Goal: Task Accomplishment & Management: Use online tool/utility

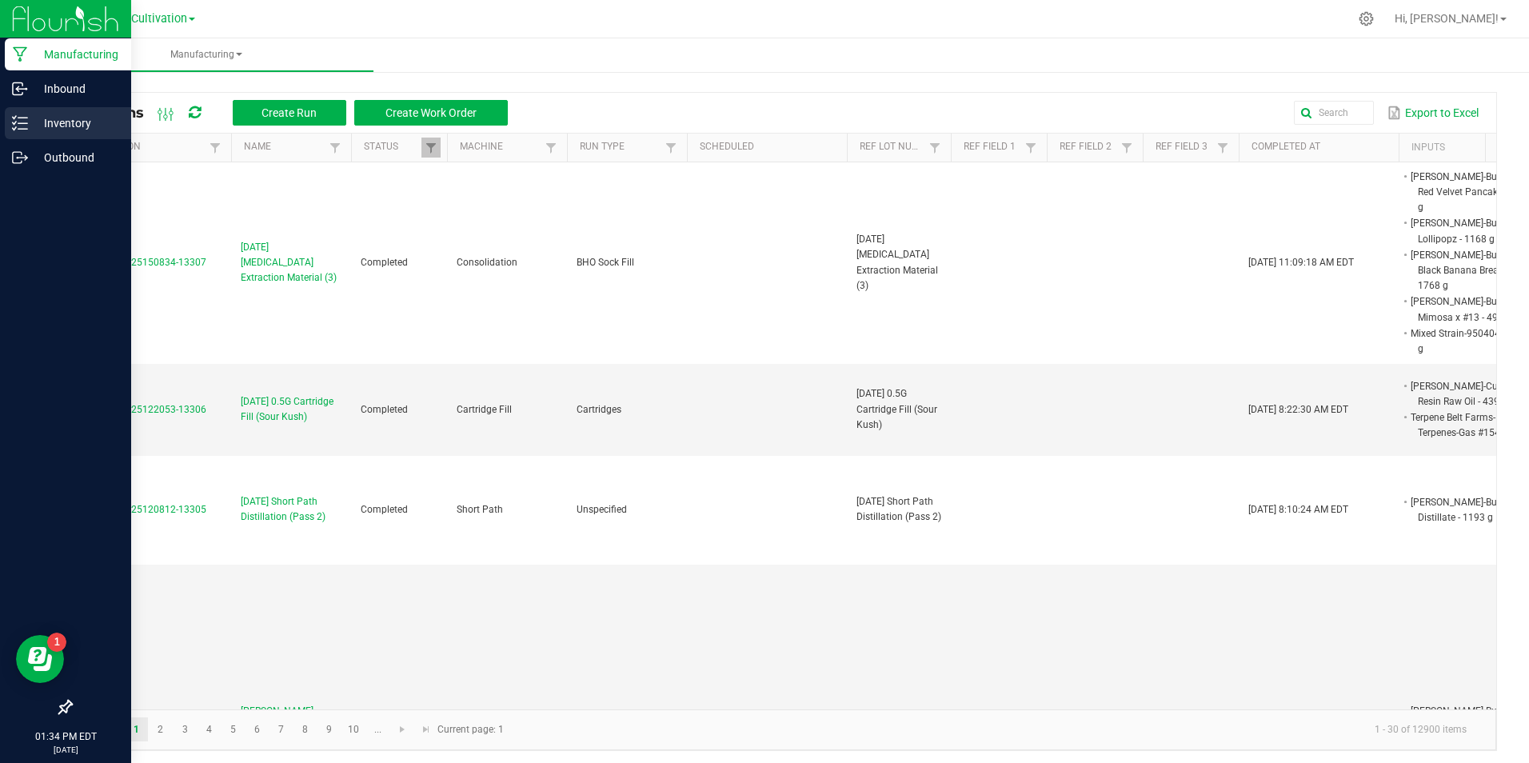
click at [26, 127] on icon at bounding box center [20, 123] width 16 height 16
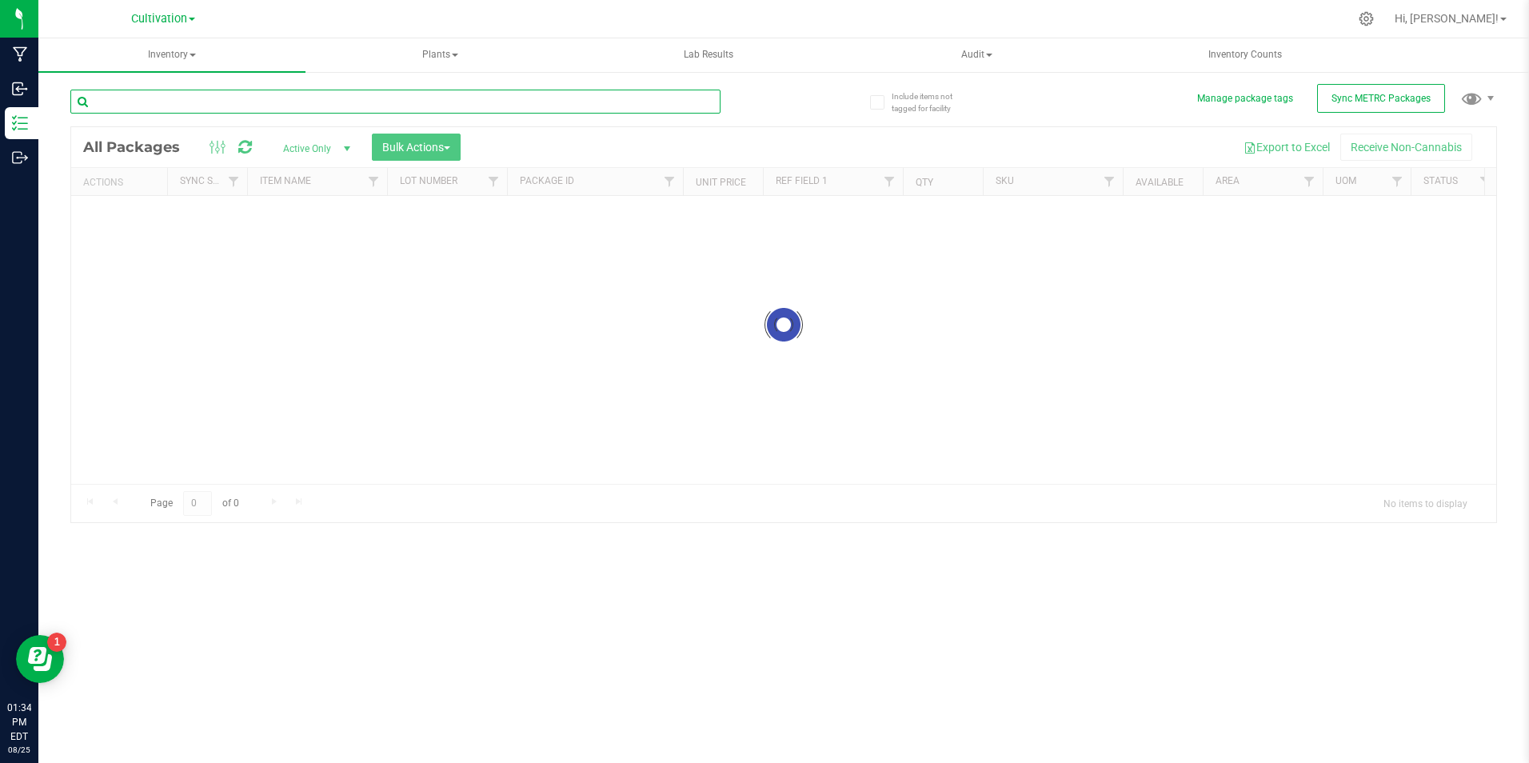
click at [256, 105] on div "Inventory All packages All inventory Waste log Create inventory Plants All plan…" at bounding box center [783, 400] width 1491 height 725
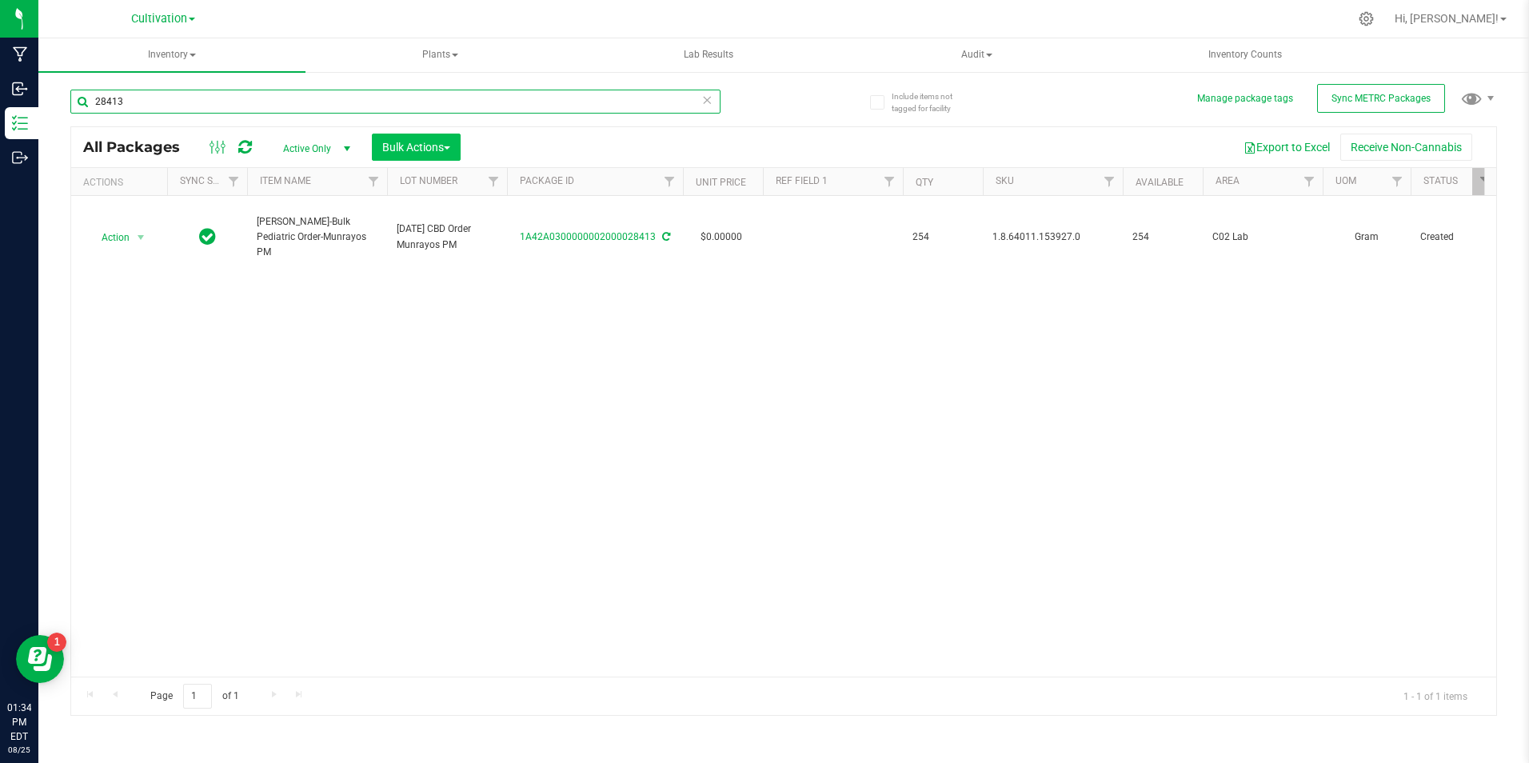
type input "28413"
drag, startPoint x: 427, startPoint y: 140, endPoint x: 417, endPoint y: 150, distance: 14.1
click at [427, 142] on span "Bulk Actions" at bounding box center [416, 147] width 68 height 13
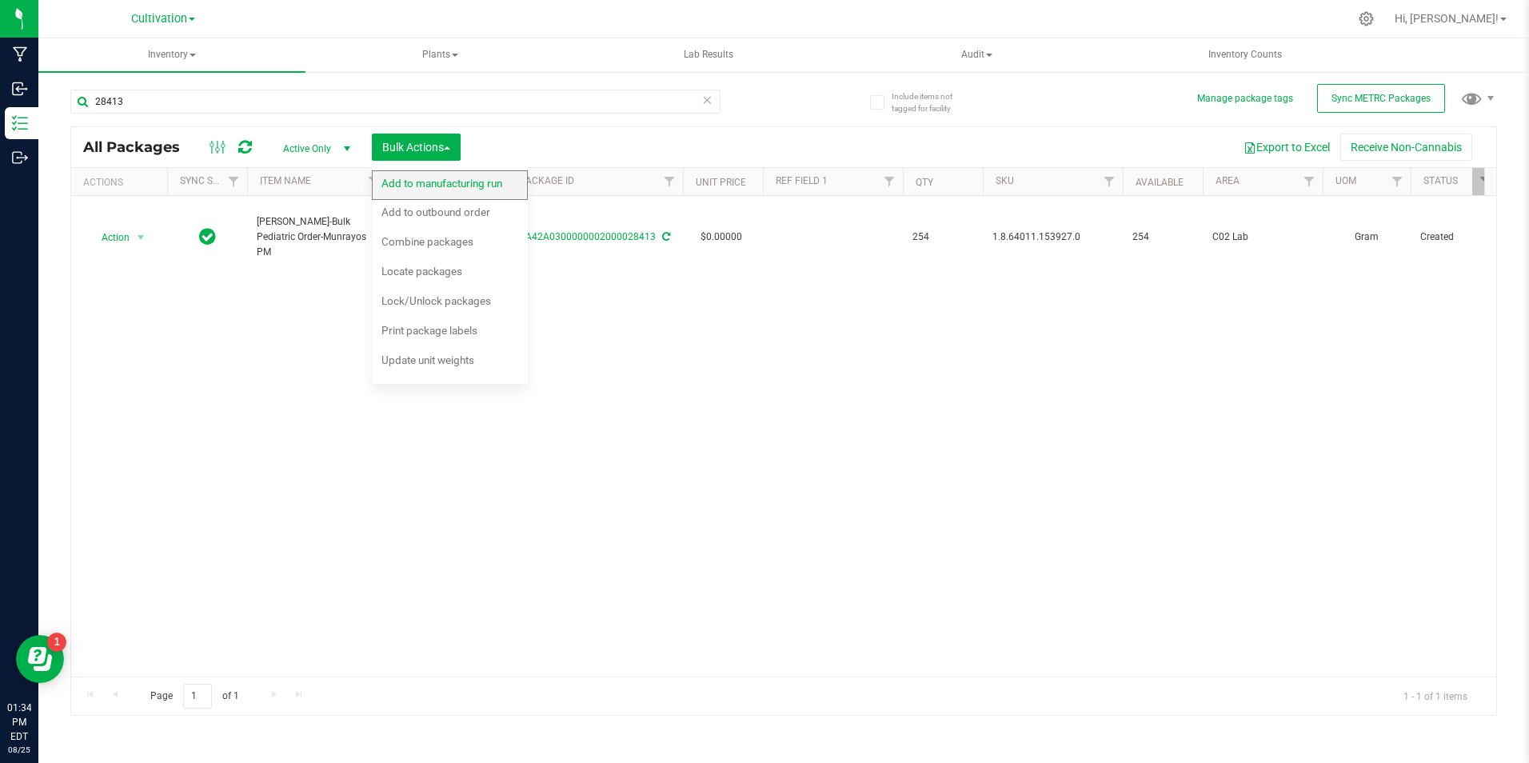
click at [402, 191] on div "Add to manufacturing run" at bounding box center [453, 186] width 142 height 26
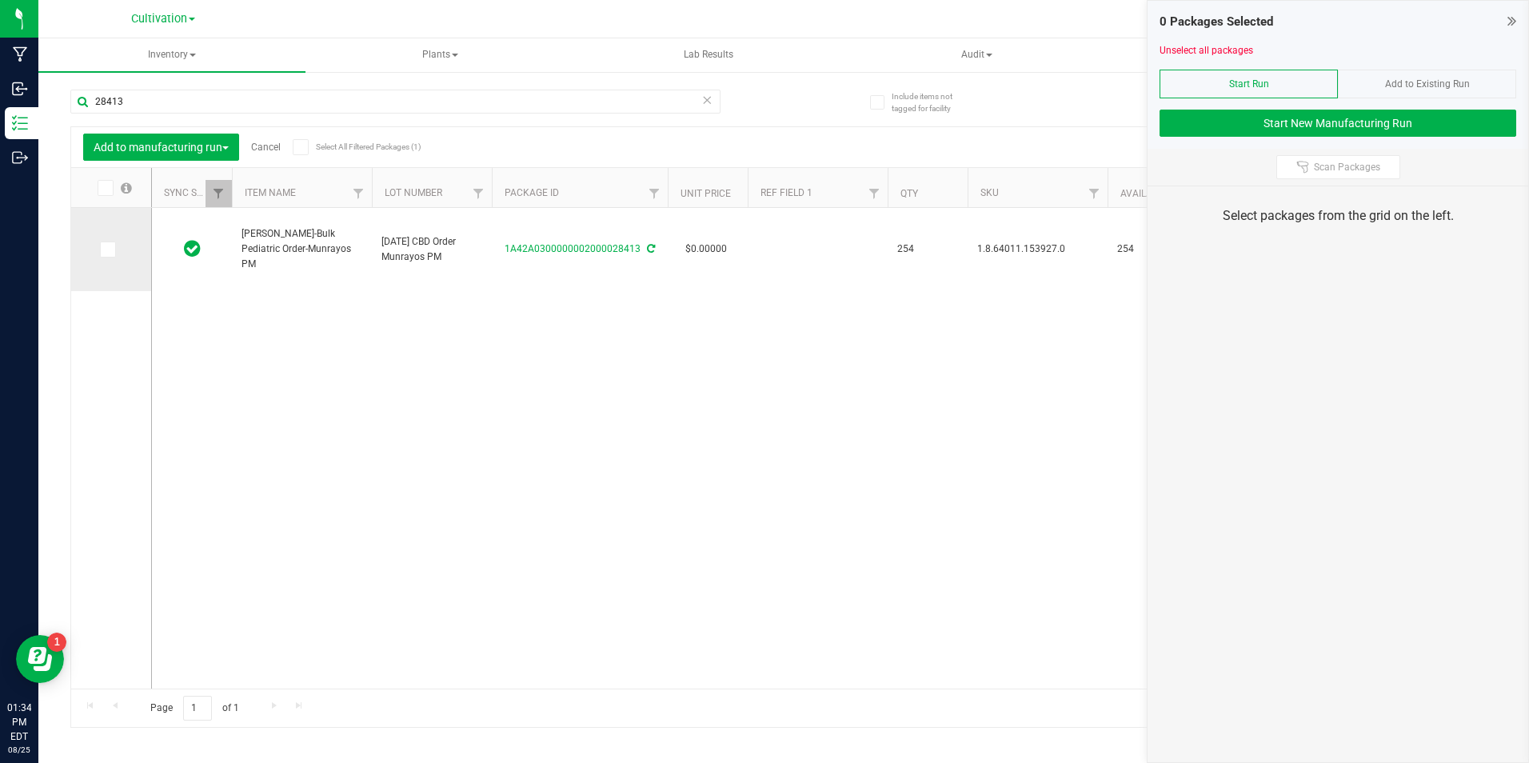
click at [105, 250] on icon at bounding box center [107, 250] width 10 height 0
click at [0, 0] on input "checkbox" at bounding box center [0, 0] width 0 height 0
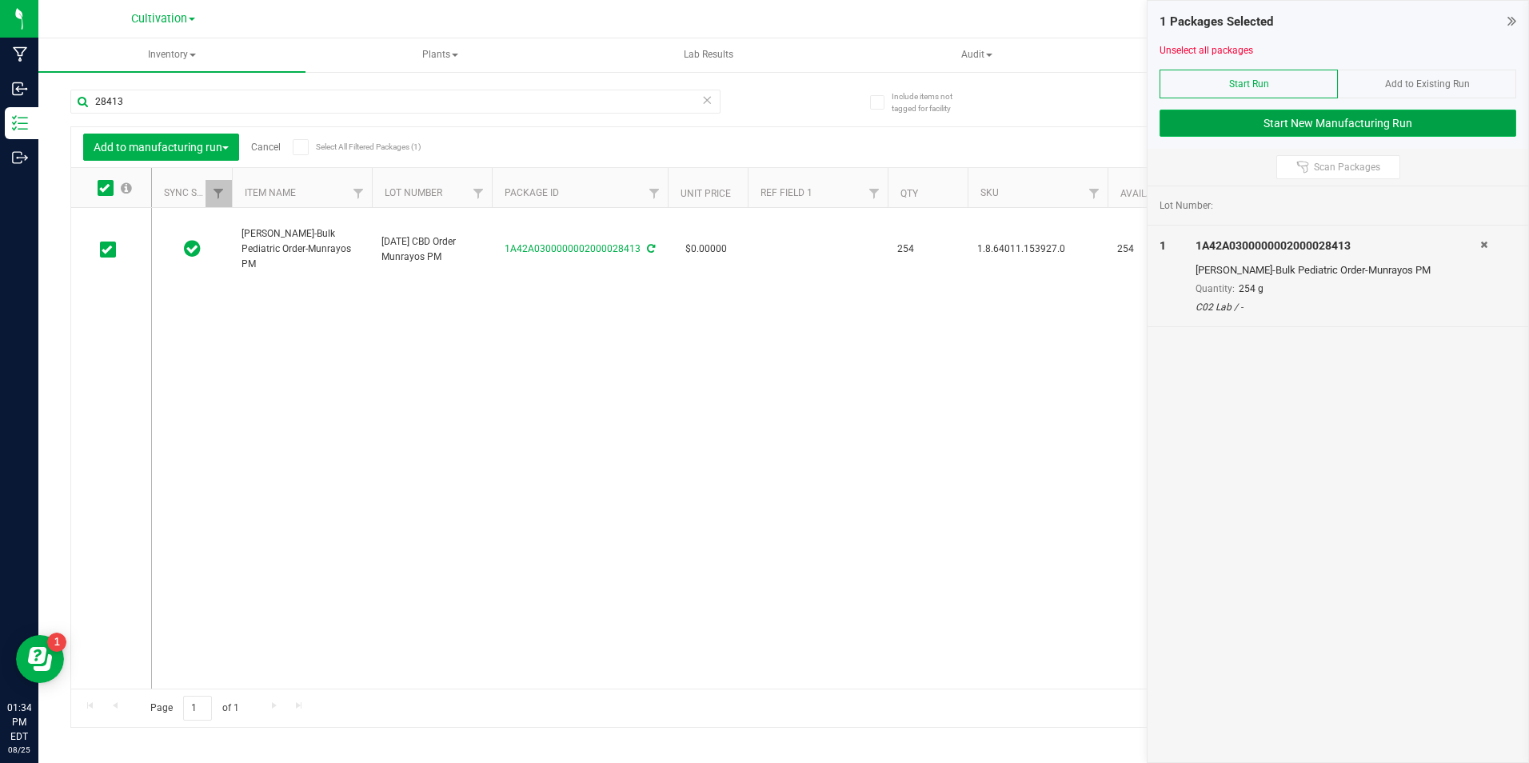
click at [1473, 125] on button "Start New Manufacturing Run" at bounding box center [1338, 123] width 357 height 27
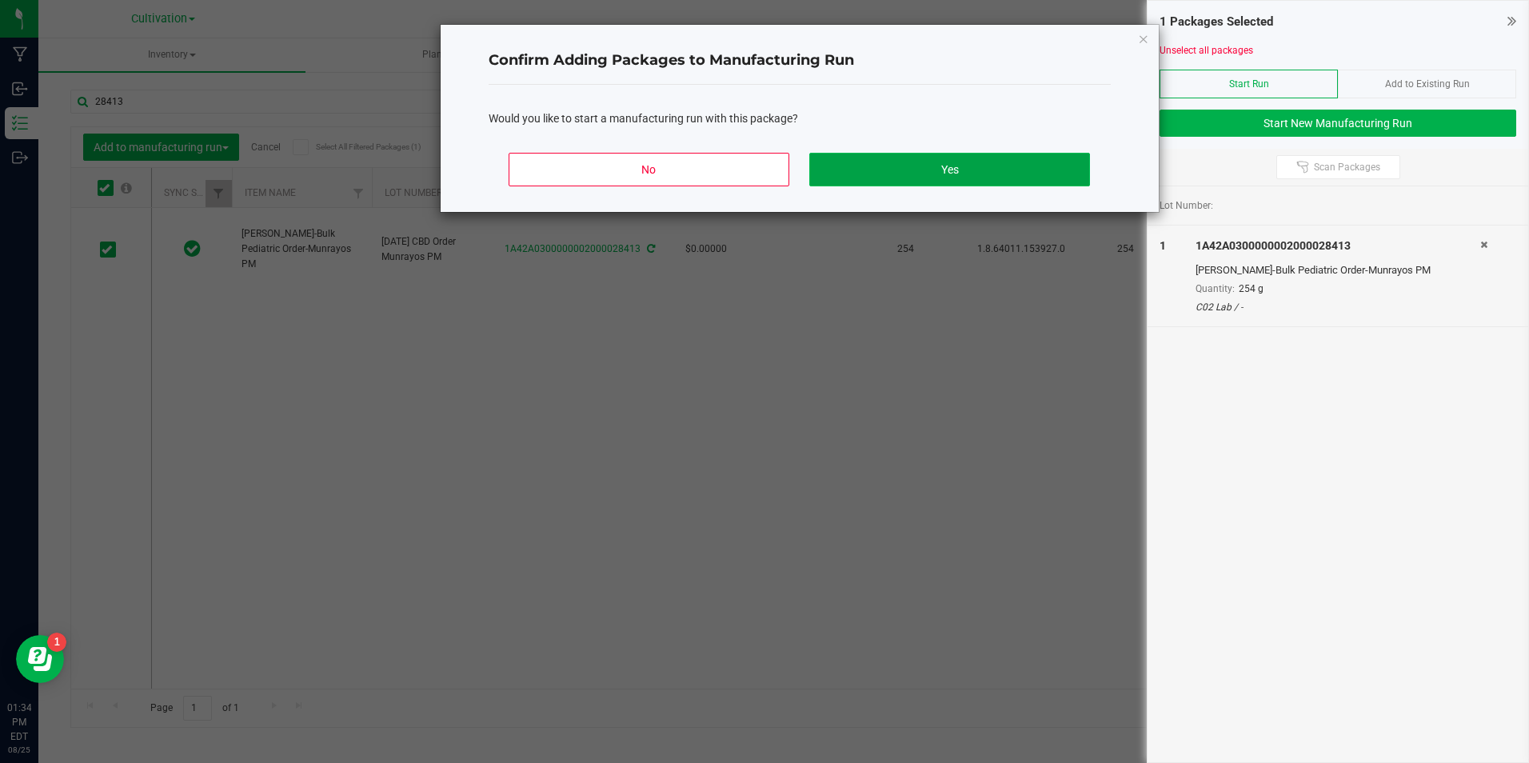
click at [911, 178] on button "Yes" at bounding box center [949, 170] width 280 height 34
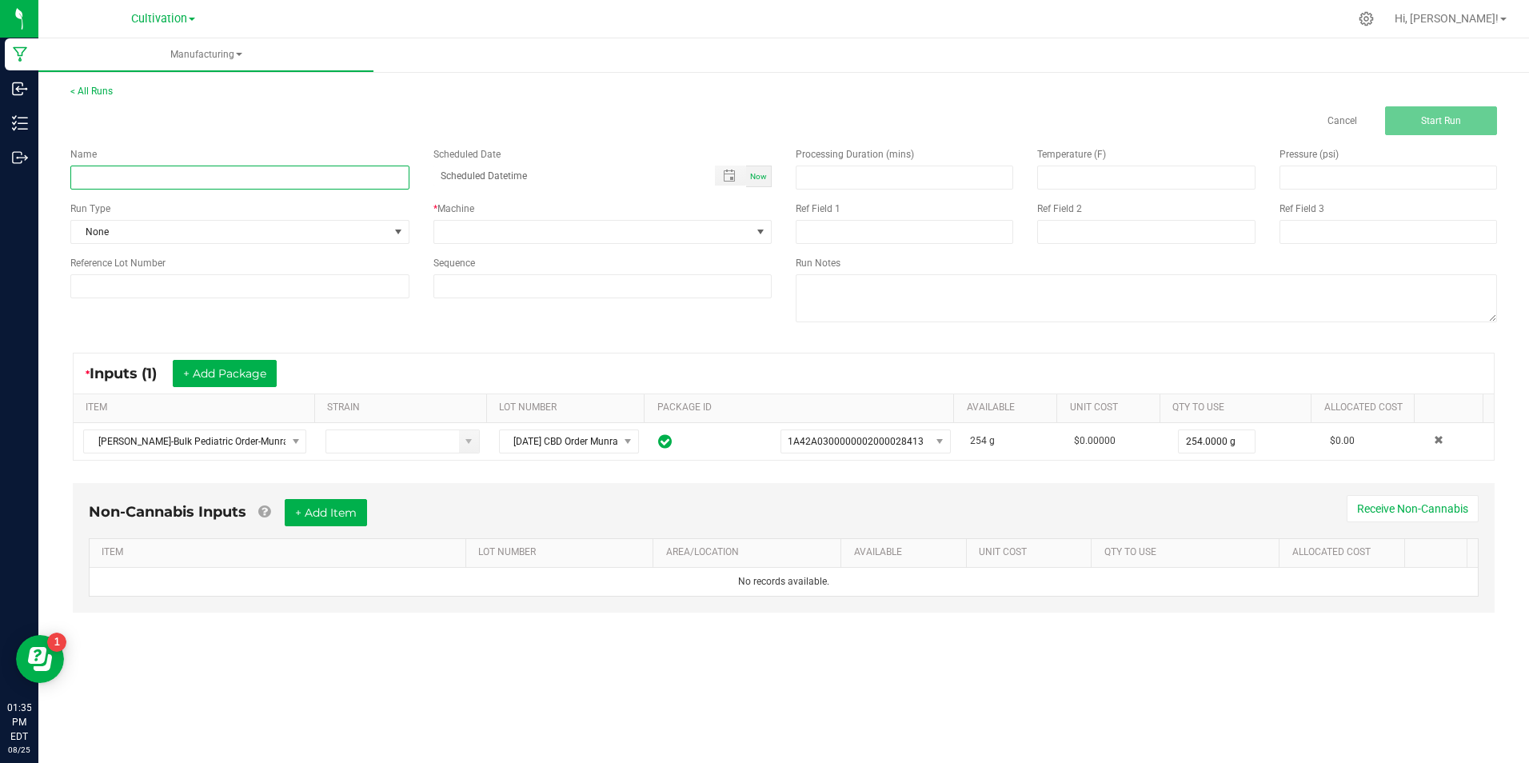
click at [150, 176] on input at bounding box center [239, 178] width 339 height 24
click at [155, 180] on input "[DATE] CBD Order (Munrayos PM)" at bounding box center [239, 178] width 339 height 24
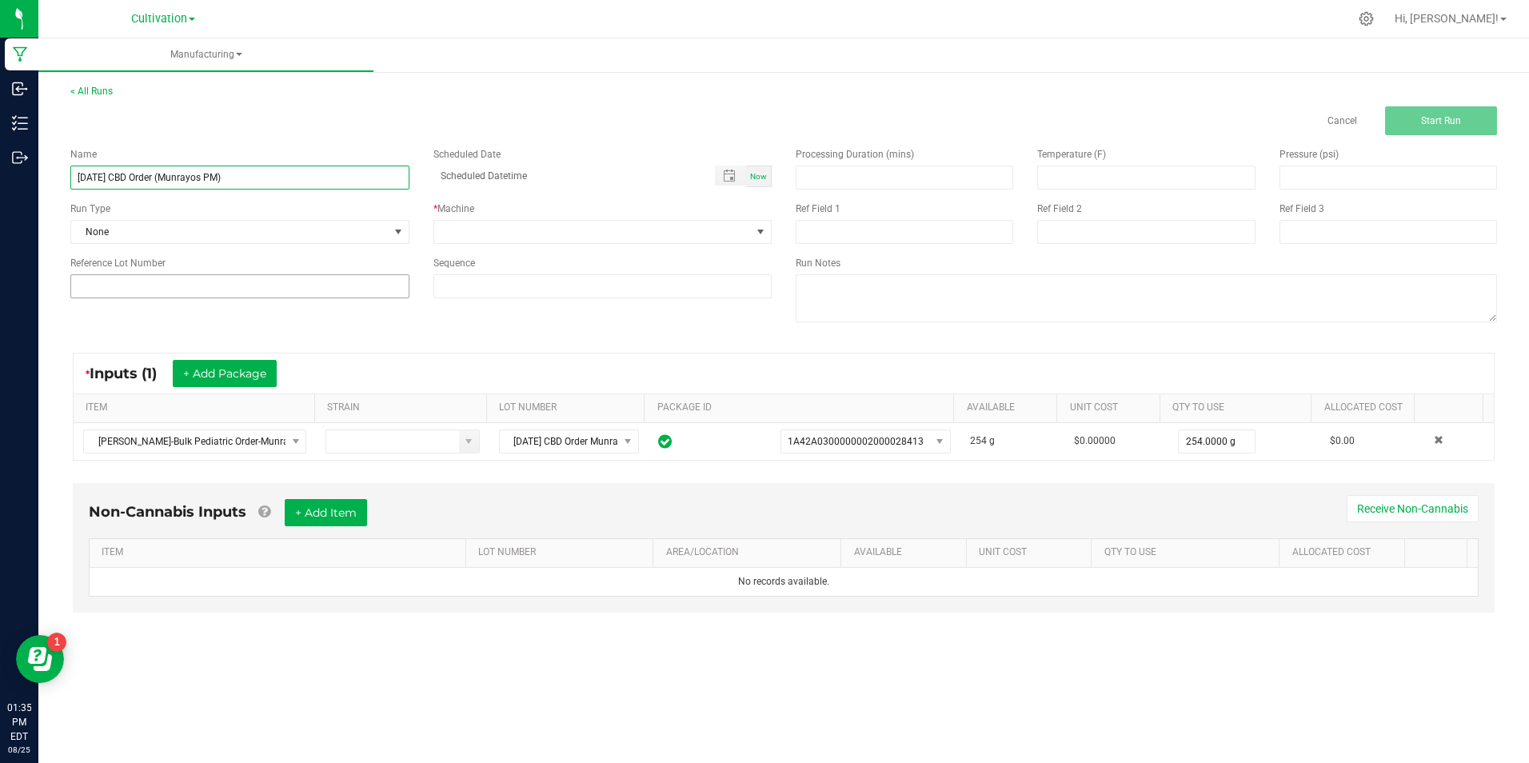
type input "[DATE] CBD Order (Munrayos PM)"
click at [212, 290] on input at bounding box center [239, 286] width 339 height 24
paste input "[DATE] CBD Order (Munrayos PM)"
type input "[DATE] CBD Order (Munrayos PM)"
click at [549, 234] on span at bounding box center [593, 232] width 318 height 22
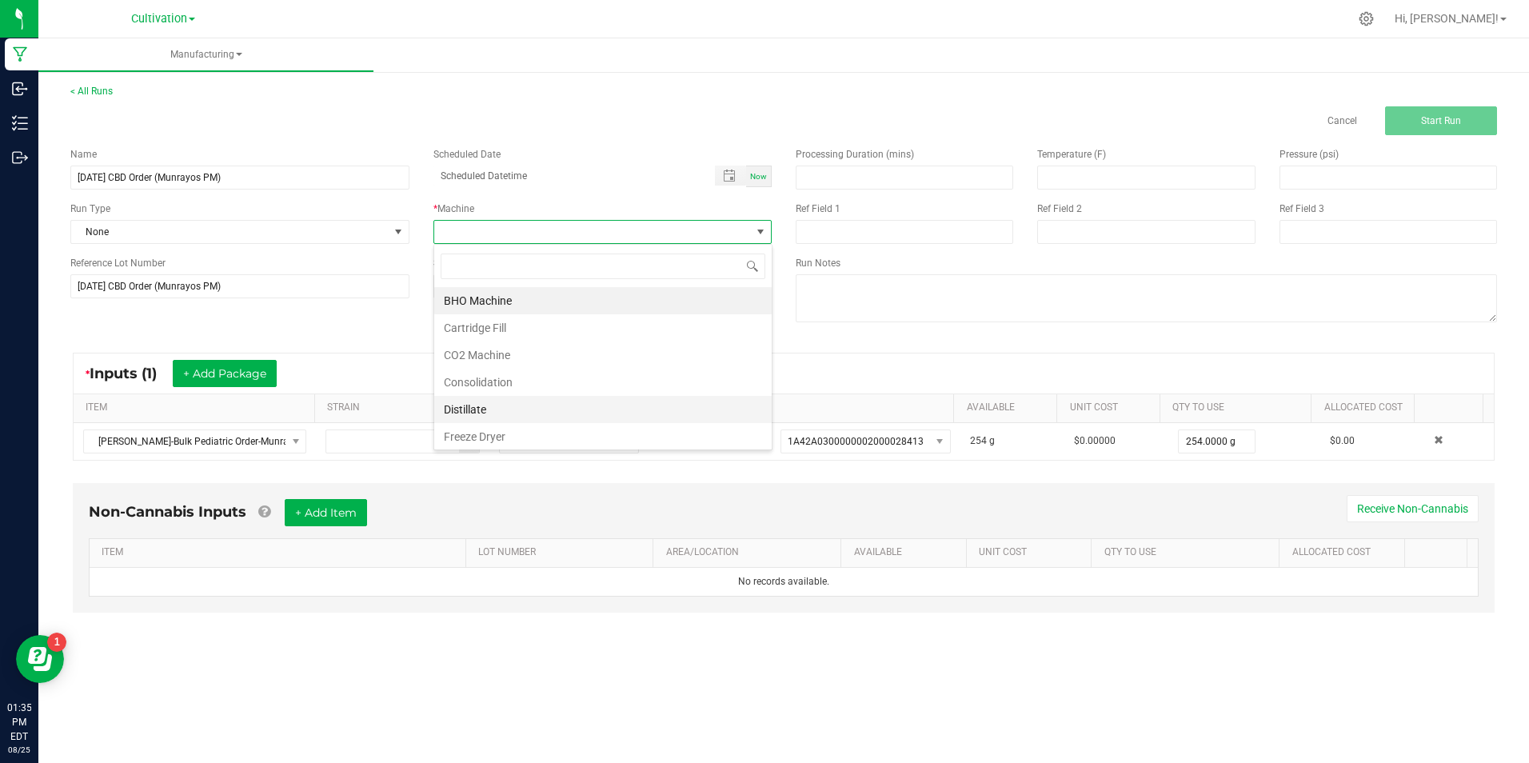
scroll to position [80, 0]
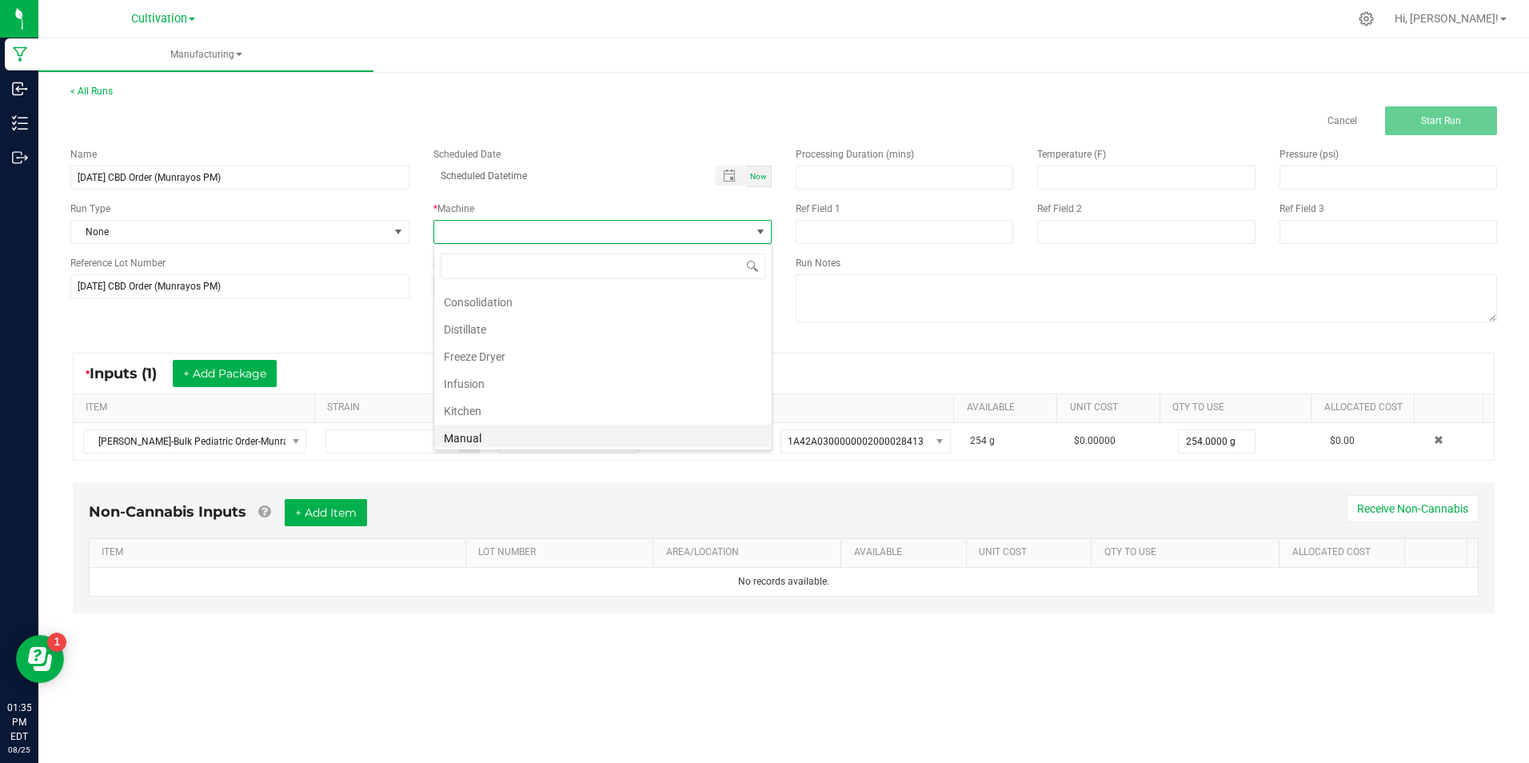
click at [573, 429] on li "Manual" at bounding box center [603, 438] width 338 height 27
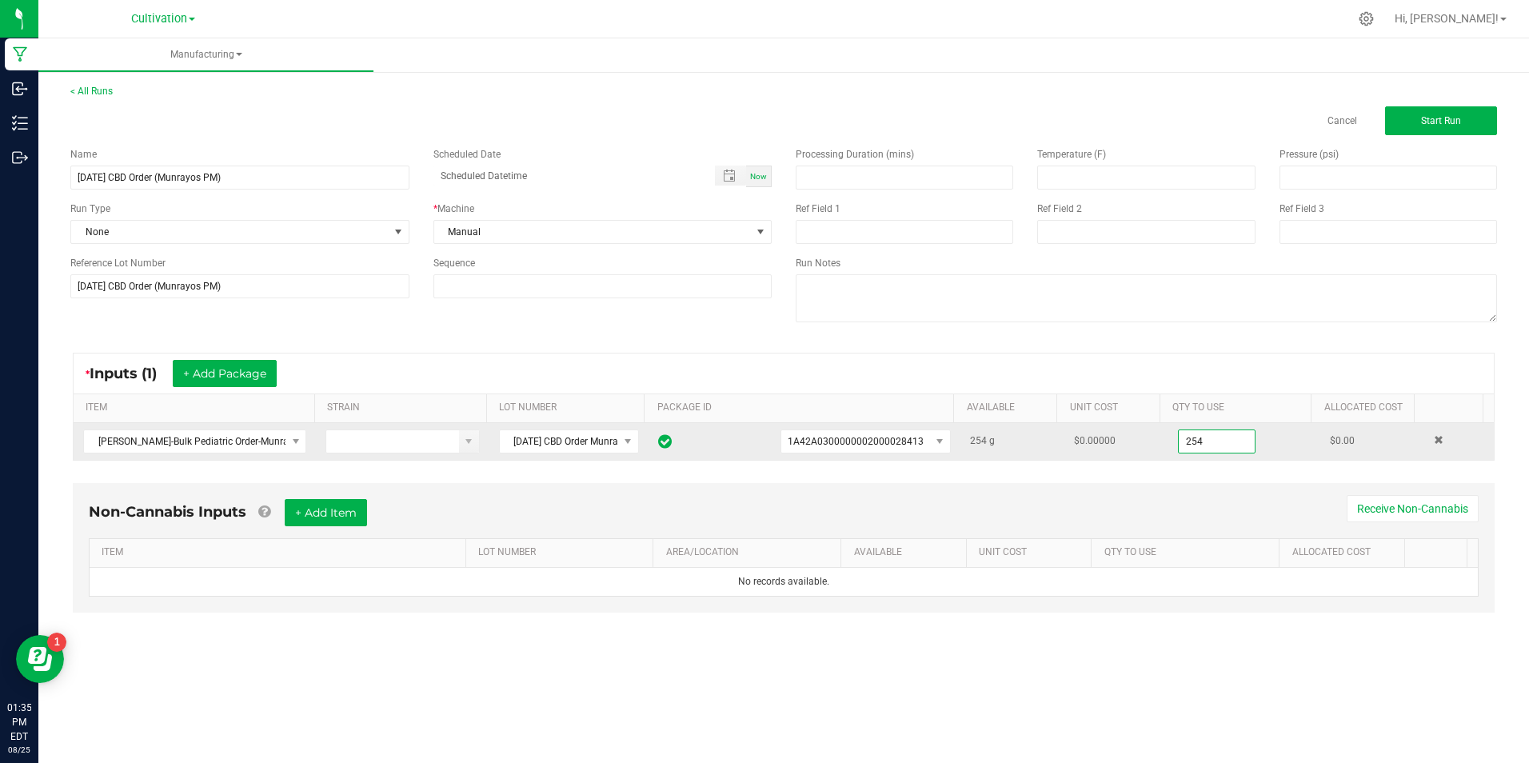
click at [1209, 449] on input "254" at bounding box center [1217, 441] width 76 height 22
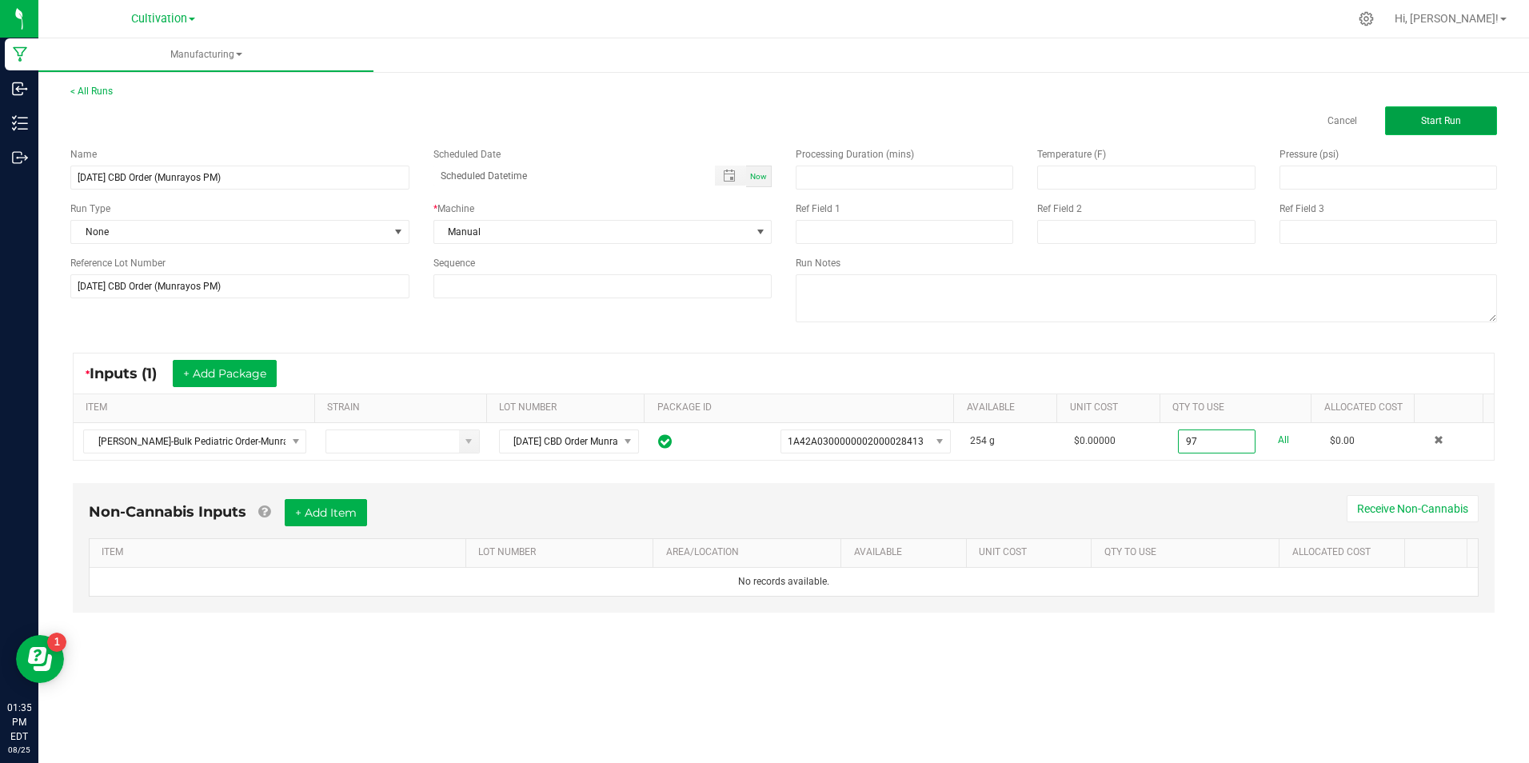
type input "97.0000 g"
click at [1473, 126] on button "Start Run" at bounding box center [1441, 120] width 112 height 29
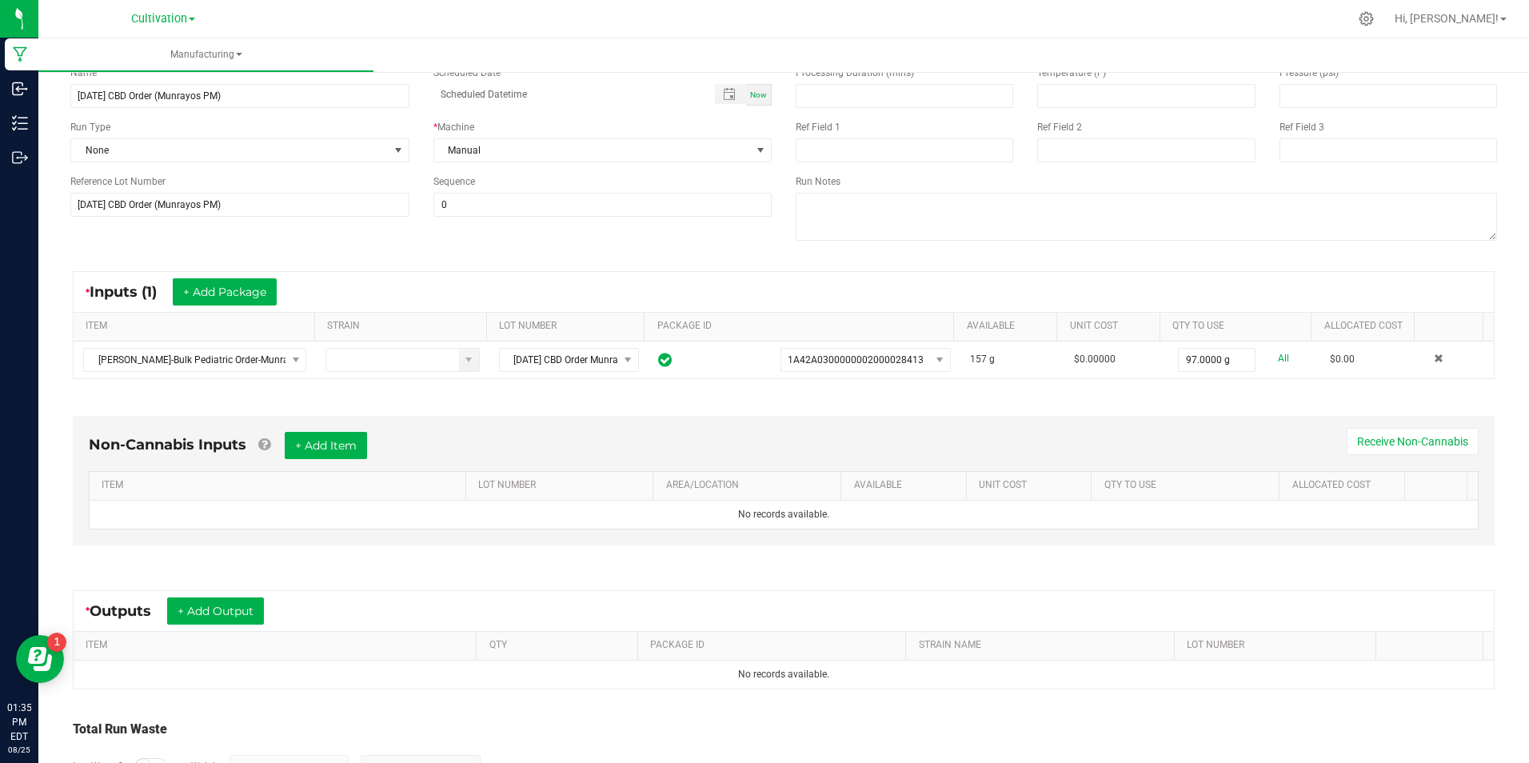
scroll to position [211, 0]
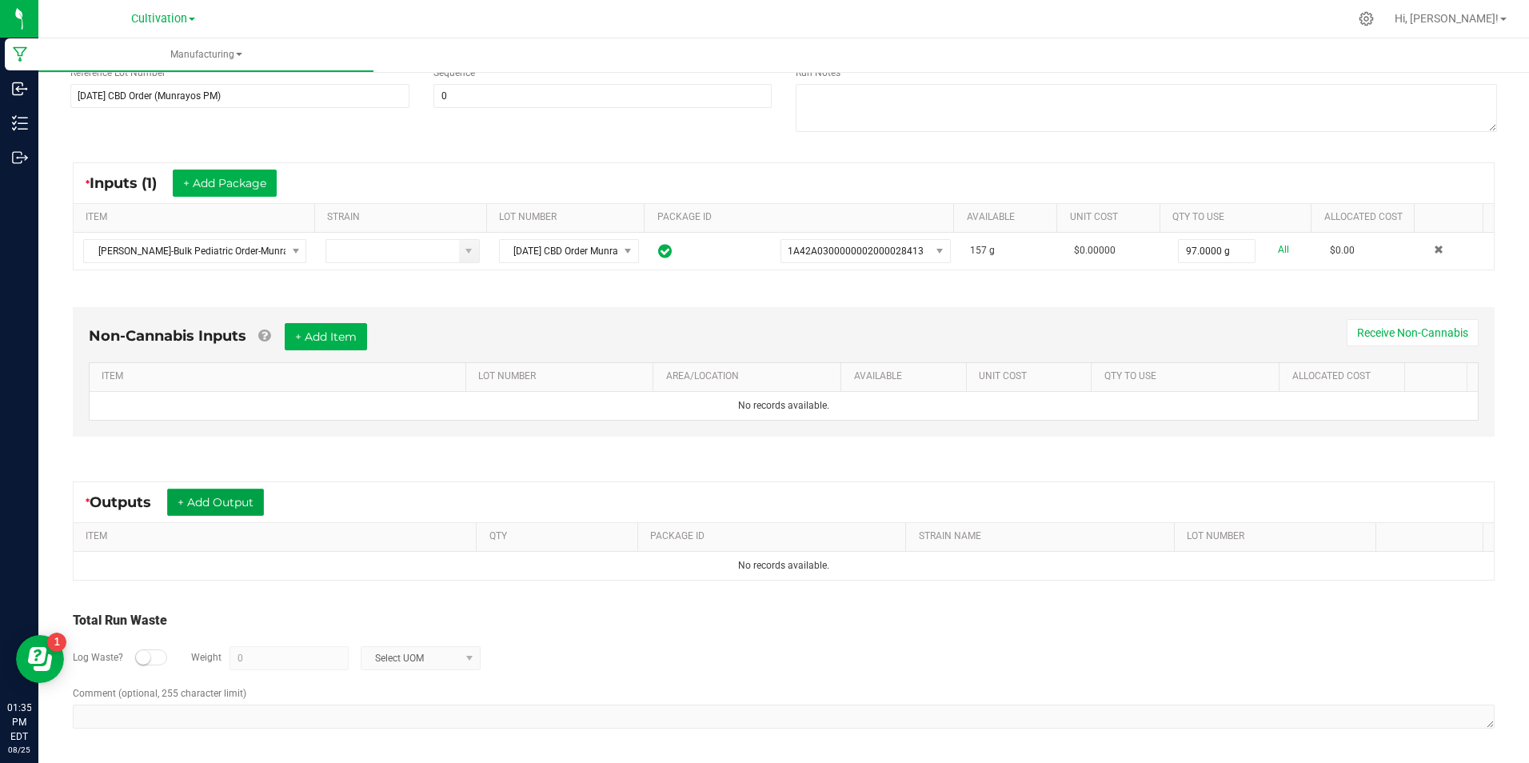
click at [226, 500] on button "+ Add Output" at bounding box center [215, 502] width 97 height 27
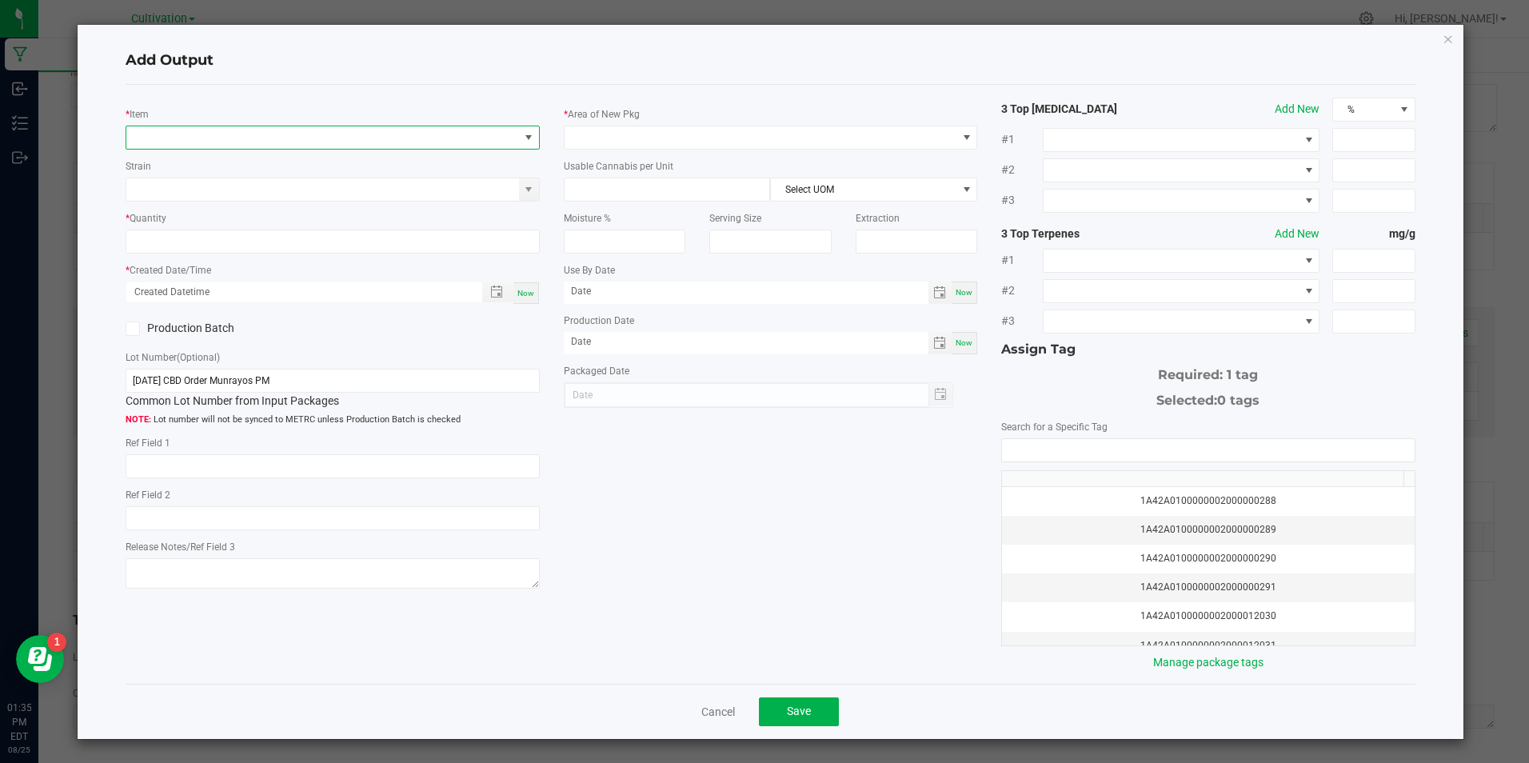
click at [183, 144] on span "NO DATA FOUND" at bounding box center [322, 137] width 392 height 22
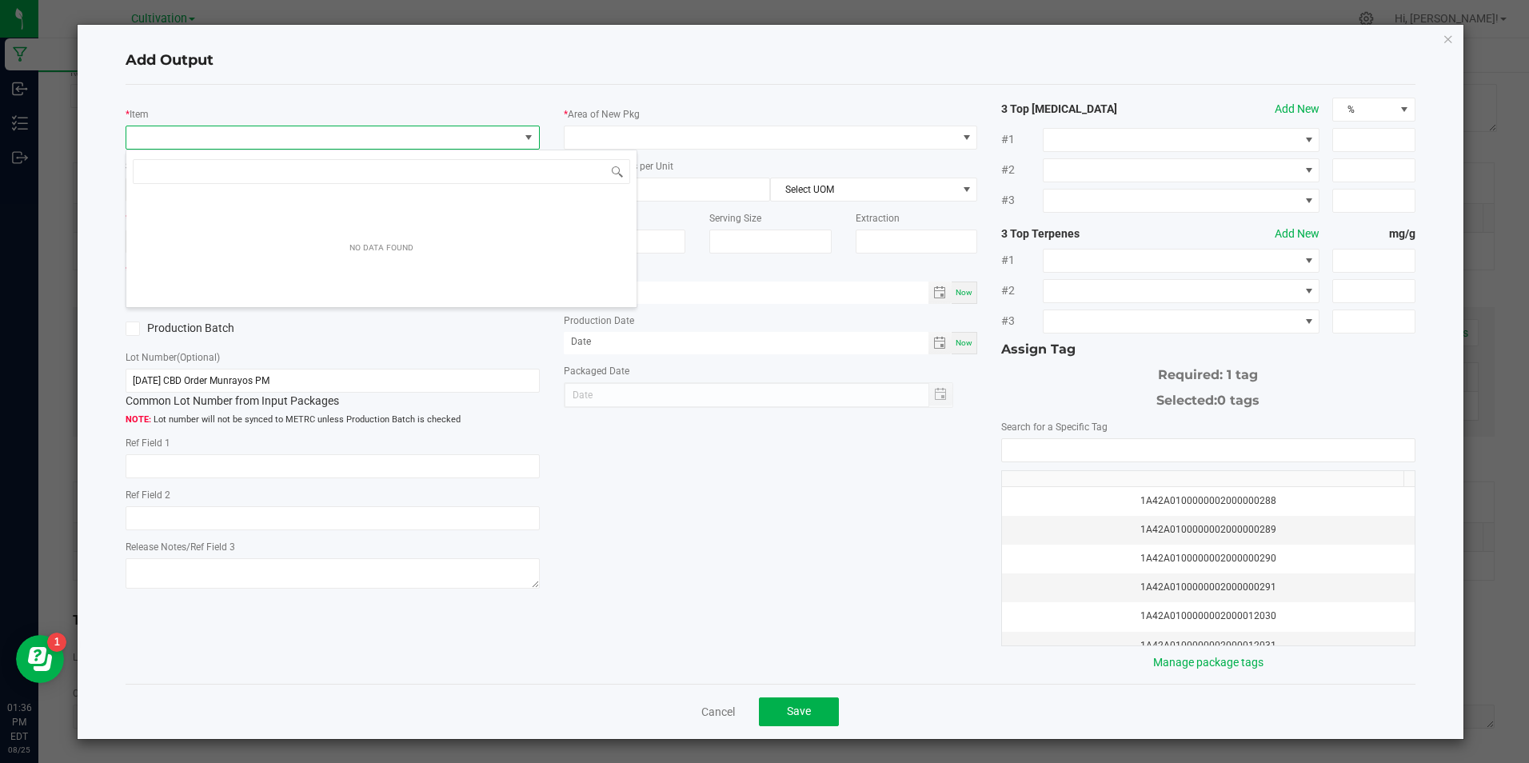
scroll to position [24, 410]
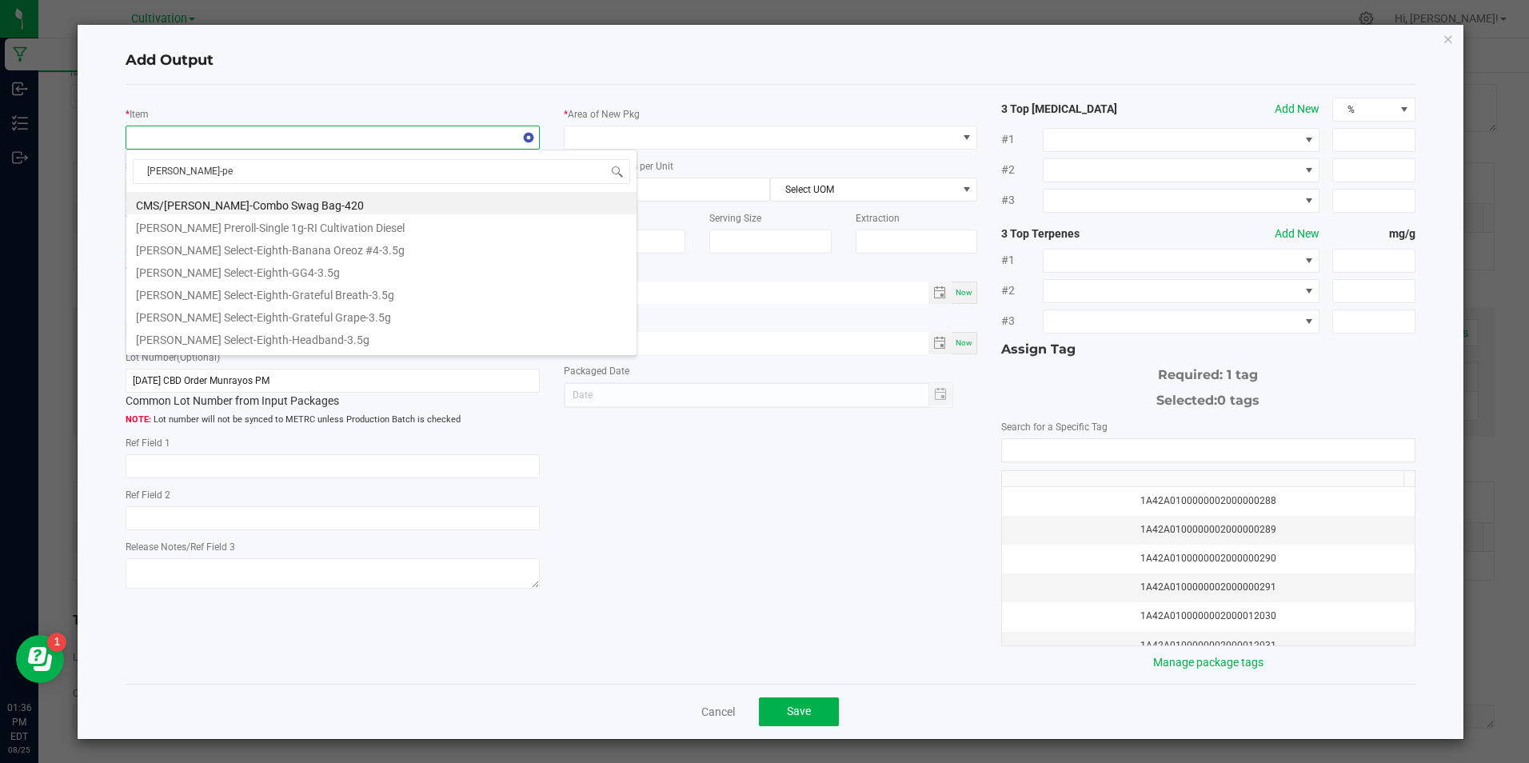
type input "[PERSON_NAME]-ped"
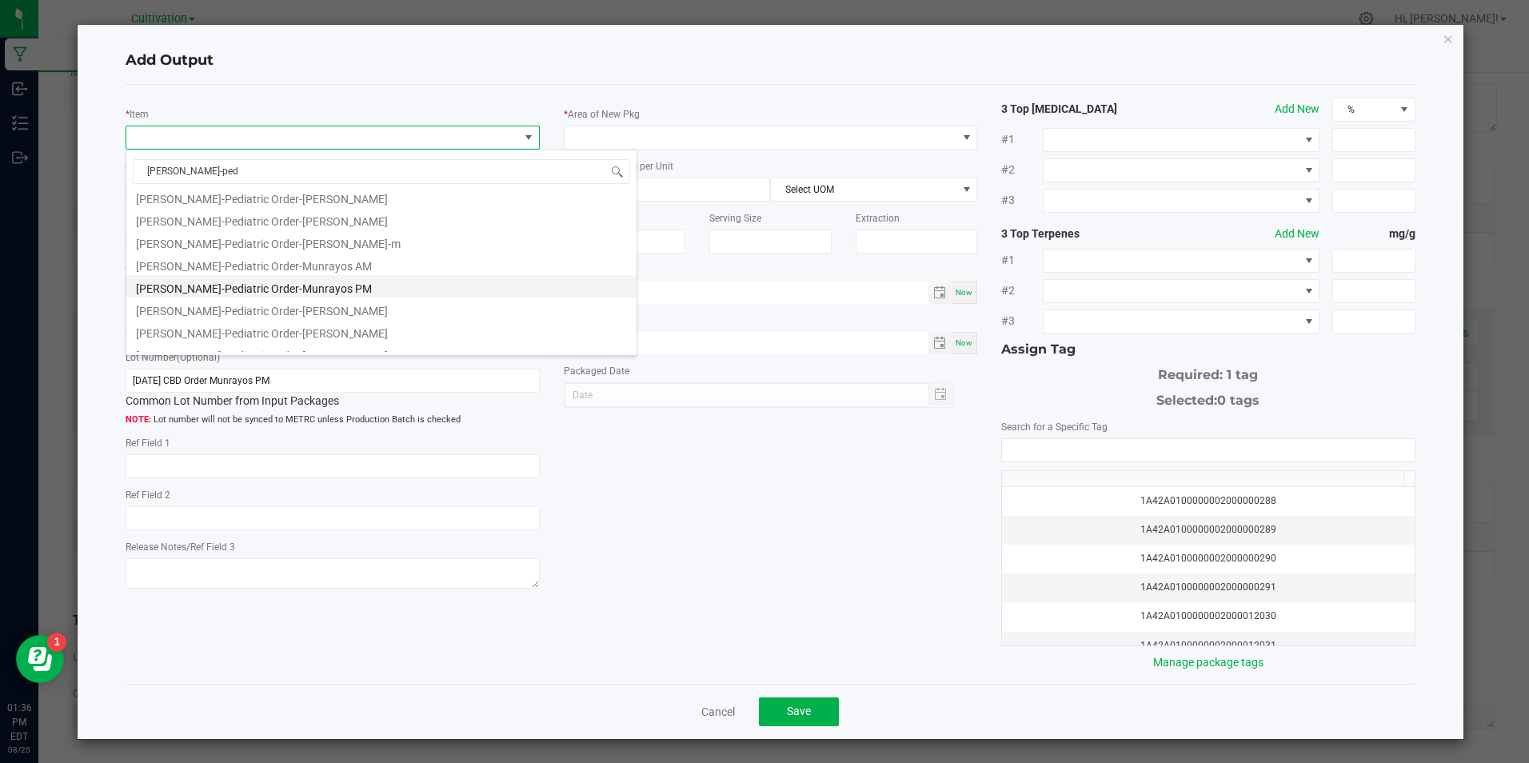
click at [377, 286] on li "[PERSON_NAME]-Pediatric Order-Munrayos PM" at bounding box center [381, 286] width 510 height 22
type input "0 ea"
type input "2.5"
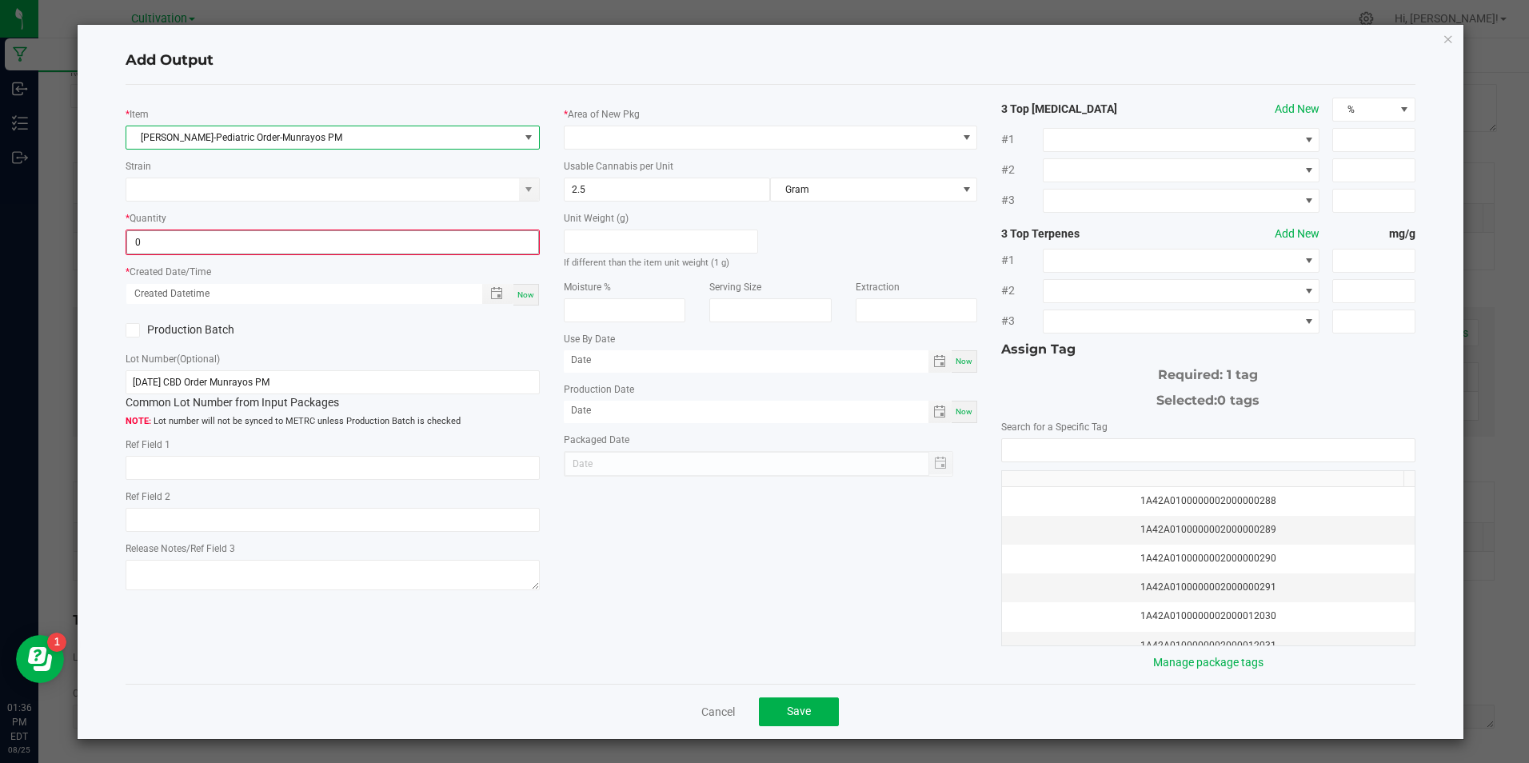
click at [378, 238] on input "0" at bounding box center [332, 242] width 410 height 22
type input "13 ea"
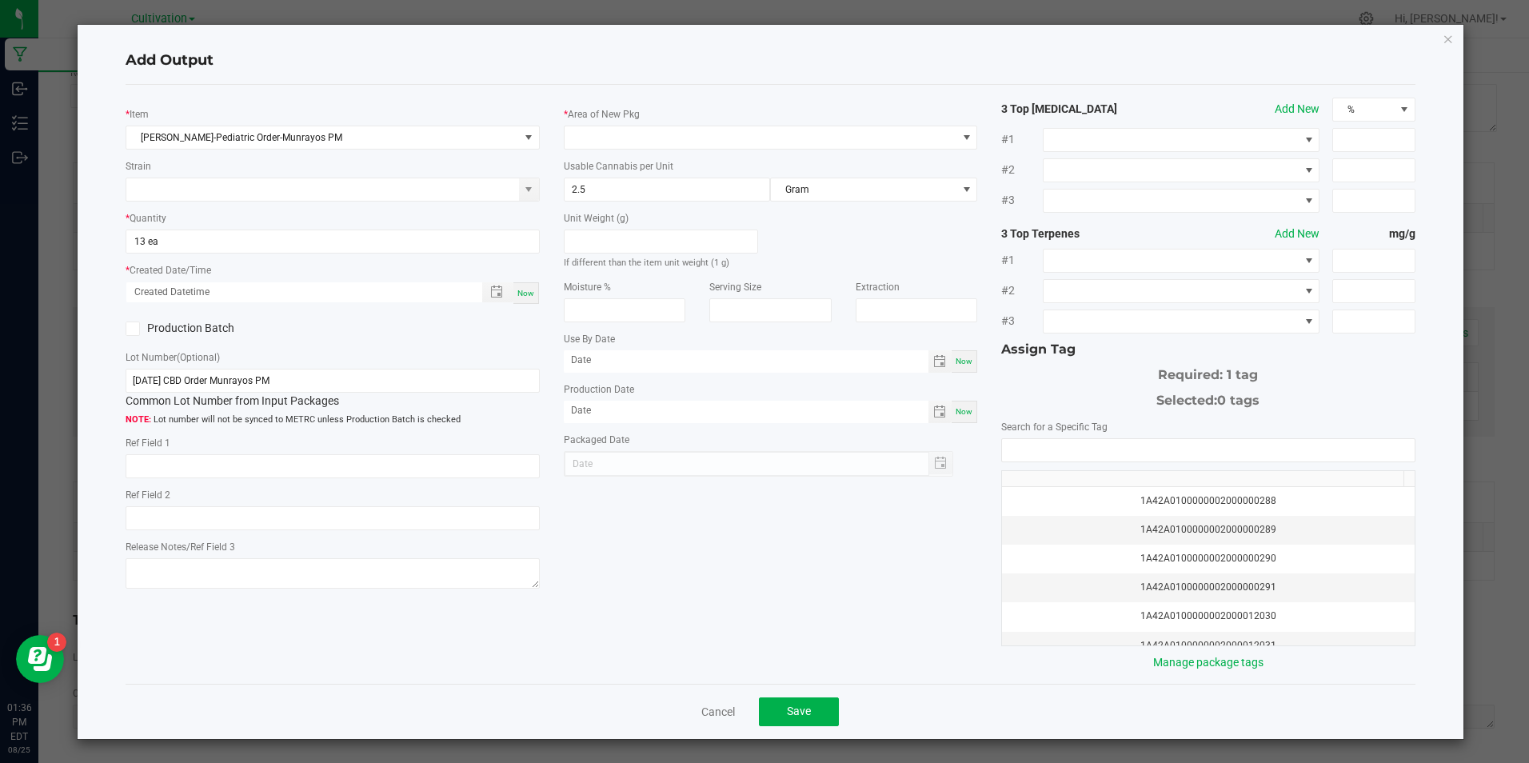
click at [517, 295] on span "Now" at bounding box center [525, 293] width 17 height 9
type input "[DATE] 1:36 PM"
type input "[DATE]"
click at [936, 420] on span "Toggle calendar" at bounding box center [940, 412] width 23 height 22
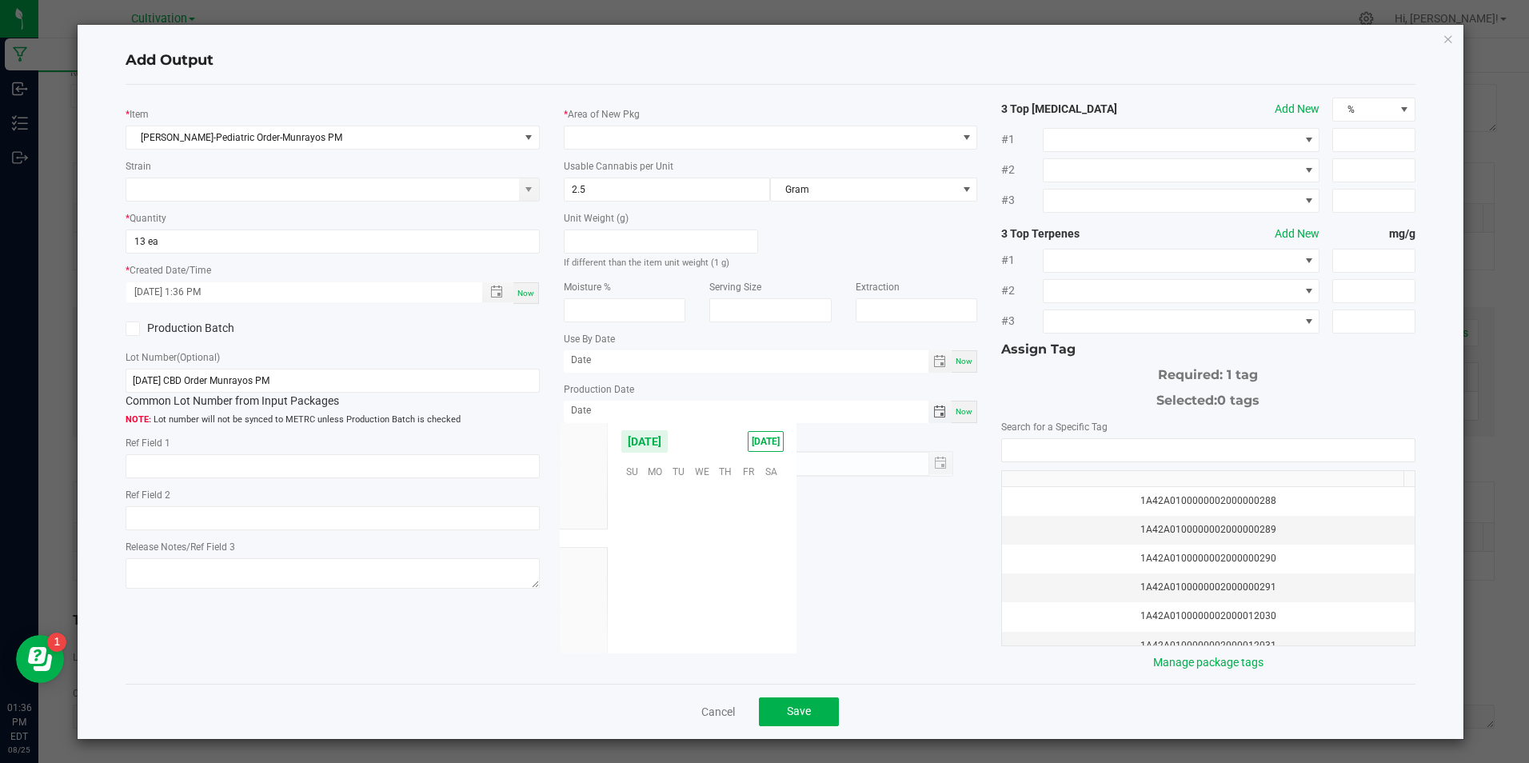
scroll to position [259213, 0]
click at [589, 438] on span "Mar" at bounding box center [583, 442] width 17 height 11
click at [724, 514] on span "6" at bounding box center [724, 519] width 23 height 25
type input "[DATE]"
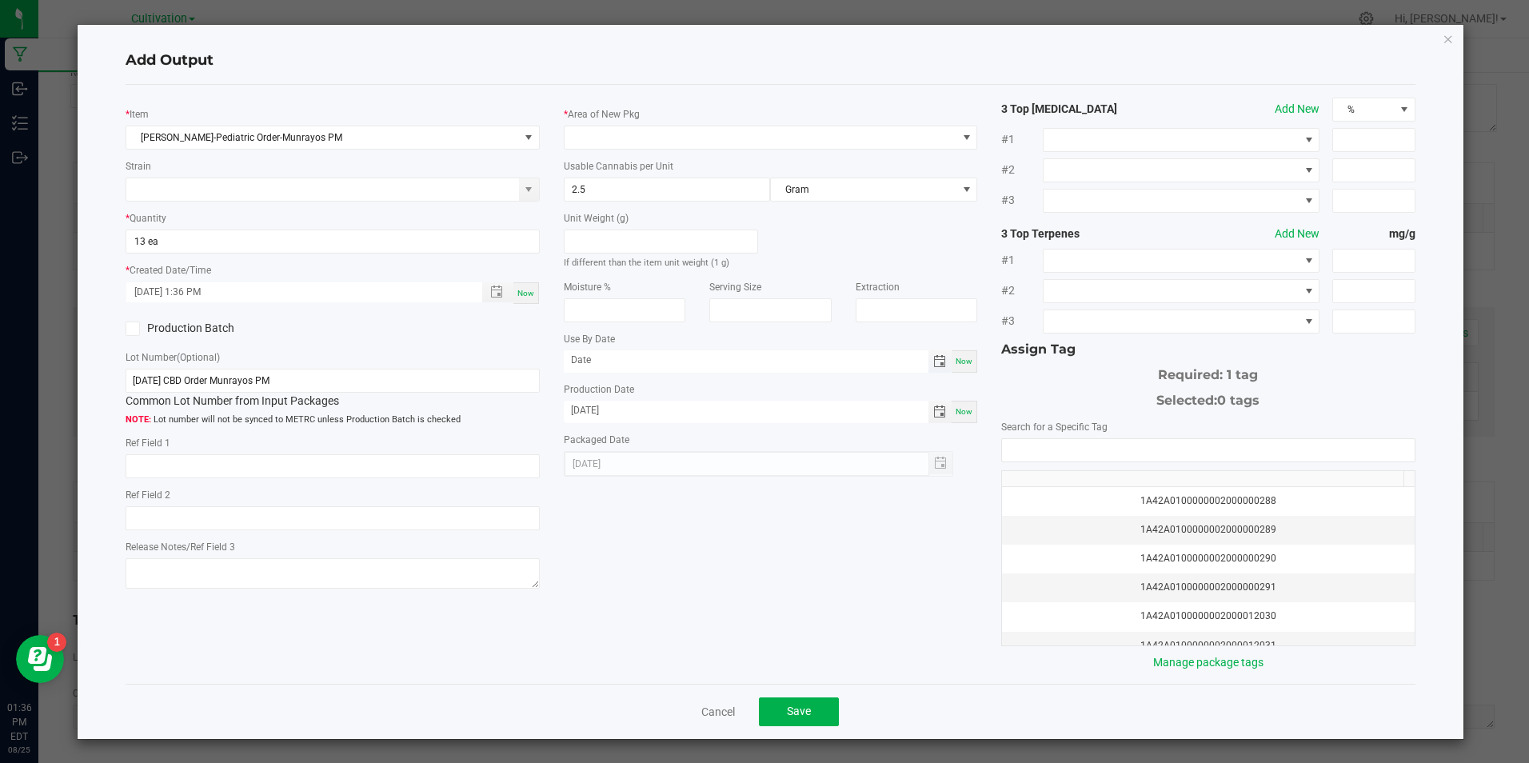
click at [933, 360] on span "Toggle calendar" at bounding box center [939, 361] width 13 height 13
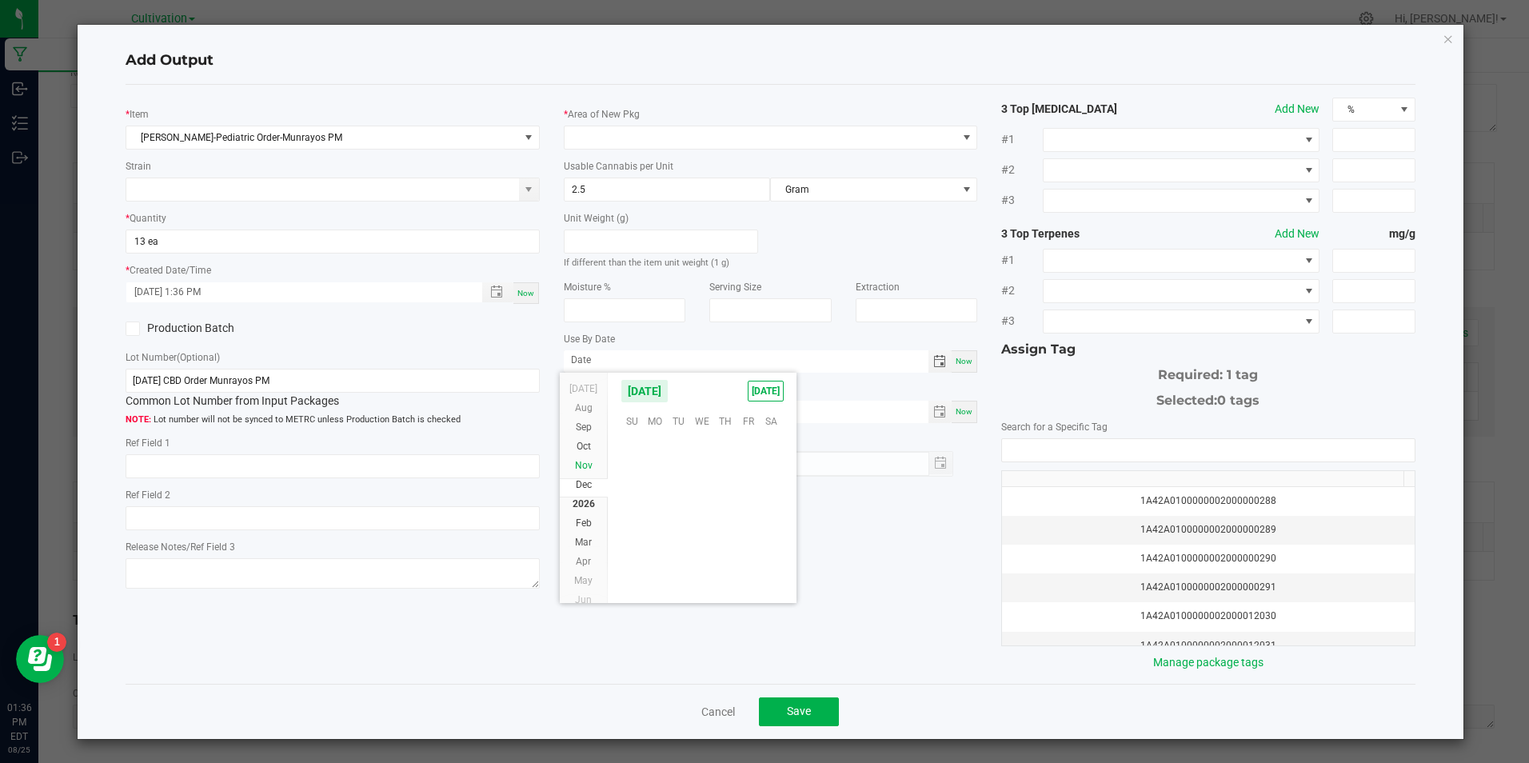
scroll to position [259930, 0]
click at [593, 545] on li "Mar" at bounding box center [584, 542] width 48 height 19
click at [739, 441] on span "6" at bounding box center [748, 440] width 23 height 25
type input "[DATE]"
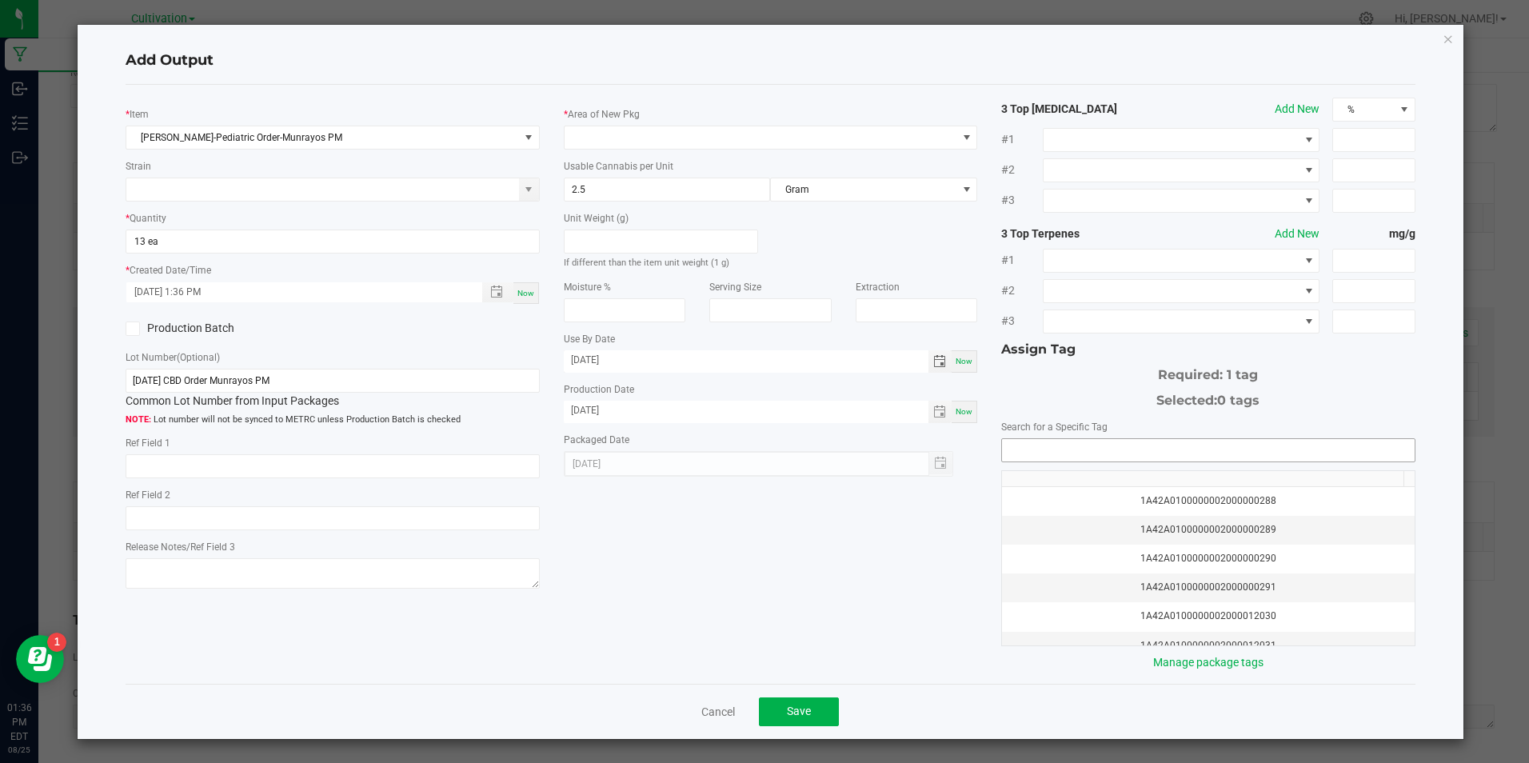
click at [1025, 449] on input "NO DATA FOUND" at bounding box center [1208, 450] width 412 height 22
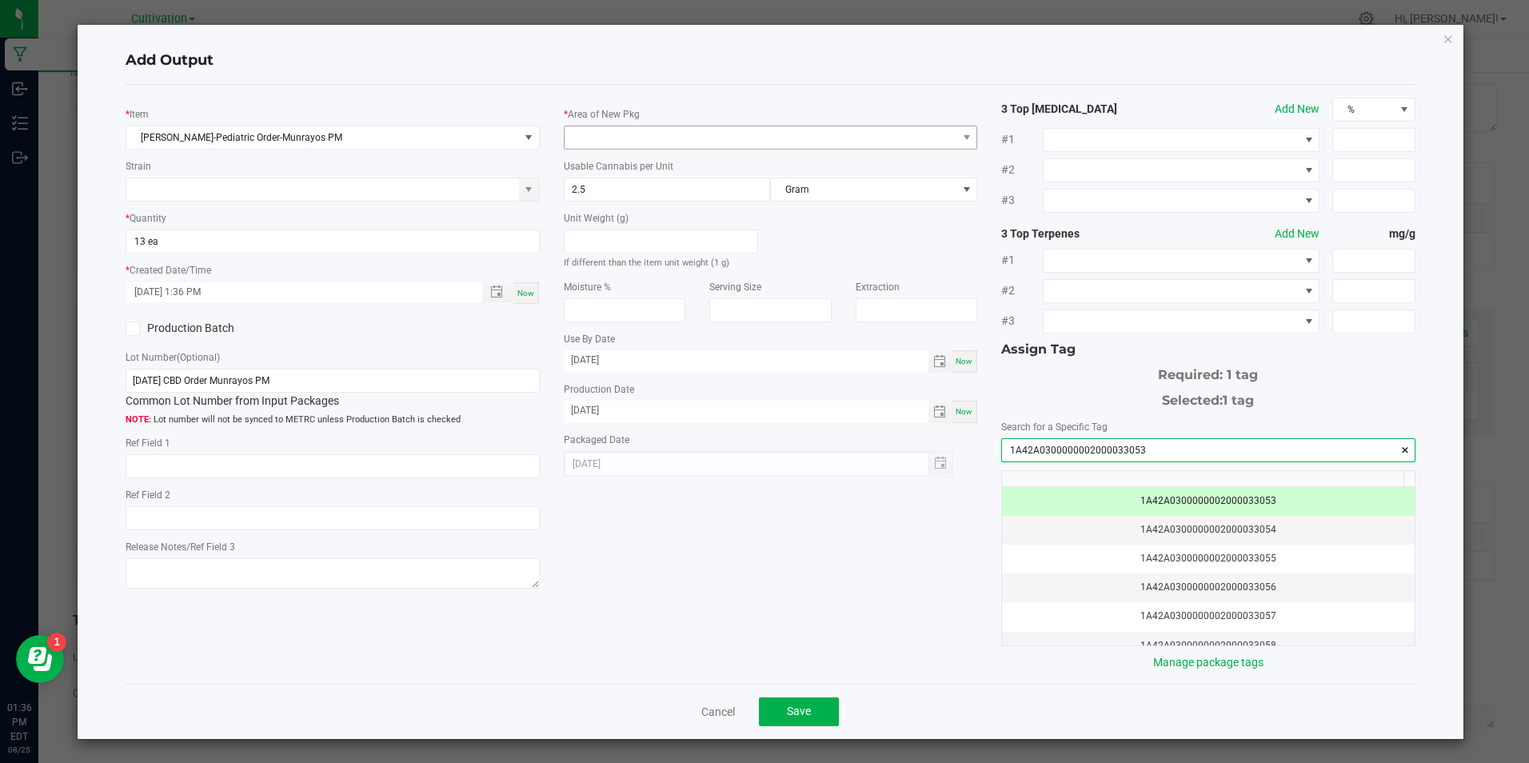
type input "1A42A0300000002000033053"
click at [806, 138] on span at bounding box center [761, 137] width 392 height 22
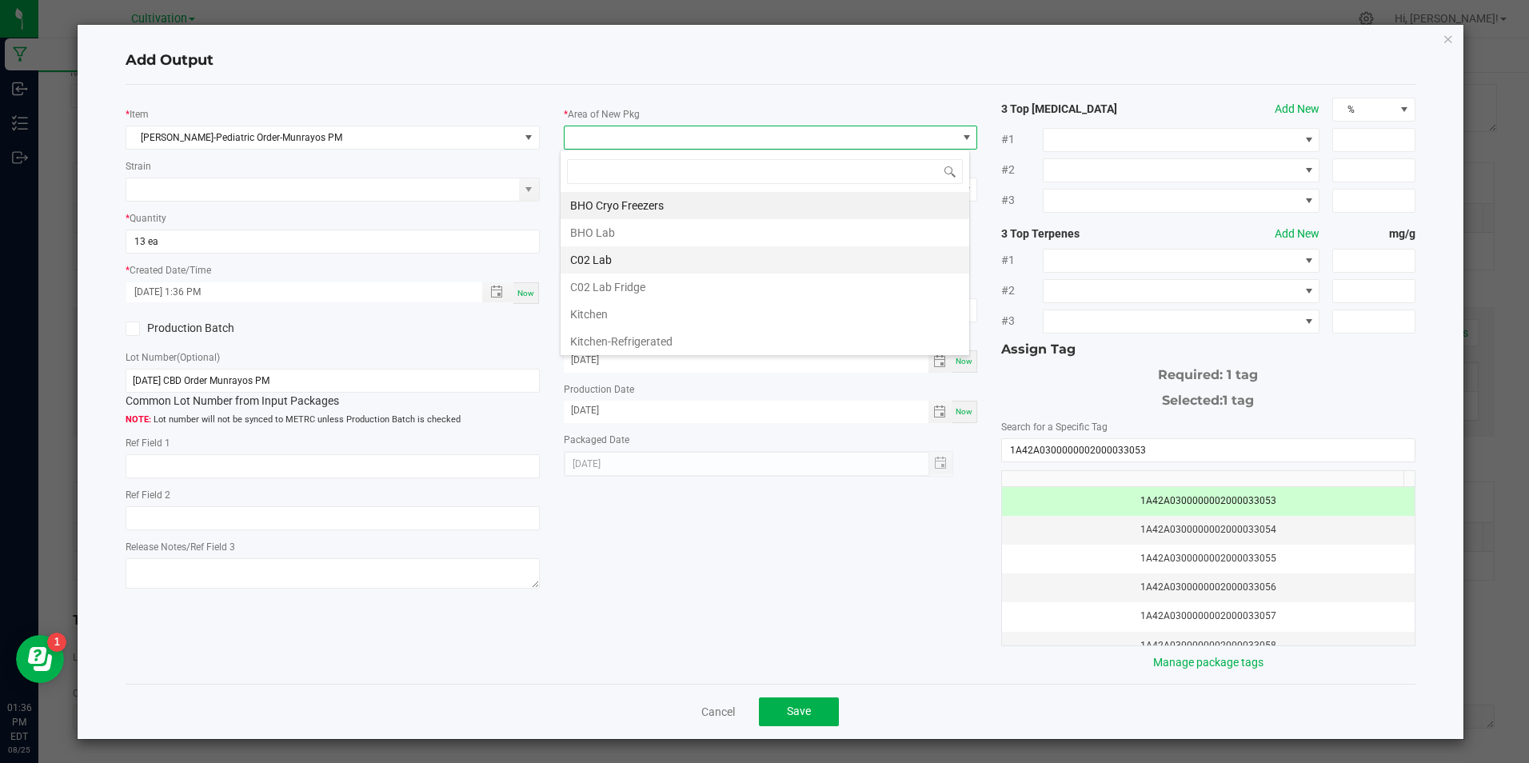
scroll to position [24, 410]
click at [633, 266] on li "C02 Lab" at bounding box center [765, 259] width 409 height 27
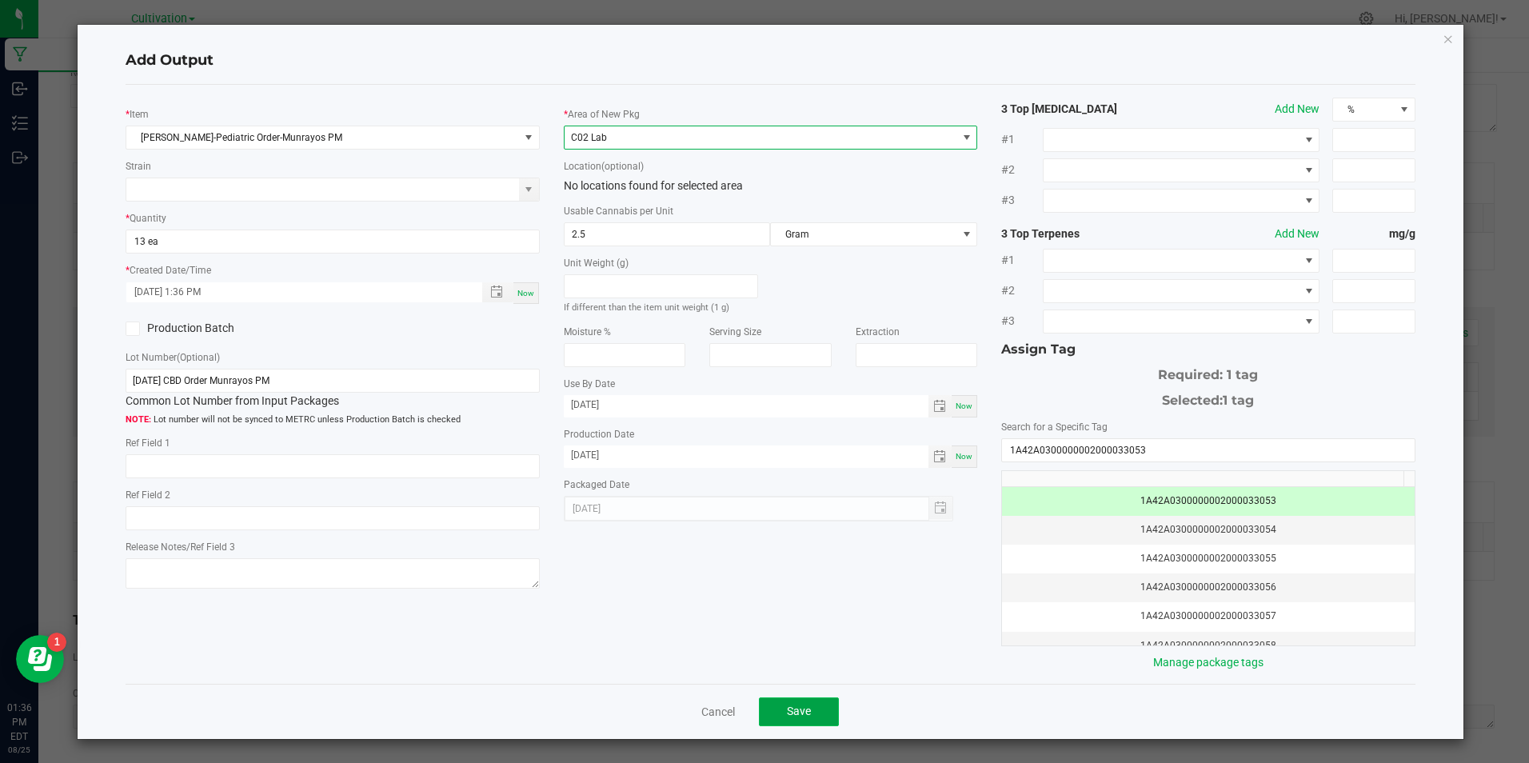
click at [803, 709] on span "Save" at bounding box center [799, 711] width 24 height 13
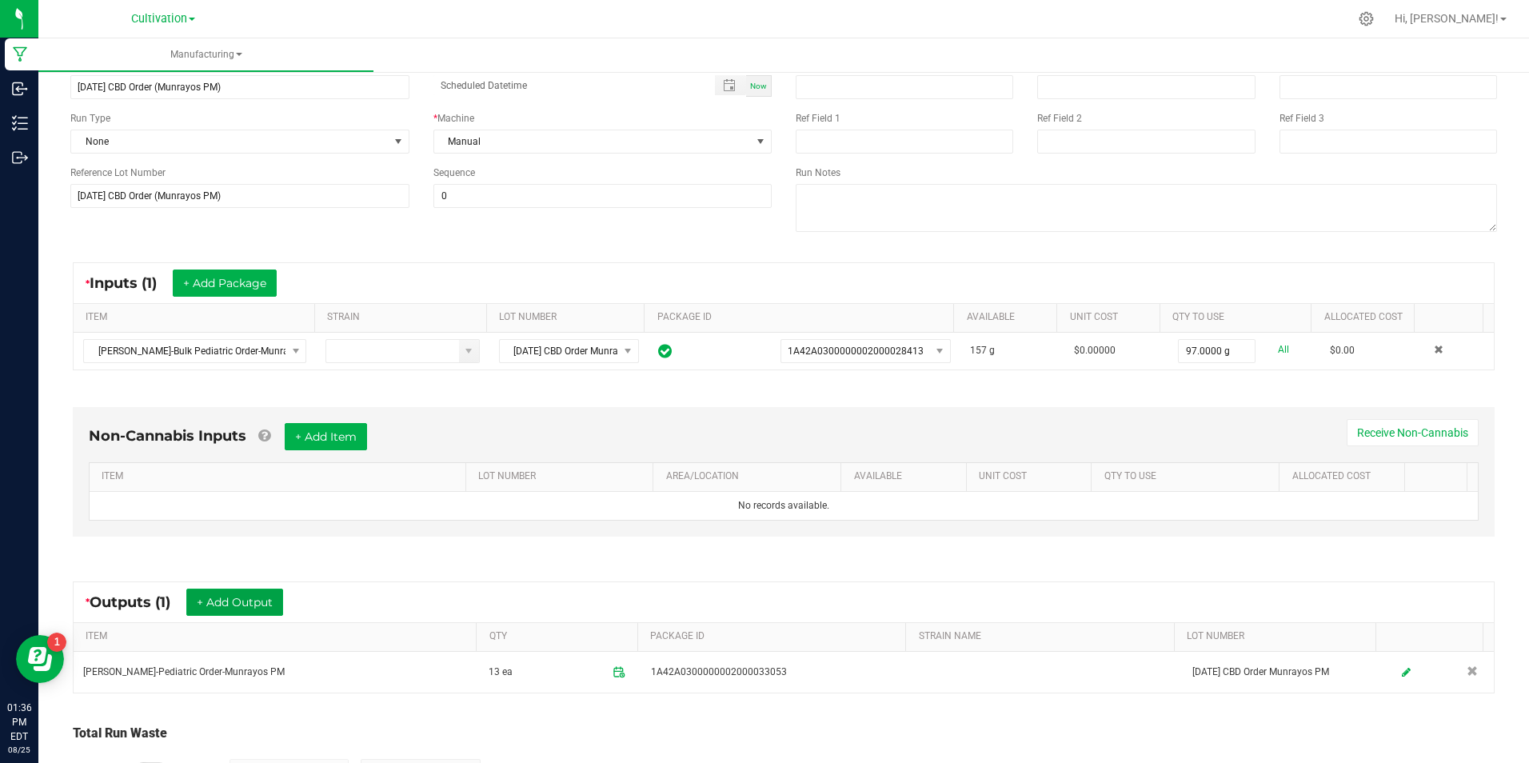
scroll to position [0, 0]
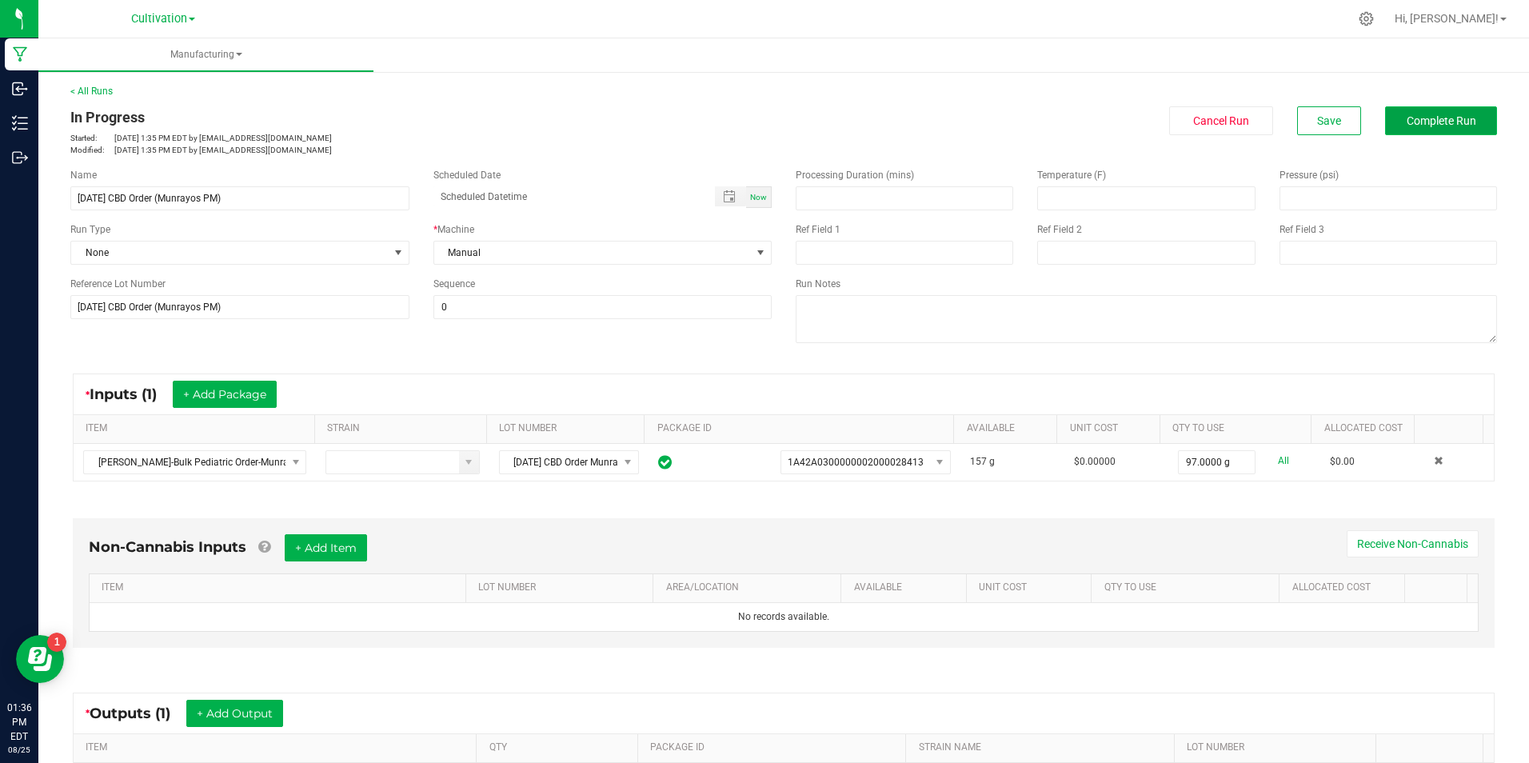
click at [1429, 133] on button "Complete Run" at bounding box center [1441, 120] width 112 height 29
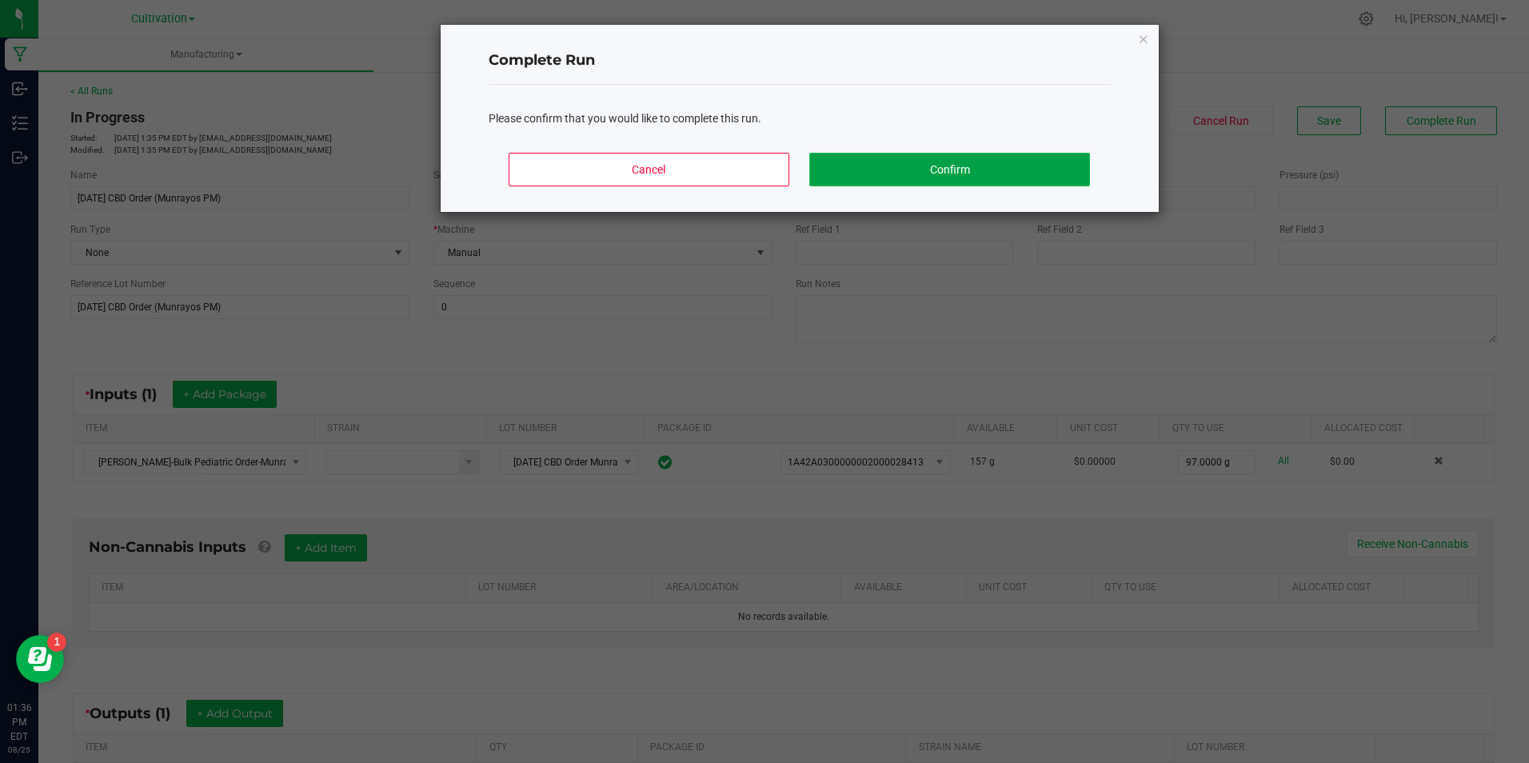
click at [1043, 174] on button "Confirm" at bounding box center [949, 170] width 280 height 34
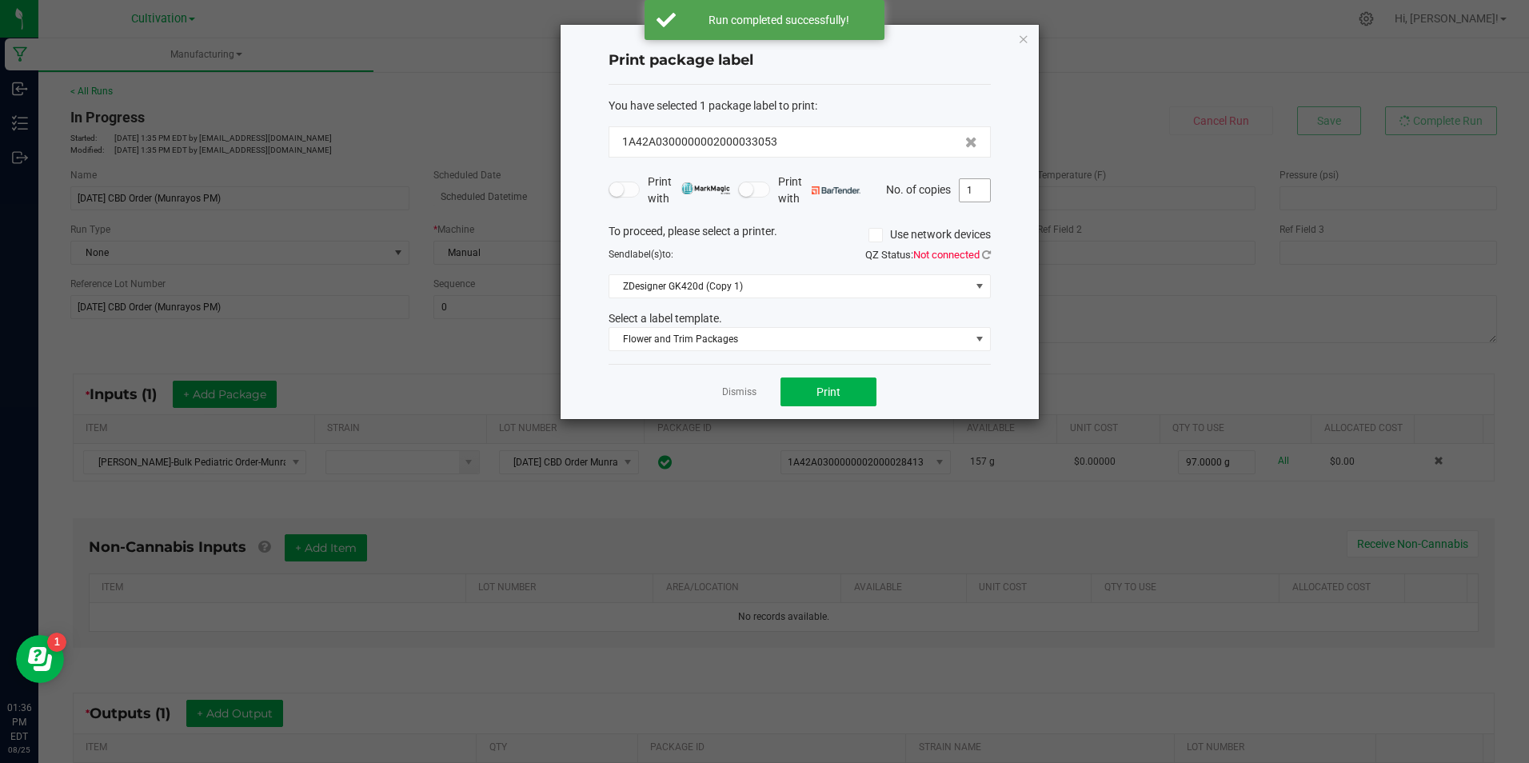
click at [976, 195] on input "1" at bounding box center [975, 190] width 30 height 22
type input "3"
click at [849, 400] on button "Print" at bounding box center [829, 392] width 96 height 29
click at [736, 389] on link "Dismiss" at bounding box center [739, 393] width 34 height 14
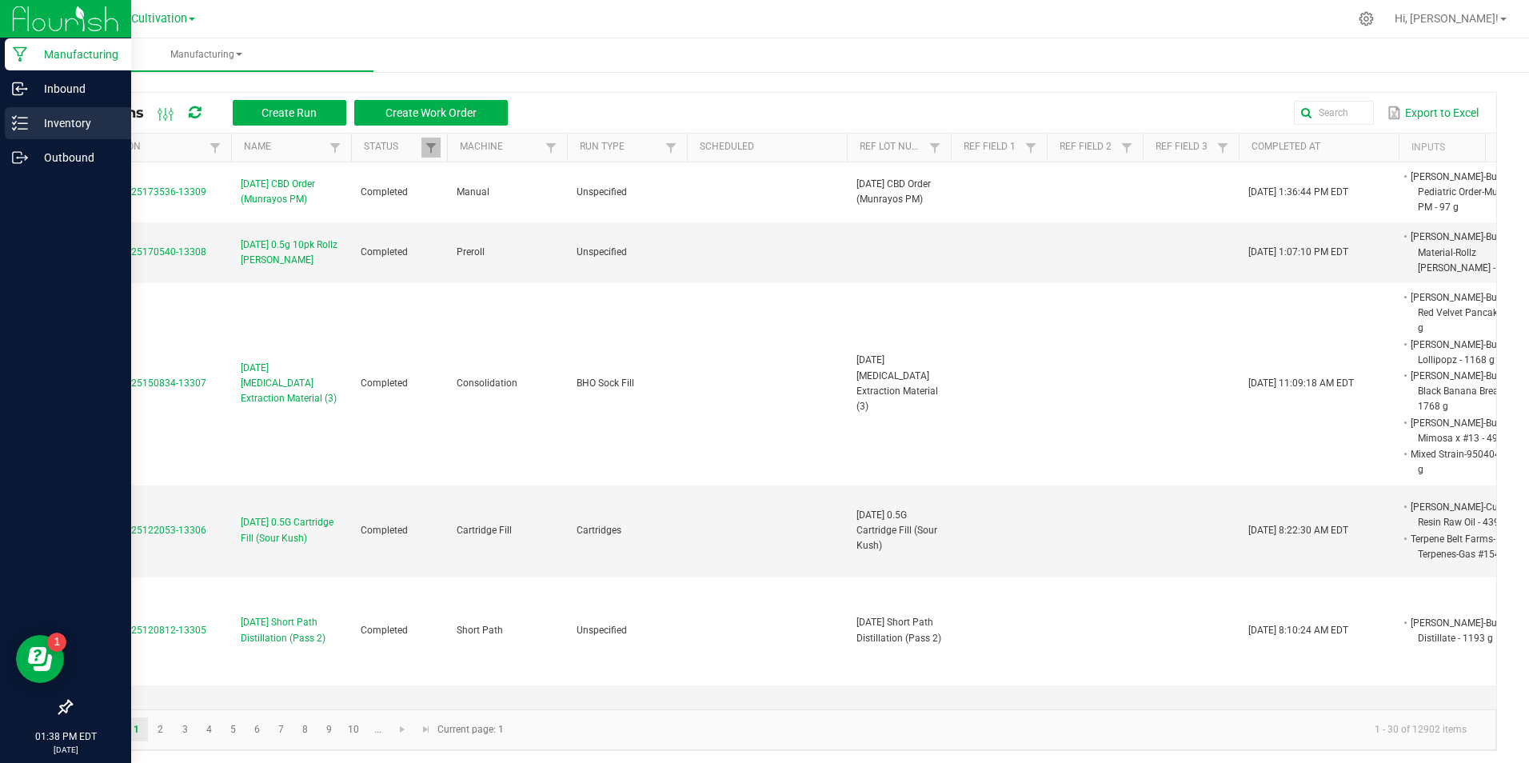
drag, startPoint x: 48, startPoint y: 118, endPoint x: 36, endPoint y: 125, distance: 13.6
click at [46, 119] on div "All Runs Create Run Create Work Order Export to Excel Extraction Name Status Ma…" at bounding box center [783, 417] width 1491 height 699
click at [36, 126] on p "Inventory" at bounding box center [76, 123] width 96 height 19
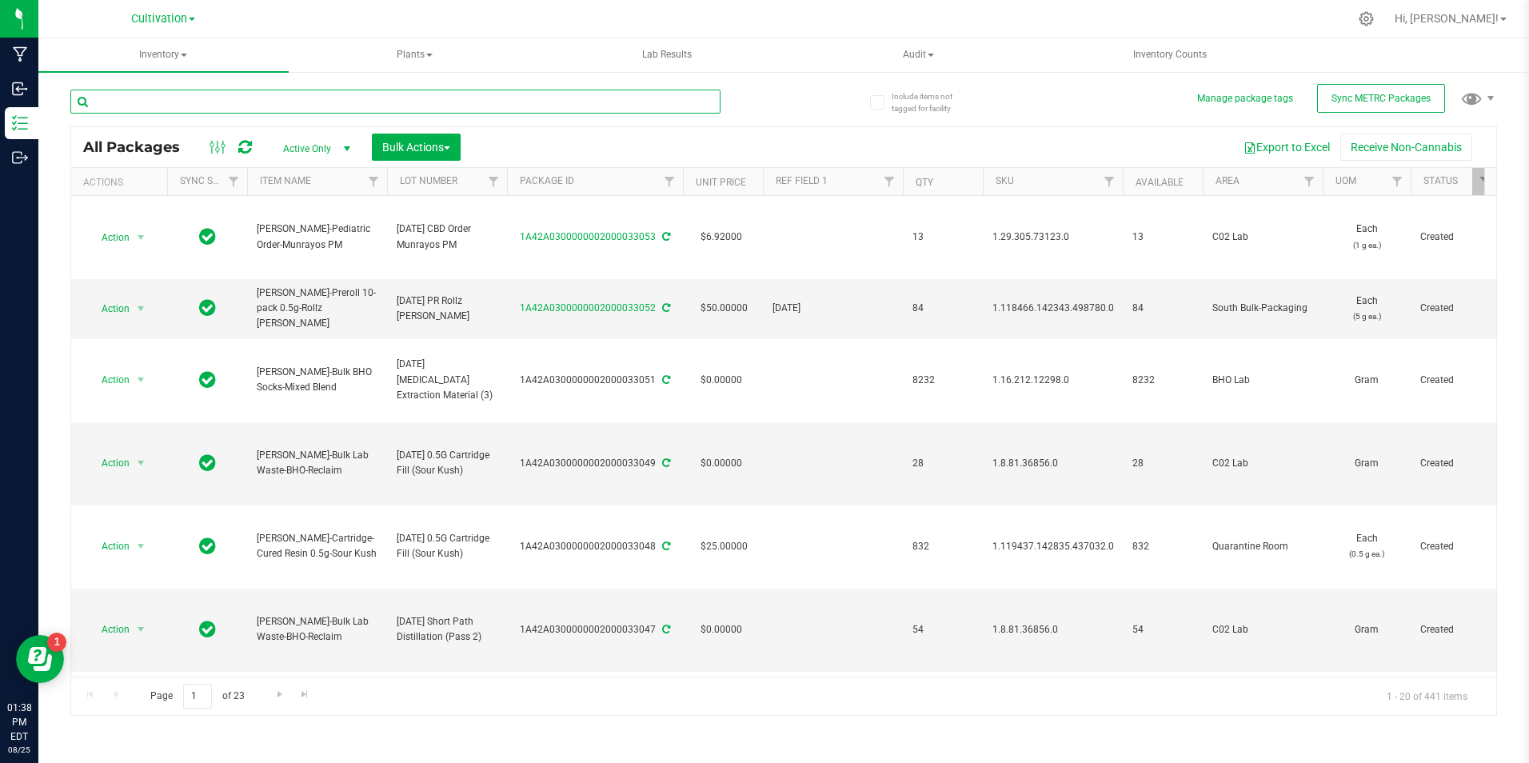
click at [195, 98] on input "text" at bounding box center [395, 102] width 650 height 24
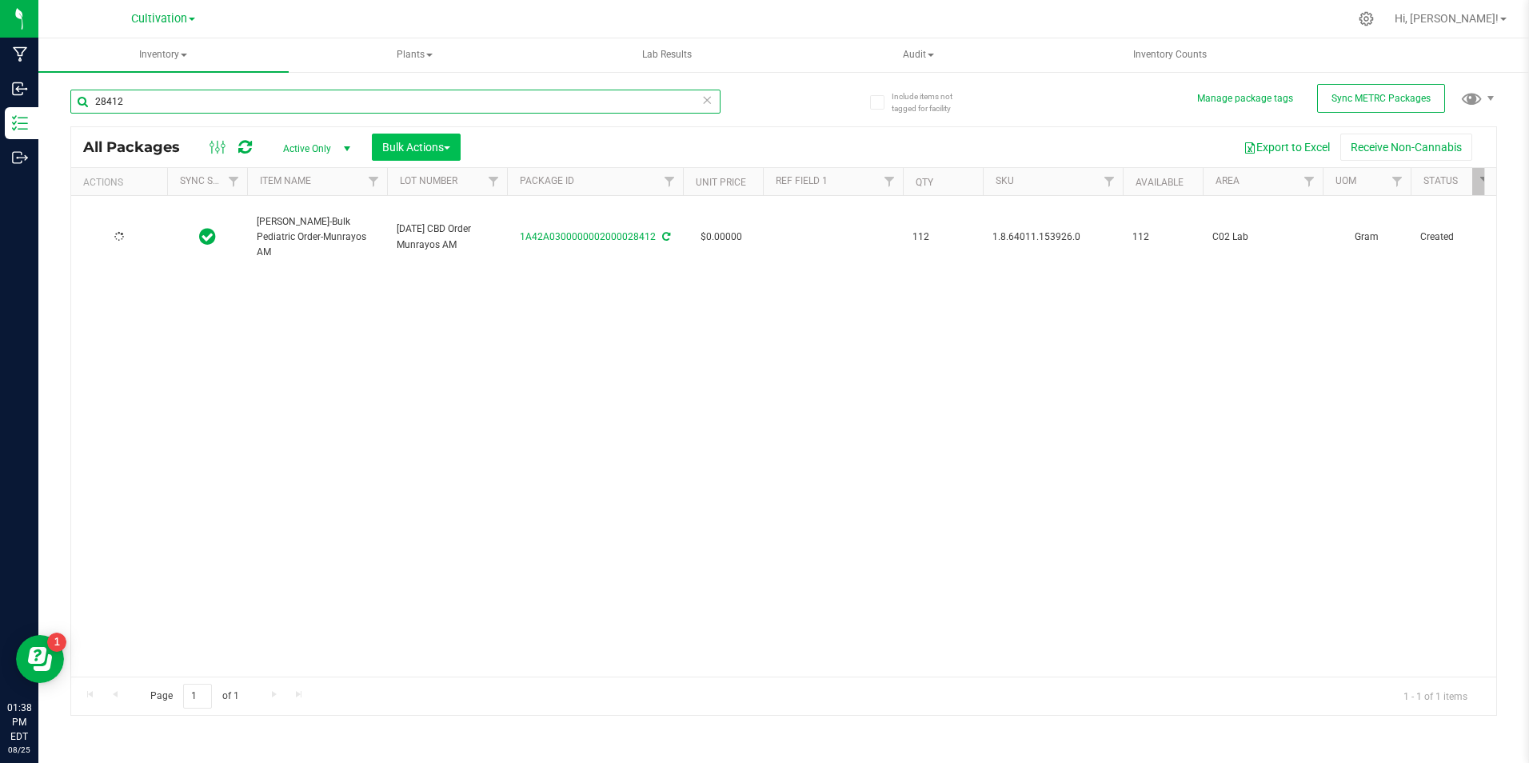
type input "28412"
click at [441, 150] on span "Bulk Actions" at bounding box center [416, 147] width 68 height 13
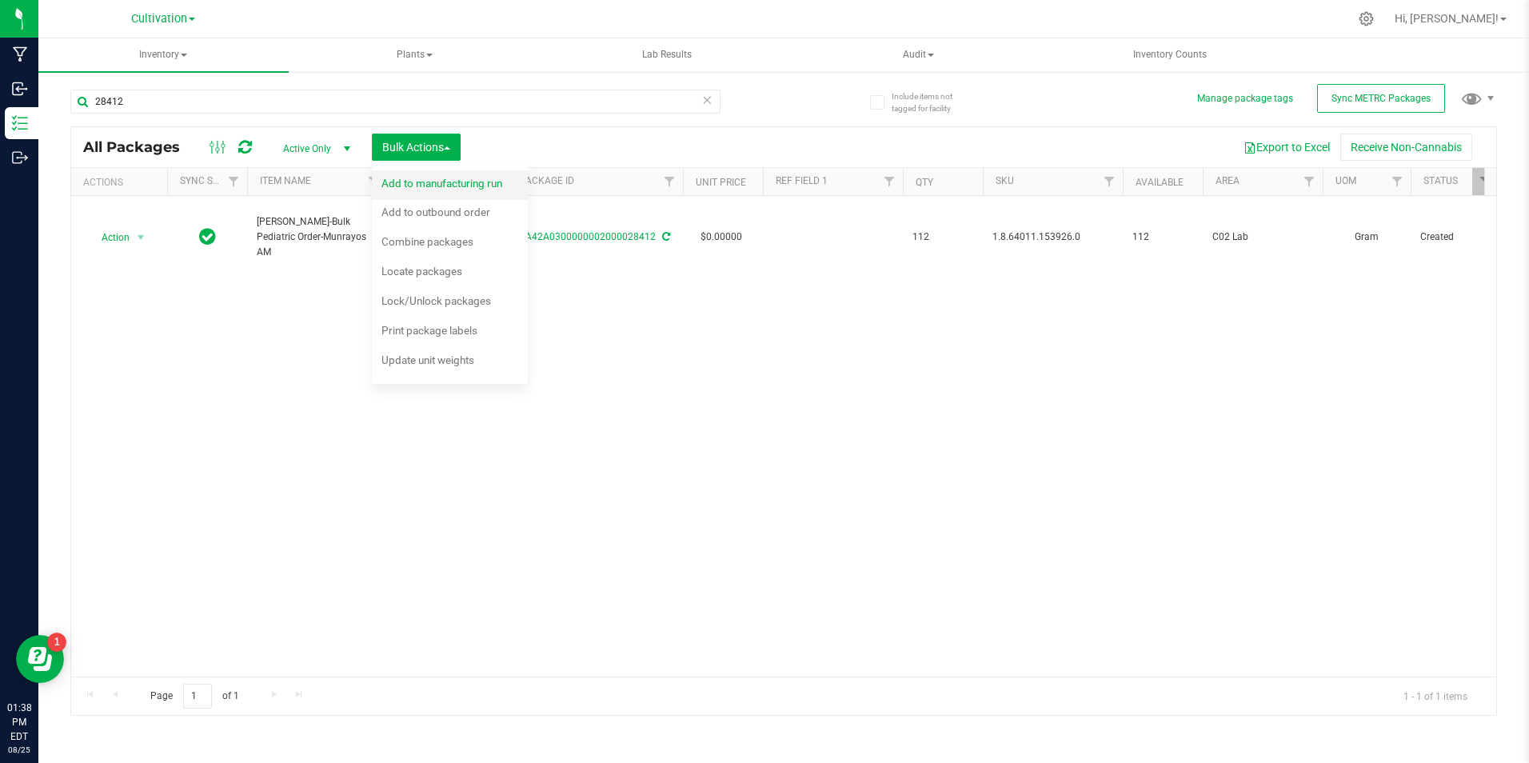
click at [467, 189] on span "Add to manufacturing run" at bounding box center [442, 183] width 121 height 13
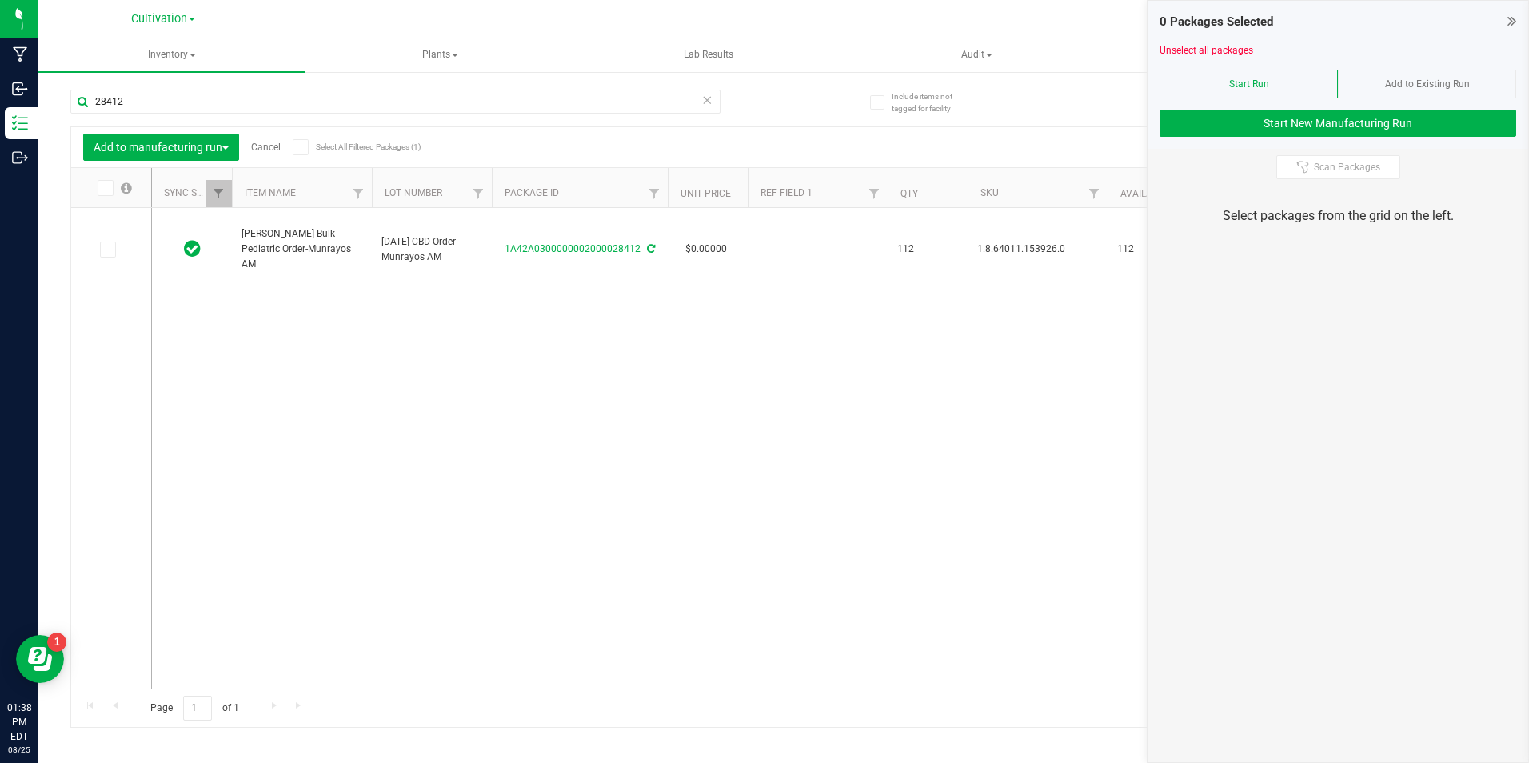
click at [109, 233] on td at bounding box center [111, 249] width 80 height 83
click at [107, 250] on icon at bounding box center [107, 250] width 10 height 0
click at [0, 0] on input "checkbox" at bounding box center [0, 0] width 0 height 0
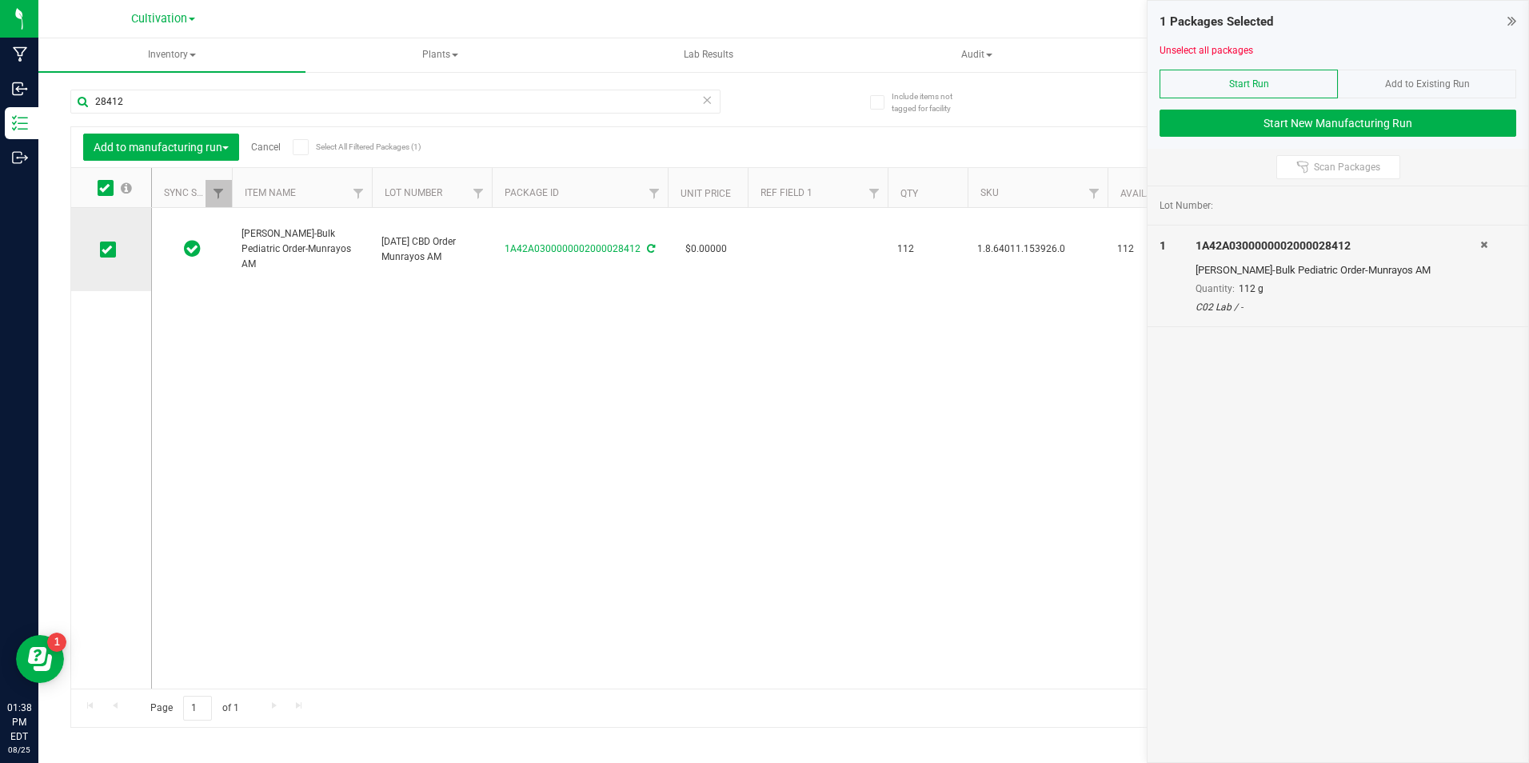
click at [107, 250] on icon at bounding box center [107, 250] width 10 height 0
click at [0, 0] on input "checkbox" at bounding box center [0, 0] width 0 height 0
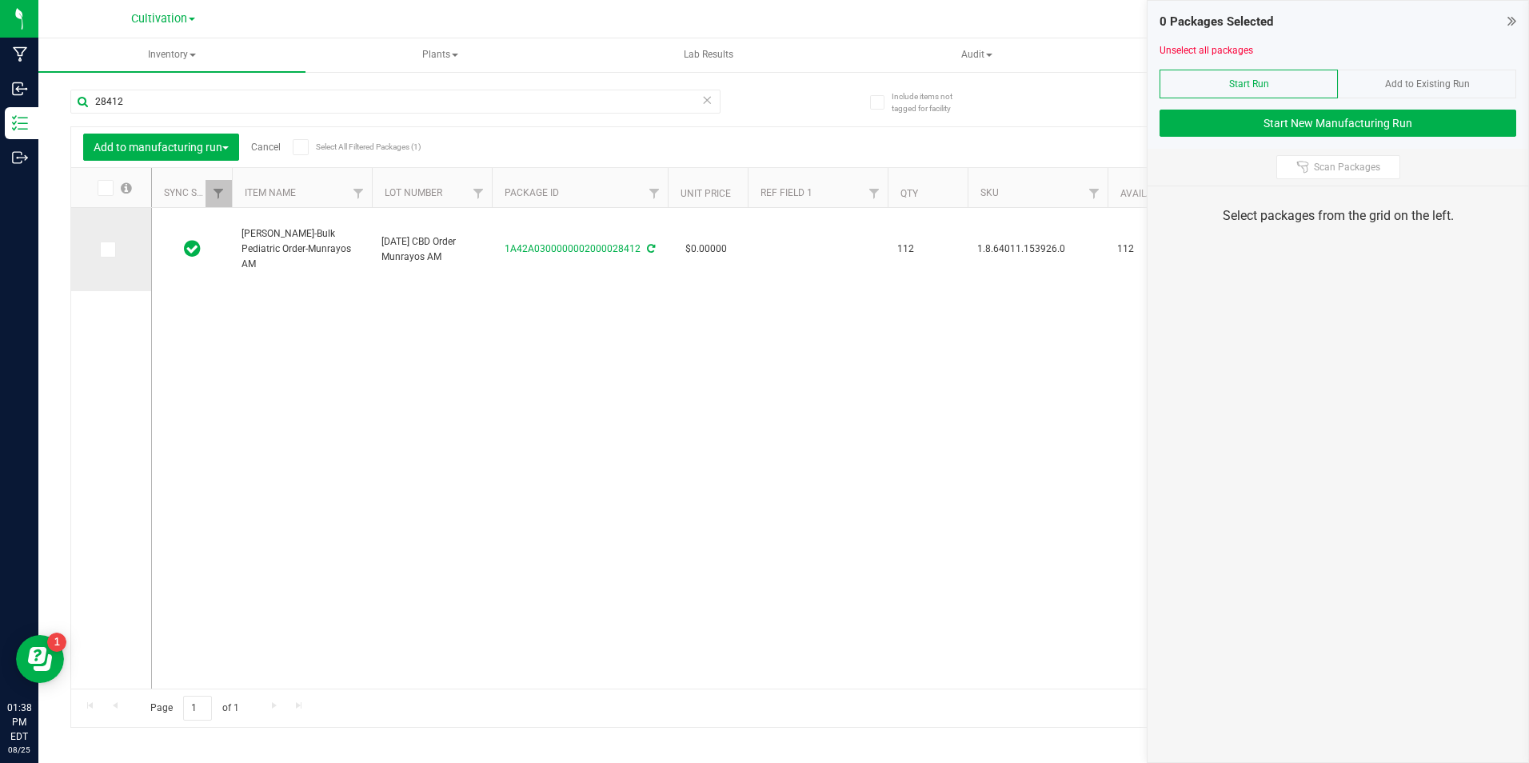
click at [114, 253] on span at bounding box center [108, 250] width 16 height 16
click at [0, 0] on input "checkbox" at bounding box center [0, 0] width 0 height 0
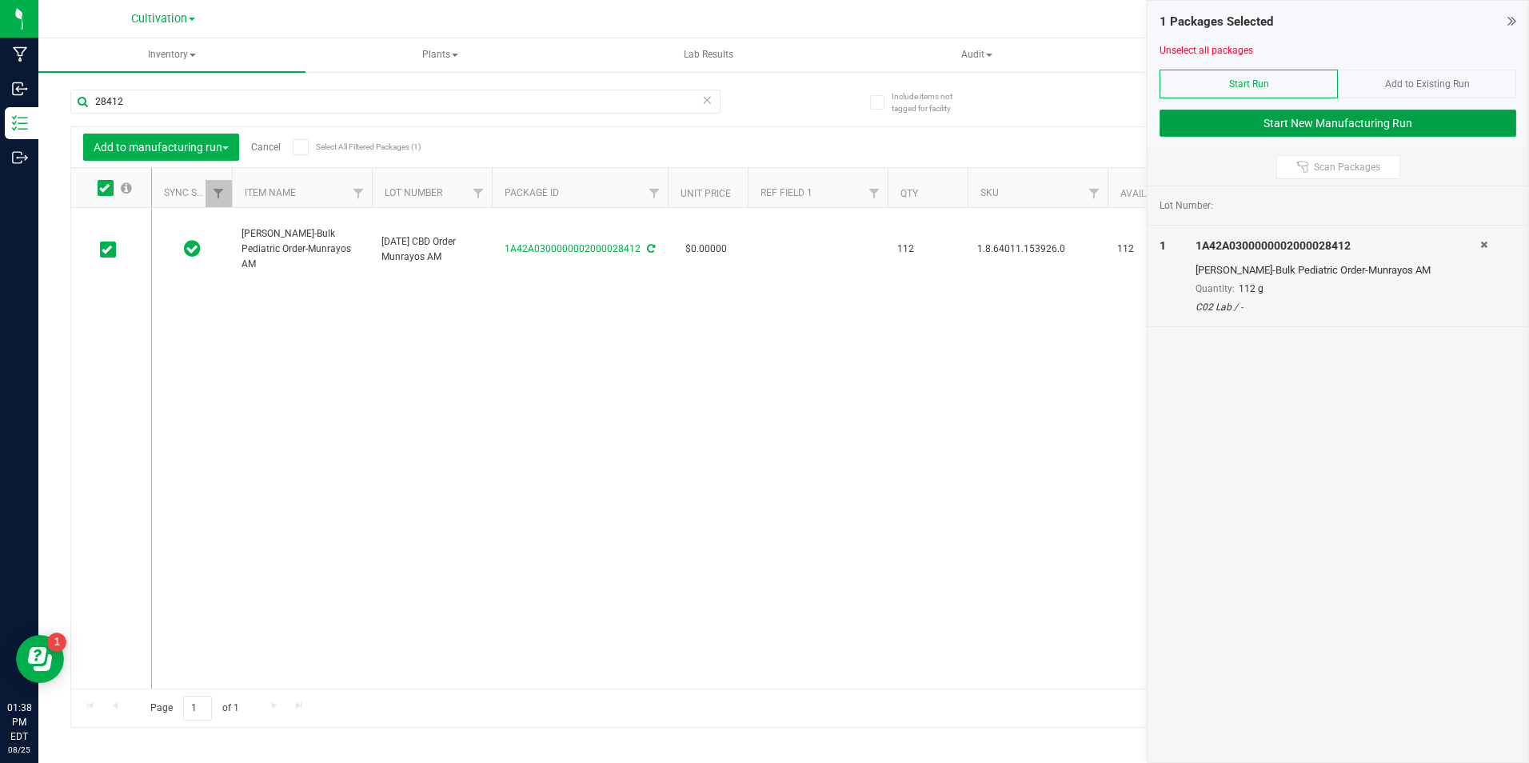
click at [1283, 120] on button "Start New Manufacturing Run" at bounding box center [1338, 123] width 357 height 27
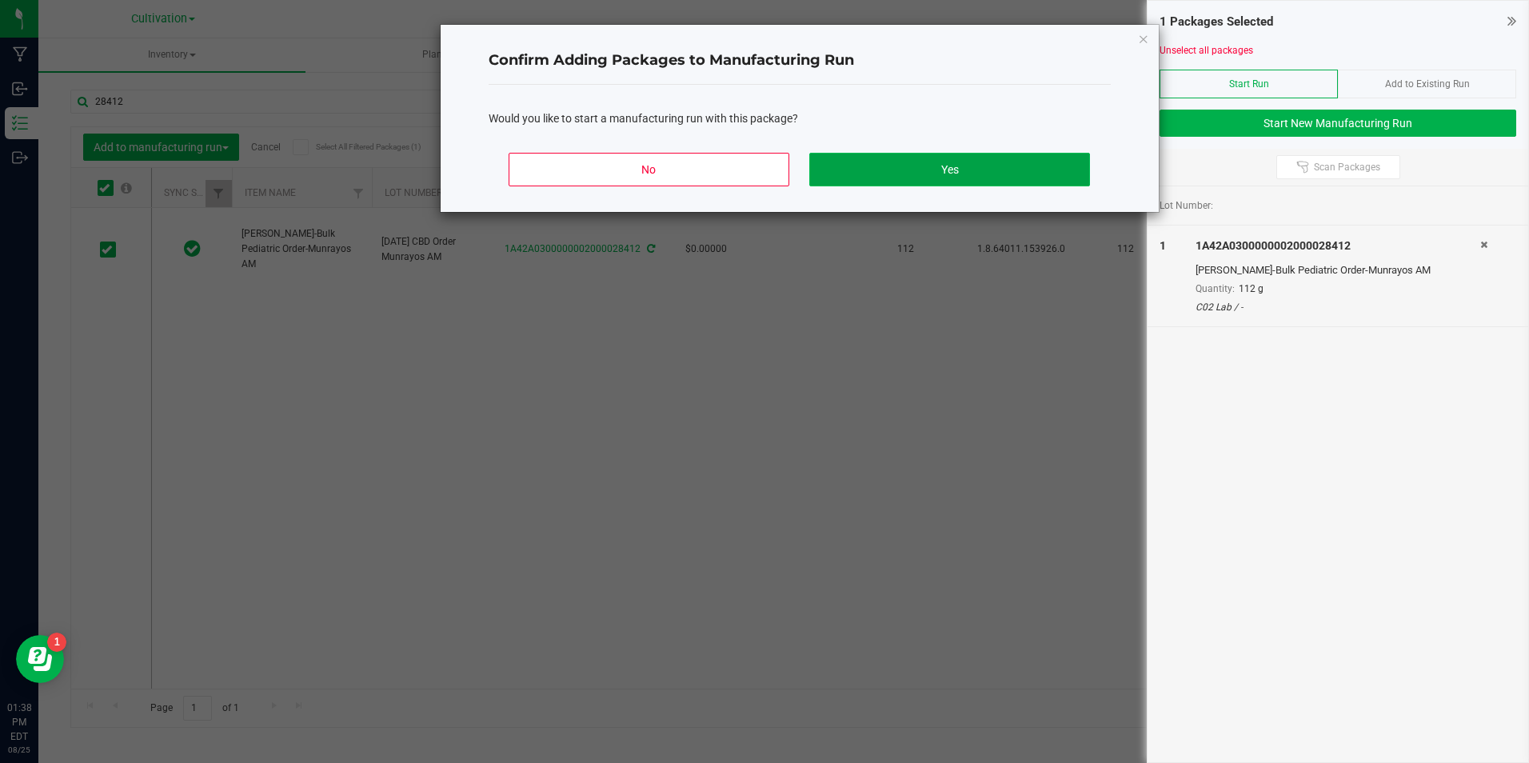
click at [1020, 179] on button "Yes" at bounding box center [949, 170] width 280 height 34
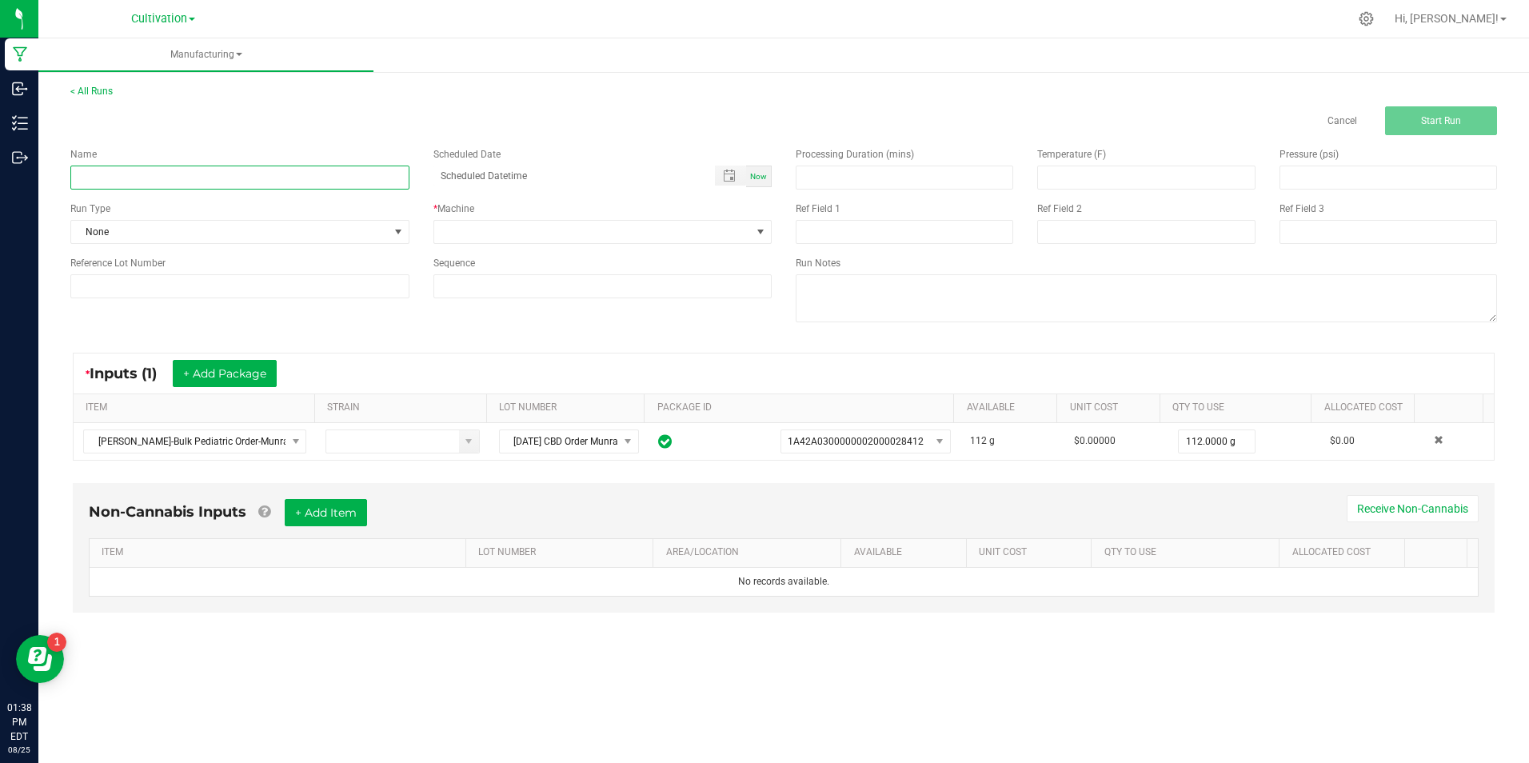
click at [233, 173] on input at bounding box center [239, 178] width 339 height 24
click at [179, 180] on input "[DATE] CBD Order (Munrayos AM)" at bounding box center [239, 178] width 339 height 24
type input "[DATE] CBD Order (Munrayos AM)"
click at [211, 271] on div "Reference Lot Number" at bounding box center [239, 277] width 363 height 42
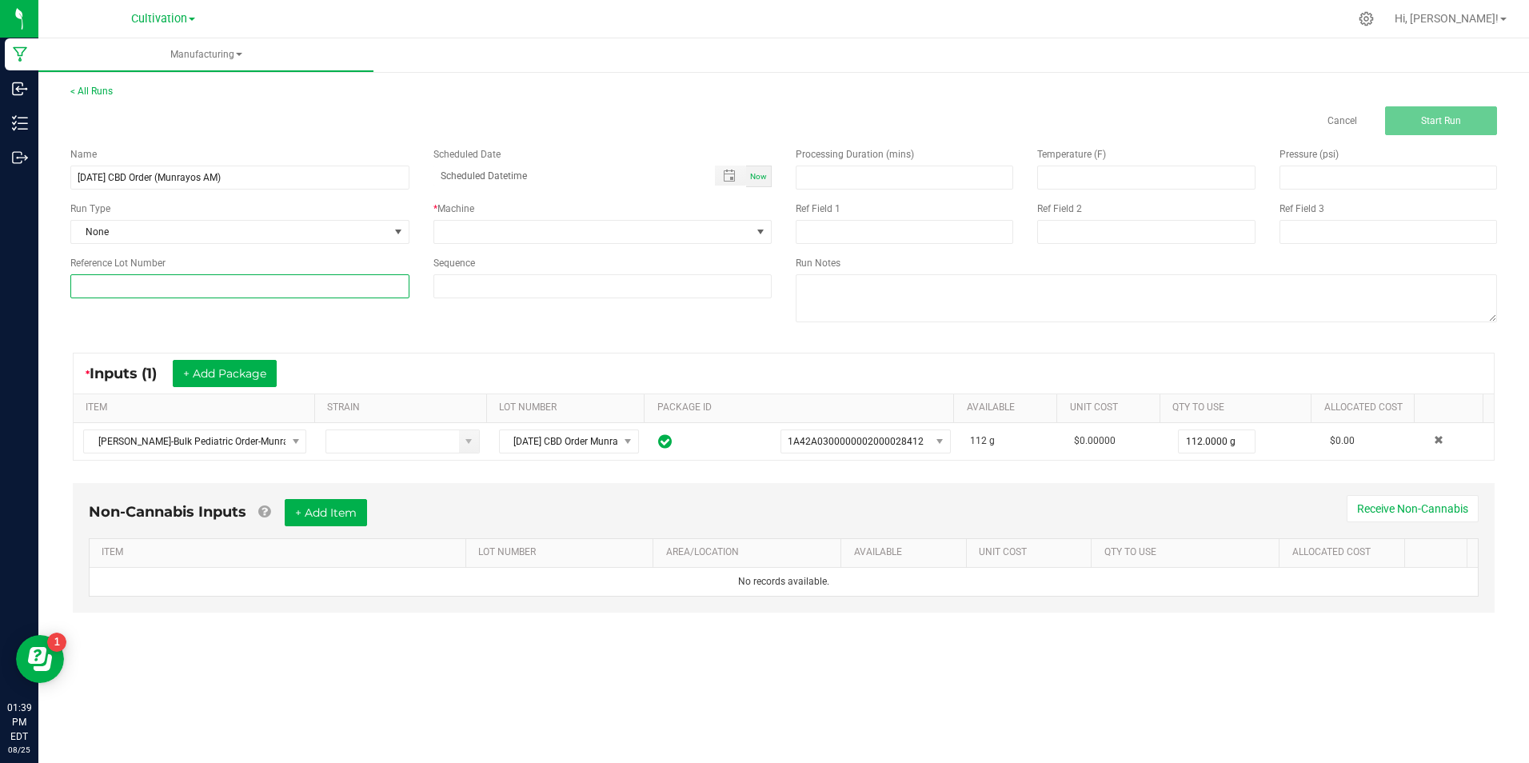
click at [207, 282] on input at bounding box center [239, 286] width 339 height 24
paste input "[DATE] CBD Order (Munrayos AM)"
type input "[DATE] CBD Order (Munrayos AM)"
click at [490, 222] on span at bounding box center [593, 232] width 318 height 22
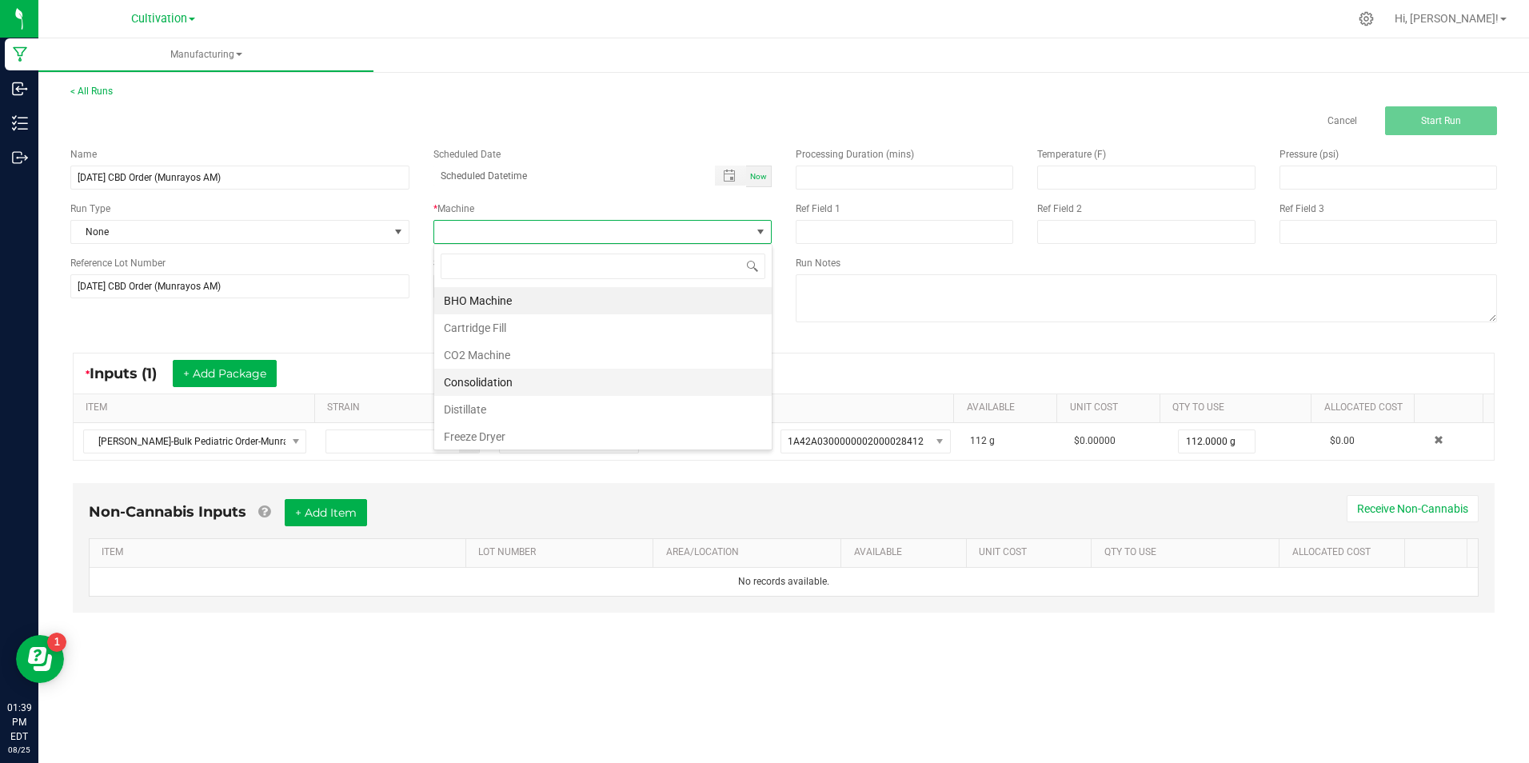
scroll to position [160, 0]
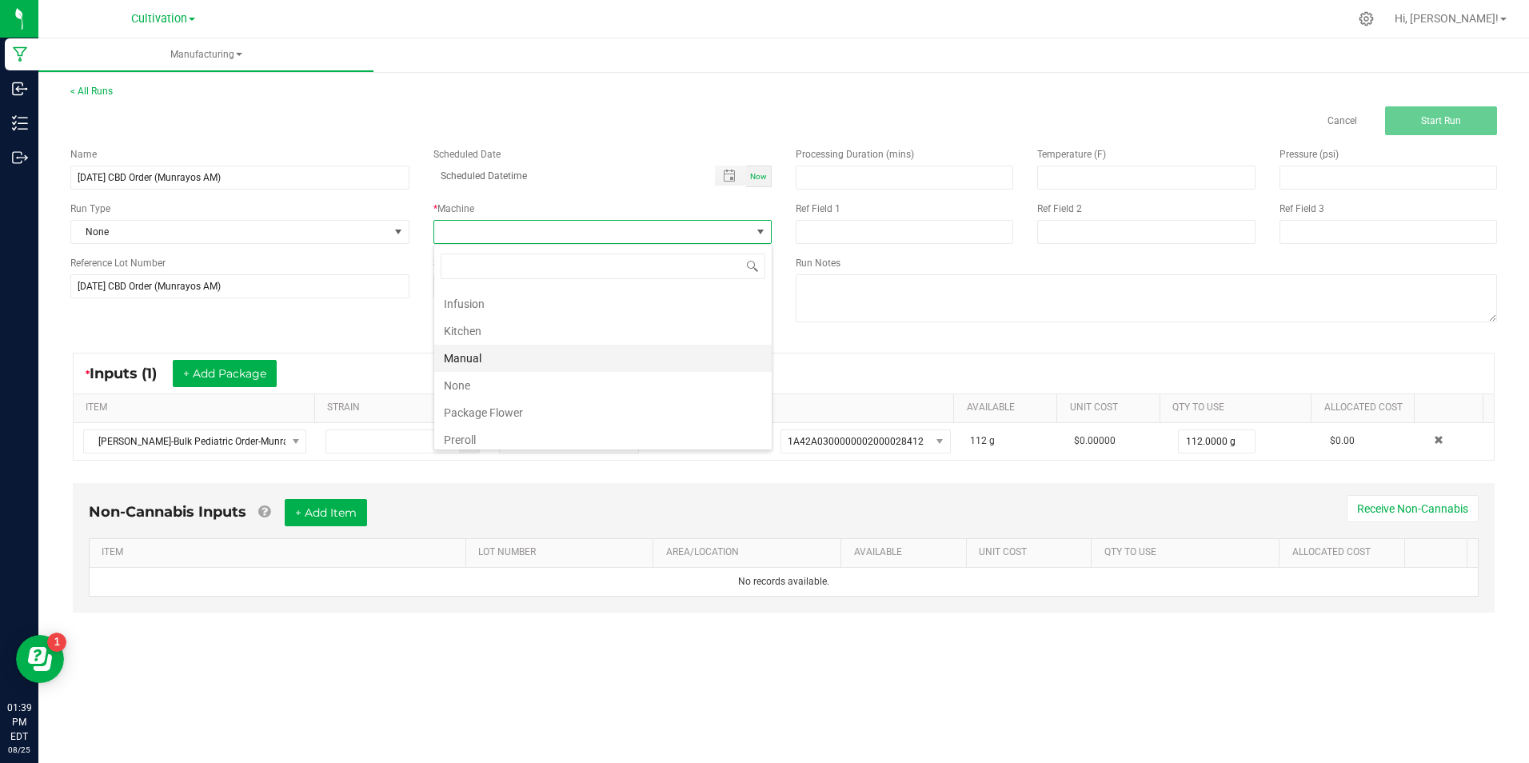
click at [600, 363] on li "Manual" at bounding box center [603, 358] width 338 height 27
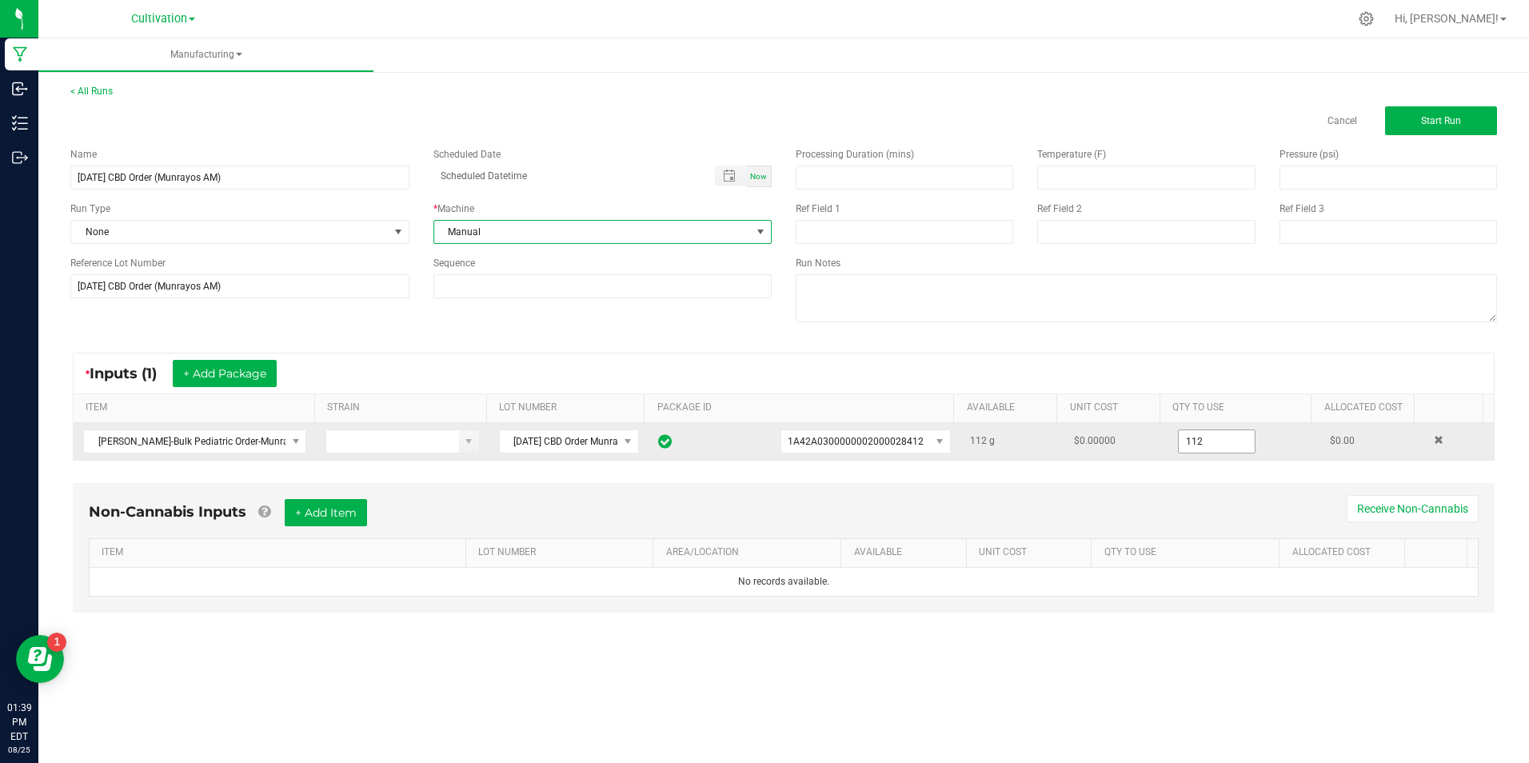
click at [1228, 441] on input "112" at bounding box center [1217, 441] width 76 height 22
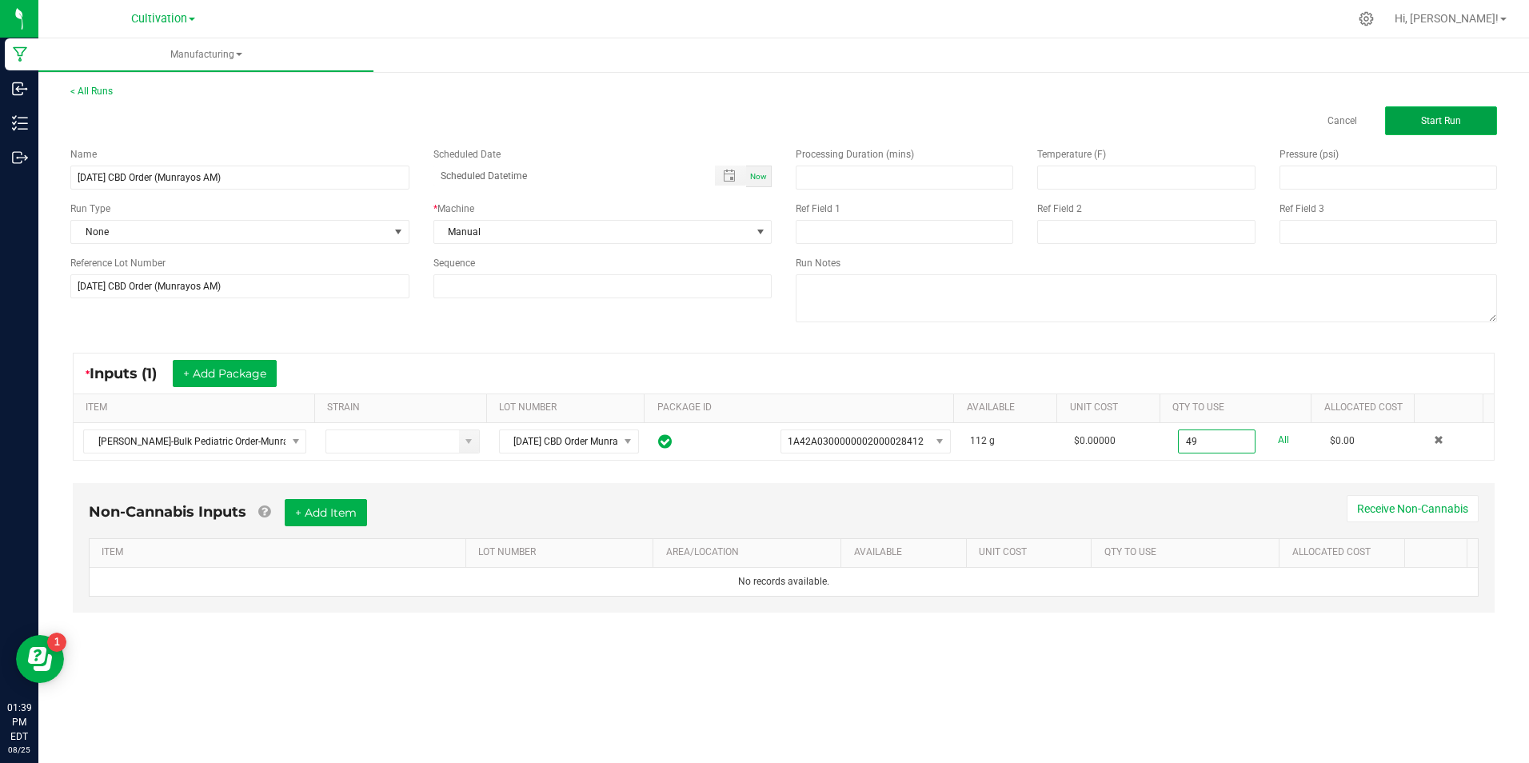
type input "49.0000 g"
click at [1404, 124] on button "Start Run" at bounding box center [1441, 120] width 112 height 29
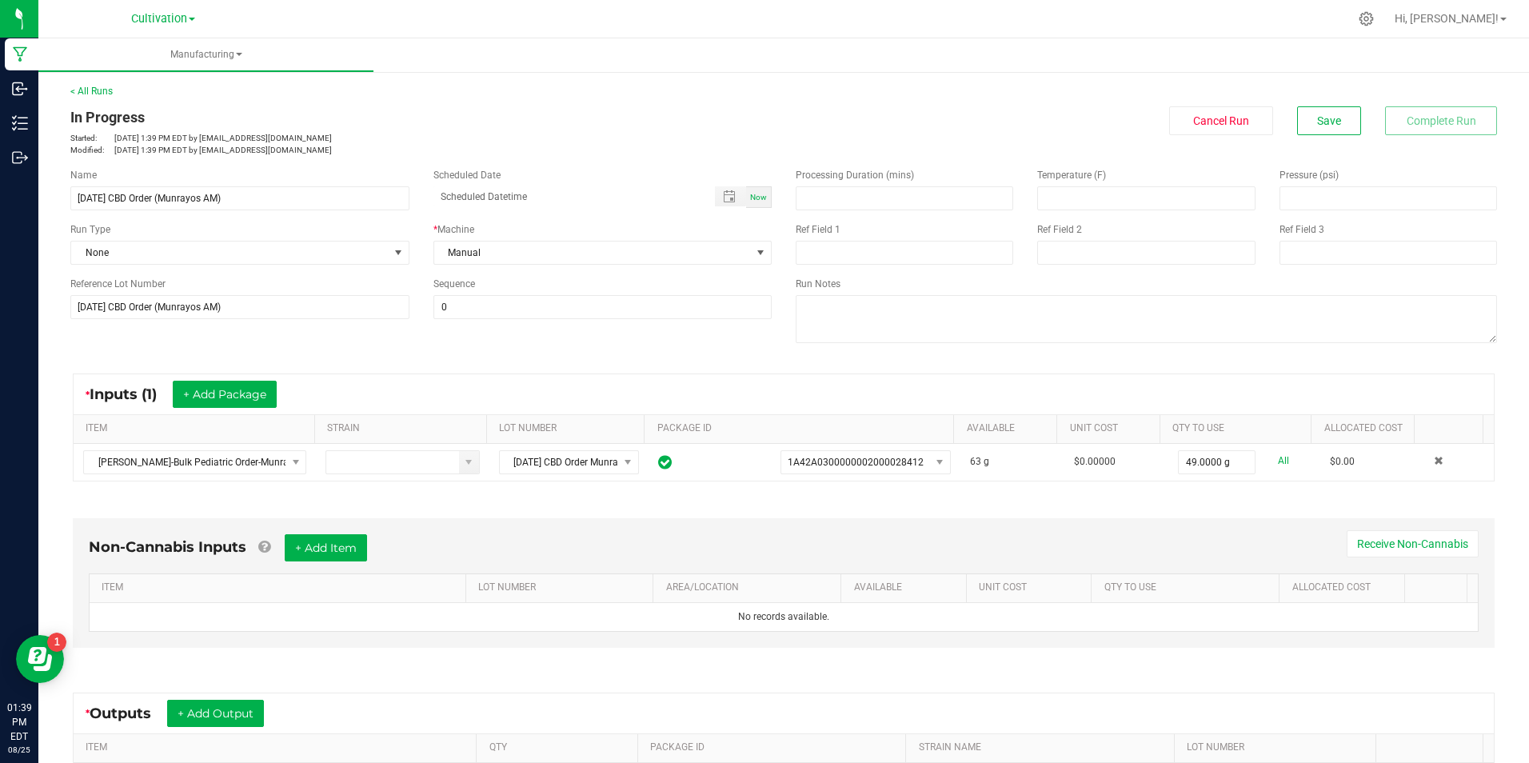
scroll to position [211, 0]
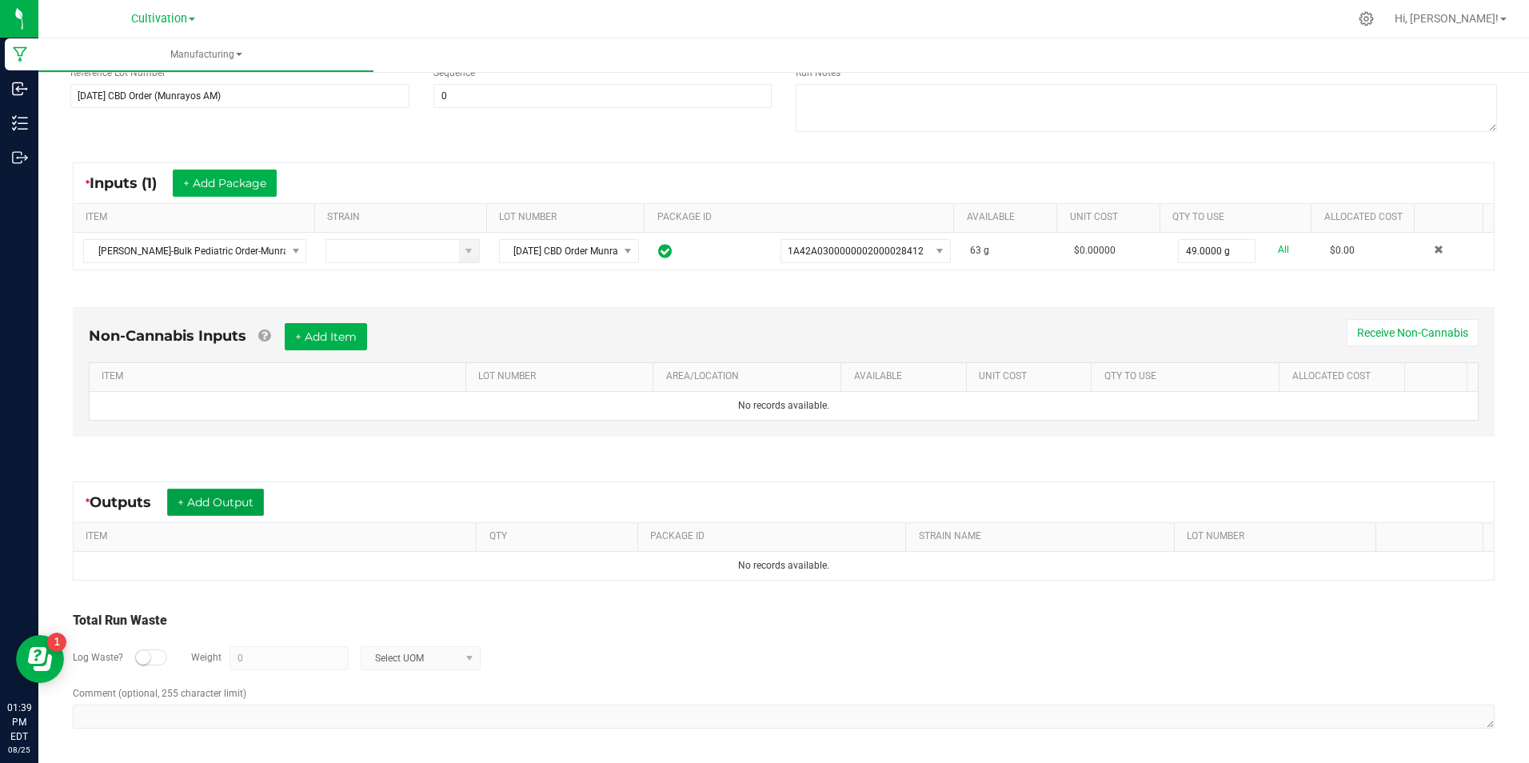
click at [242, 498] on button "+ Add Output" at bounding box center [215, 502] width 97 height 27
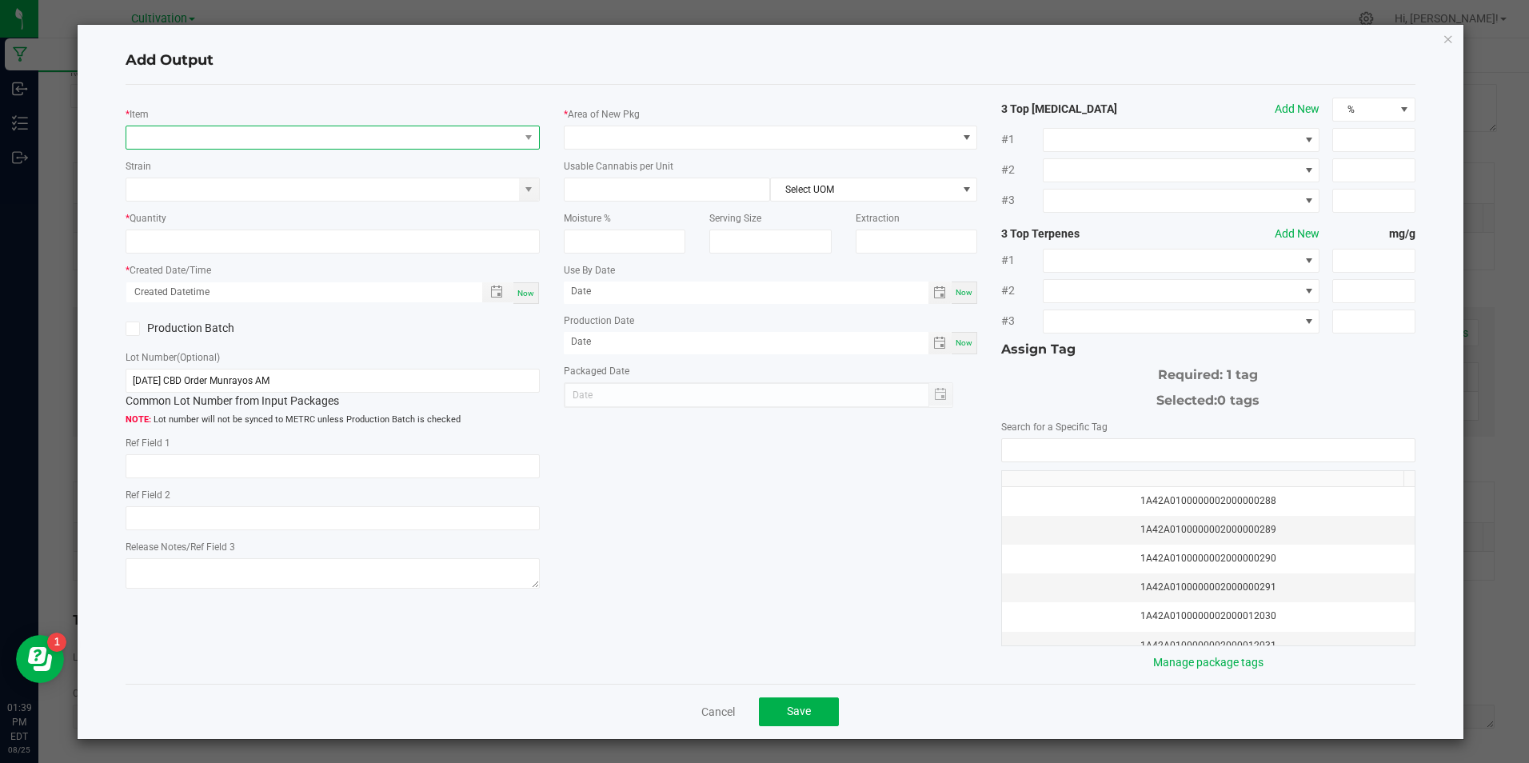
click at [224, 142] on span "NO DATA FOUND" at bounding box center [322, 137] width 392 height 22
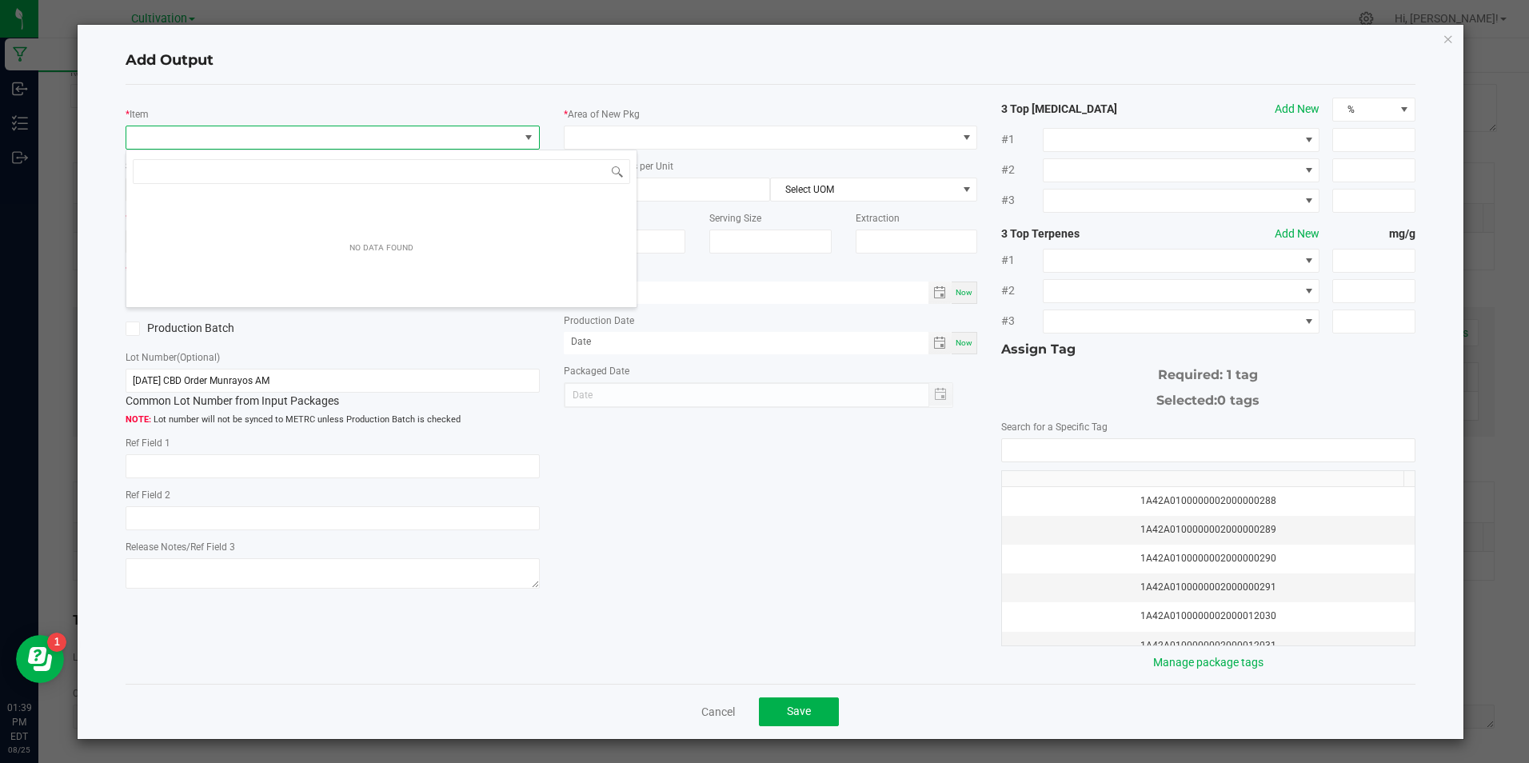
scroll to position [24, 410]
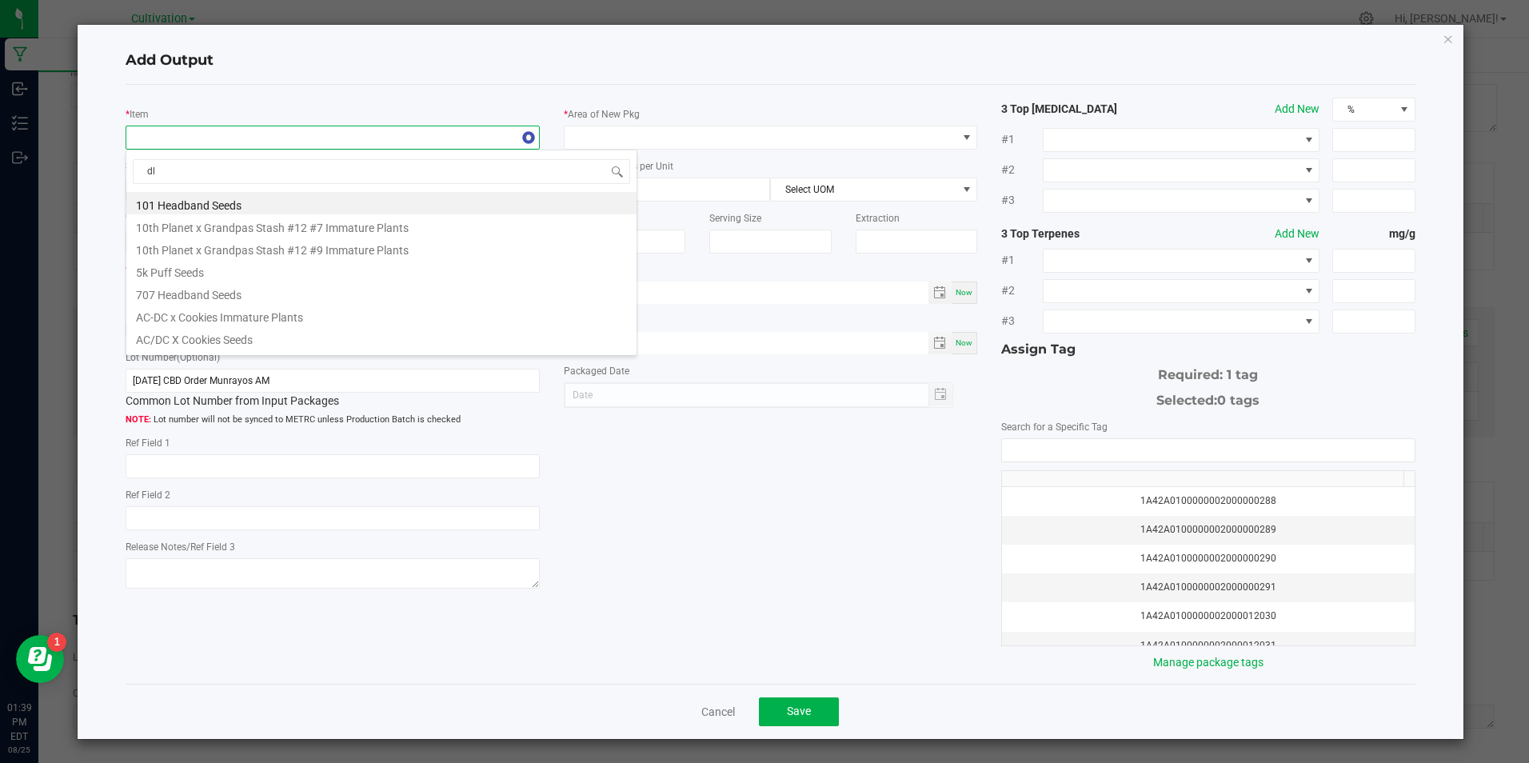
type input "d"
type input "[PERSON_NAME]-ped"
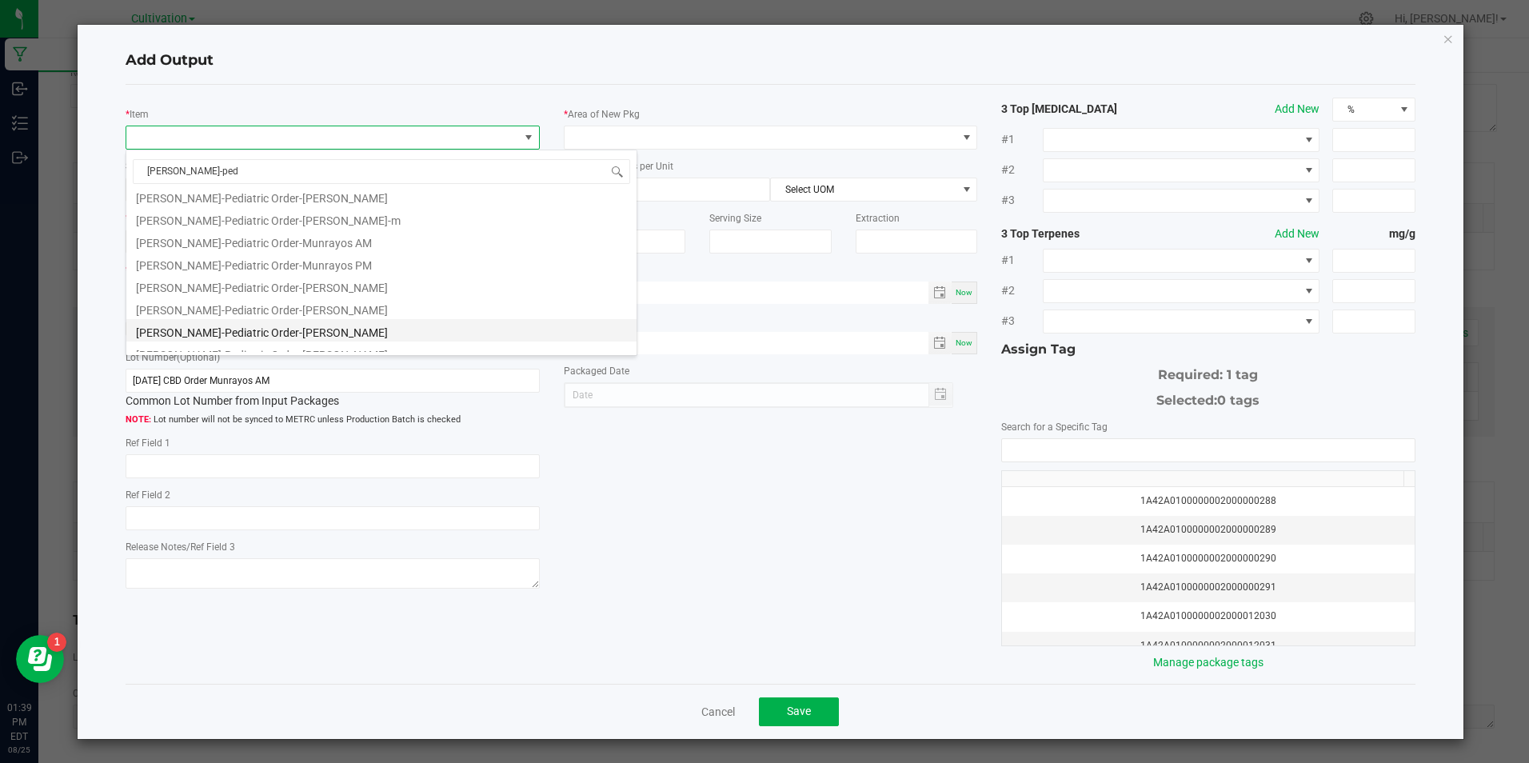
scroll to position [342, 0]
click at [292, 249] on li "[PERSON_NAME]-Pediatric Order-Munrayos AM" at bounding box center [381, 241] width 510 height 22
type input "0 ea"
type input "2.5"
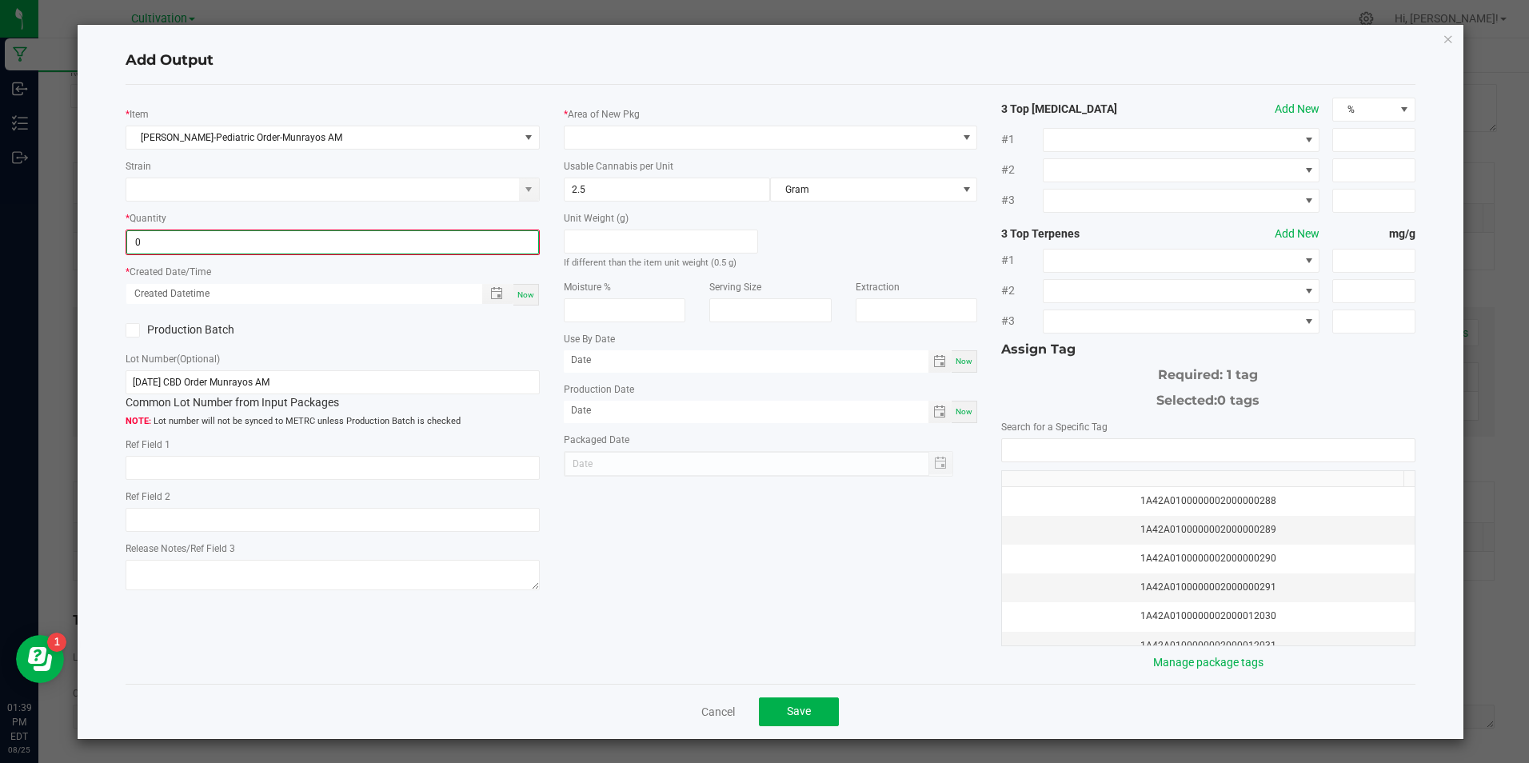
click at [292, 249] on input "0" at bounding box center [332, 242] width 410 height 22
type input "13 ea"
click at [527, 294] on span "Now" at bounding box center [525, 293] width 17 height 9
type input "[DATE] 1:39 PM"
type input "[DATE]"
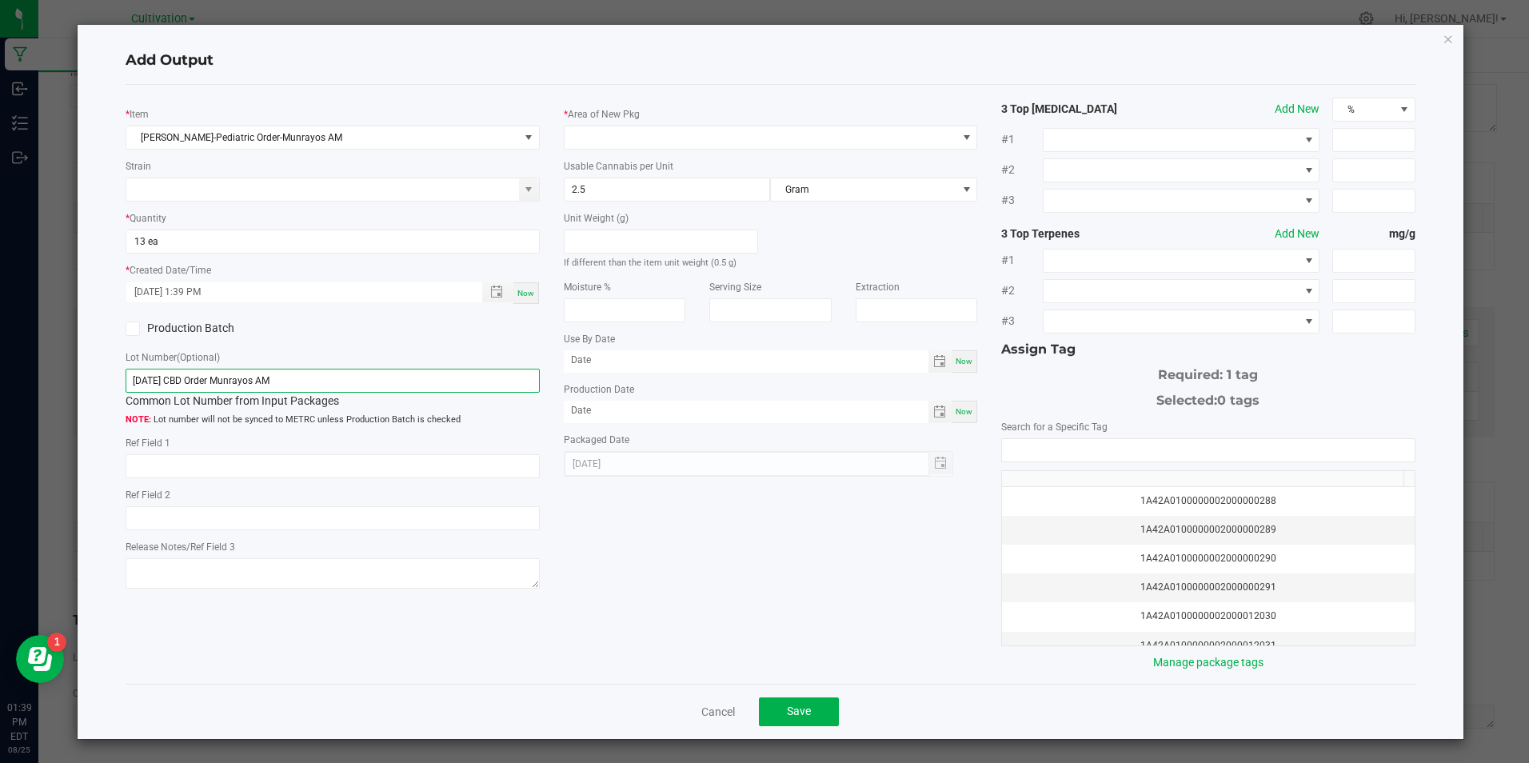
click at [370, 381] on input "[DATE] CBD Order Munrayos AM" at bounding box center [332, 381] width 413 height 24
drag, startPoint x: 370, startPoint y: 381, endPoint x: 388, endPoint y: 350, distance: 36.2
click at [388, 350] on div "Lot Number (Optional) [DATE] CBD Order Munrayos AM Common Lot Number from Input…" at bounding box center [332, 388] width 413 height 78
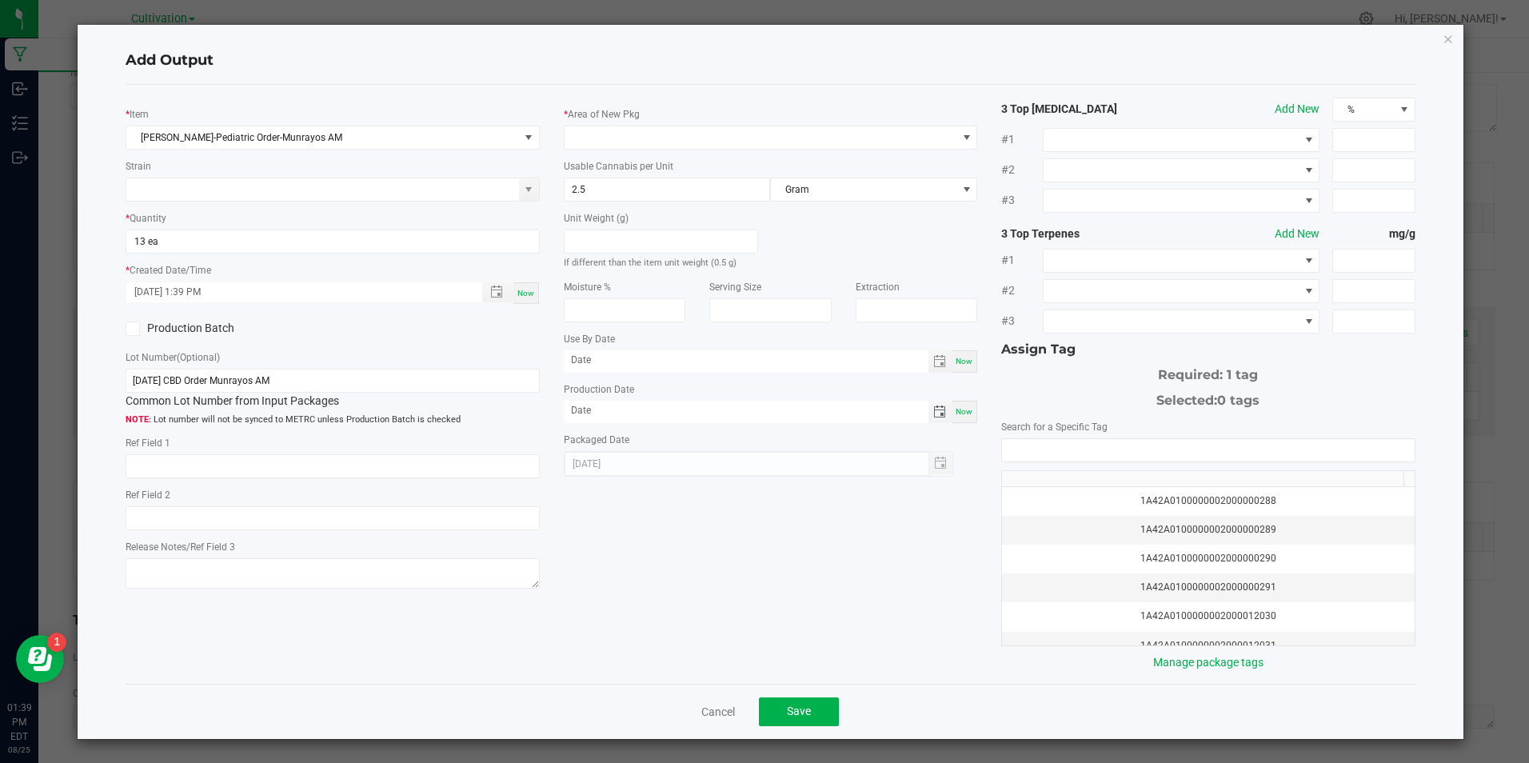
click at [933, 414] on span "Toggle calendar" at bounding box center [939, 411] width 13 height 13
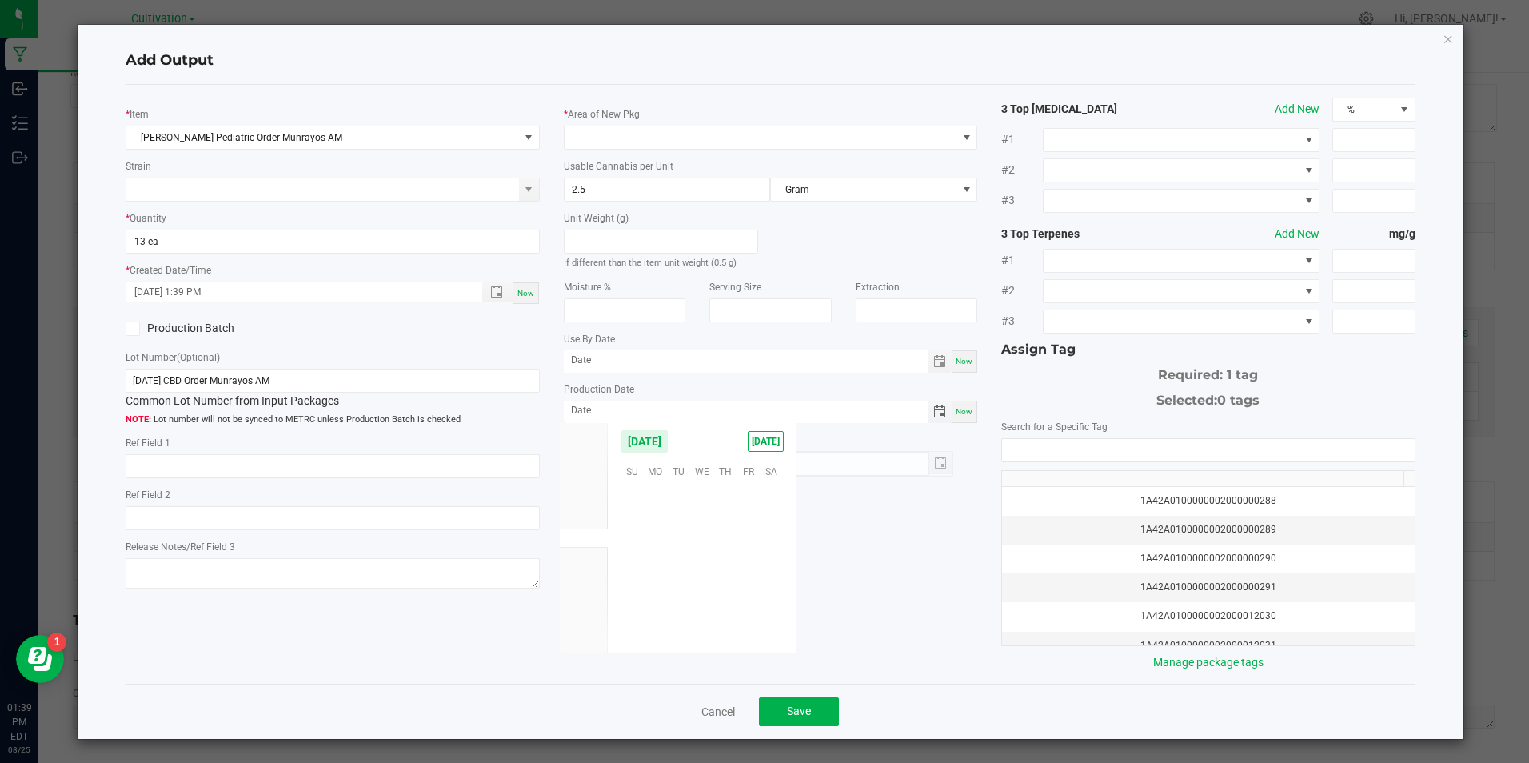
scroll to position [259213, 0]
click at [588, 446] on span "Mar" at bounding box center [583, 442] width 17 height 11
click at [726, 519] on span "6" at bounding box center [724, 519] width 23 height 25
type input "[DATE]"
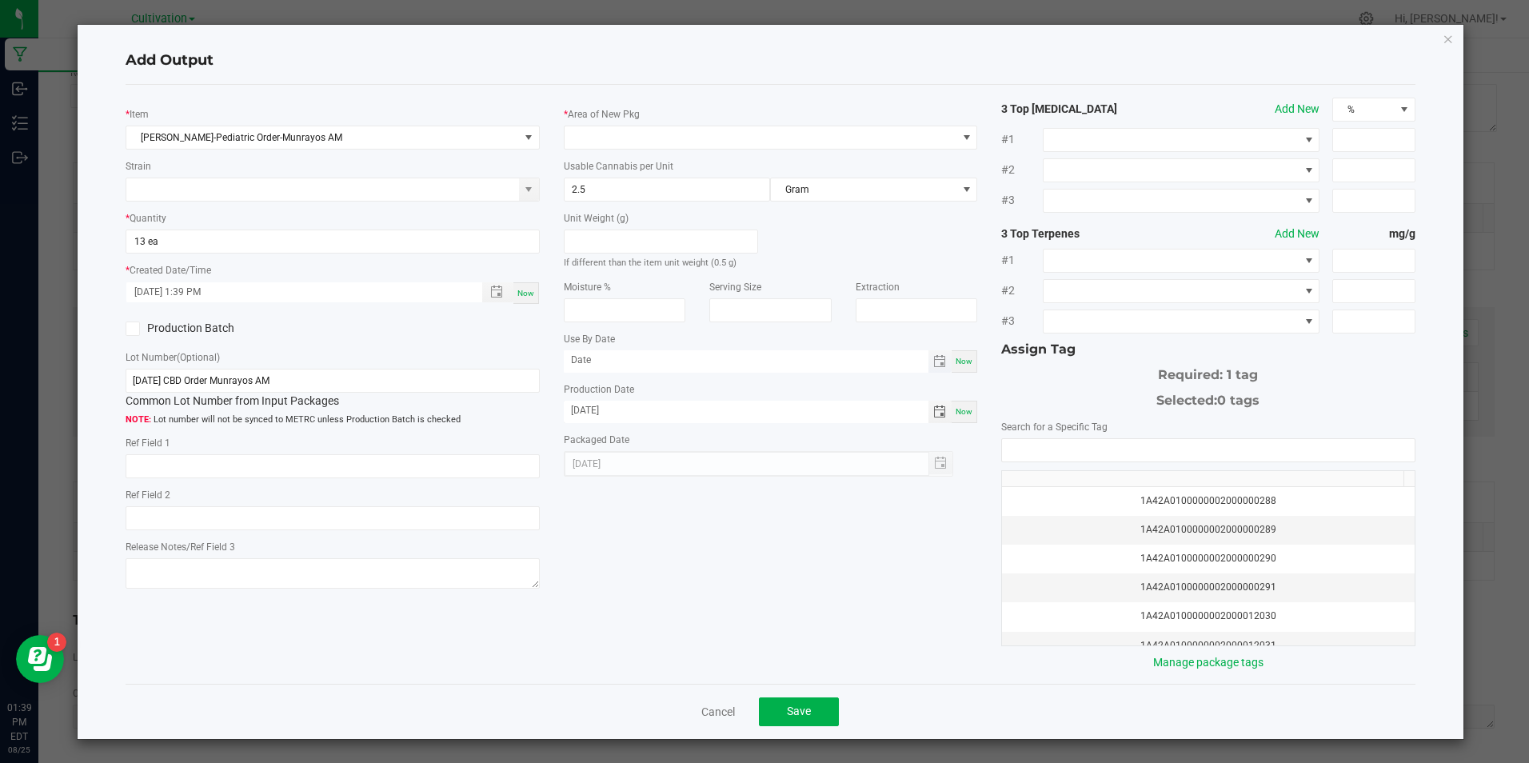
click at [933, 353] on span "Toggle calendar" at bounding box center [940, 361] width 23 height 22
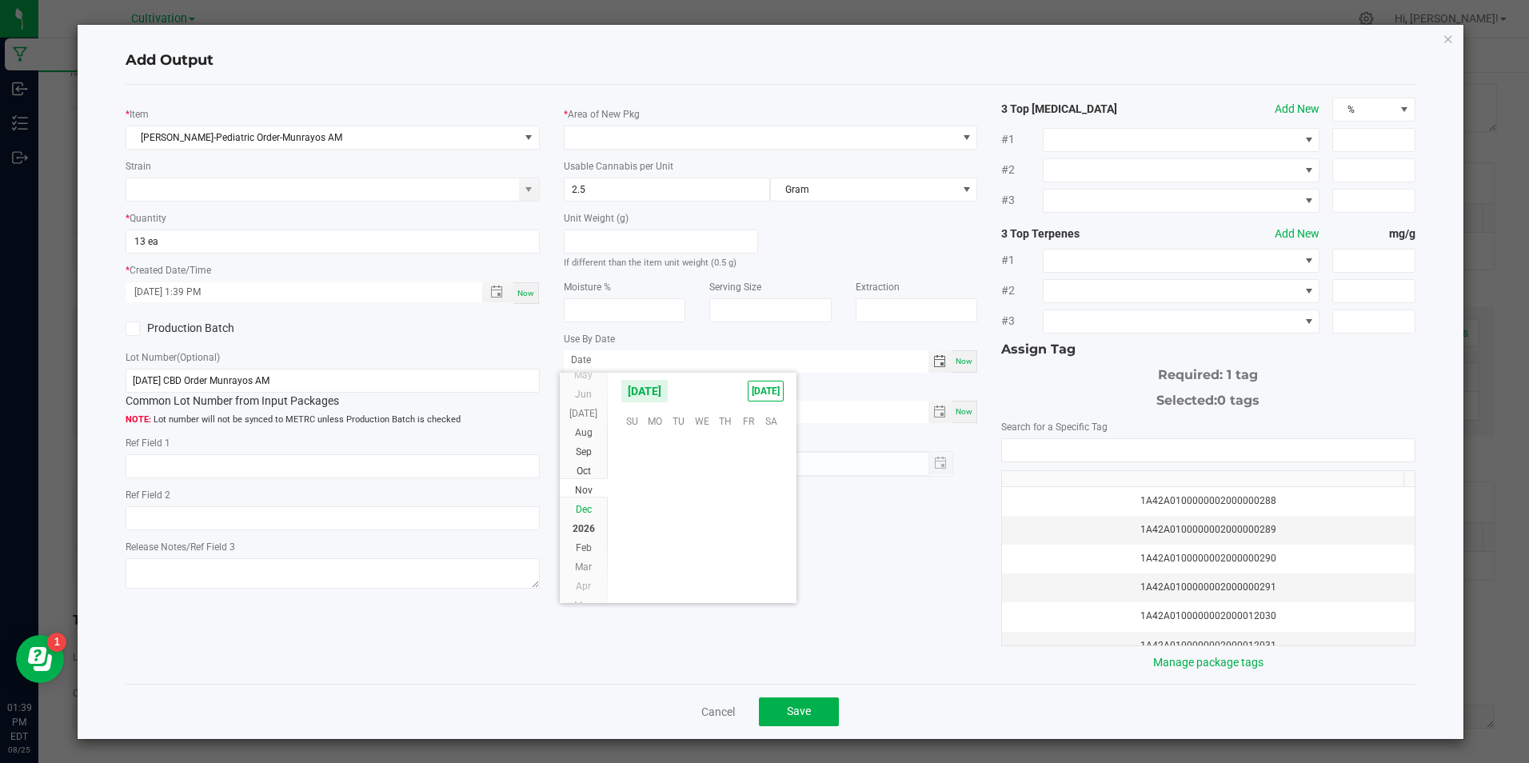
scroll to position [259930, 0]
click at [594, 539] on li "Mar" at bounding box center [584, 542] width 48 height 19
click at [746, 434] on span "6" at bounding box center [748, 440] width 23 height 25
type input "[DATE]"
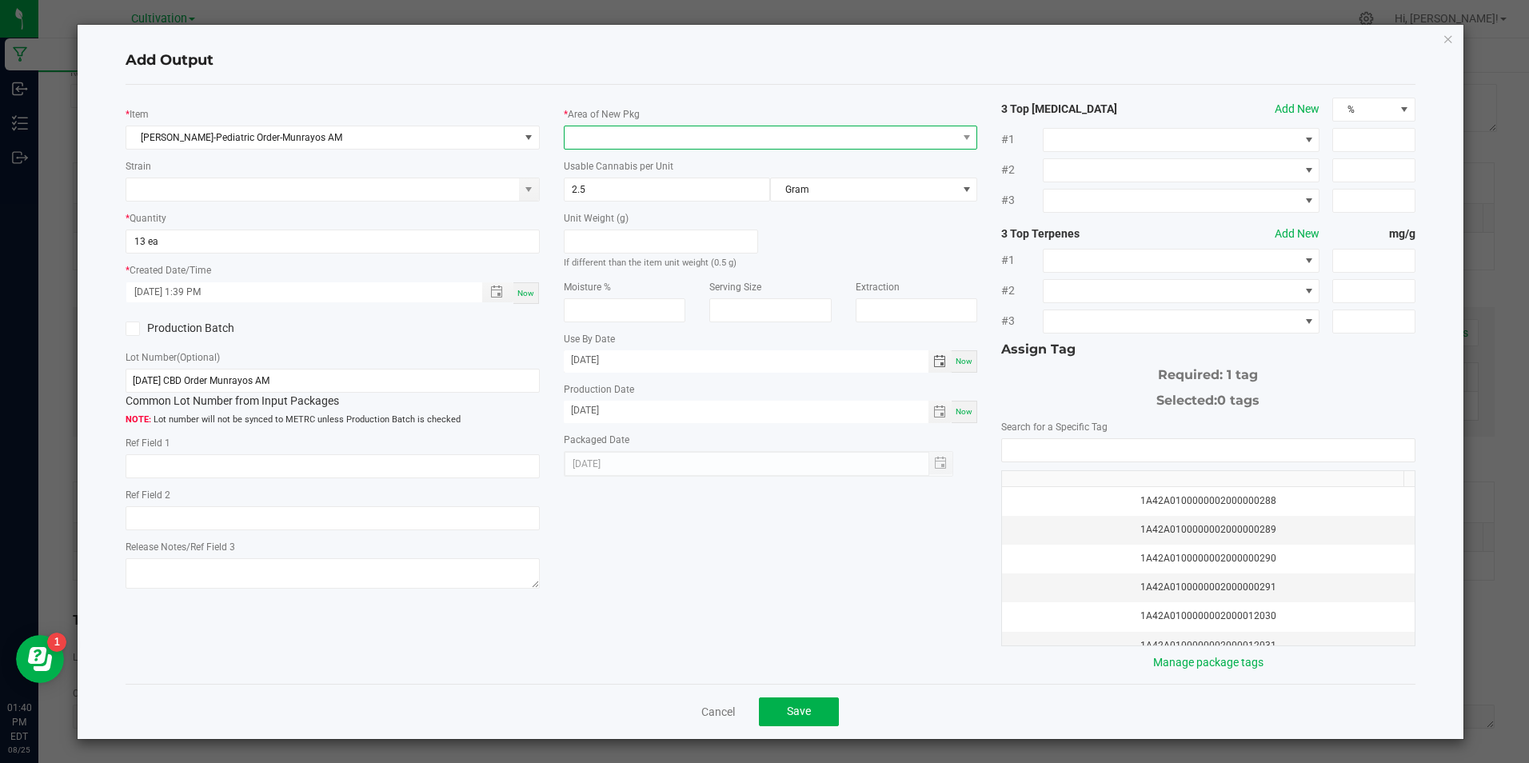
click at [604, 142] on span at bounding box center [761, 137] width 392 height 22
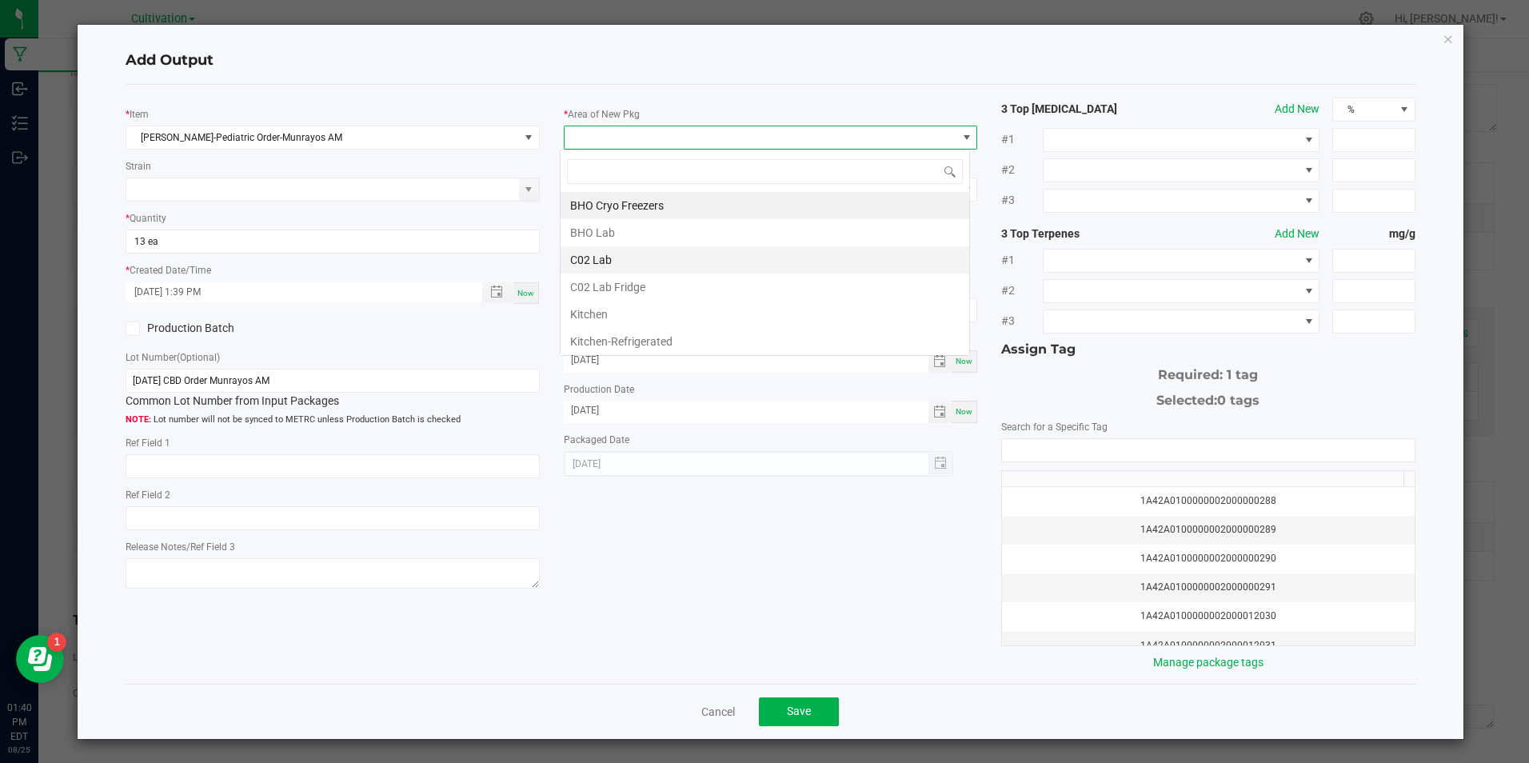
scroll to position [24, 410]
click at [593, 268] on li "C02 Lab" at bounding box center [765, 259] width 409 height 27
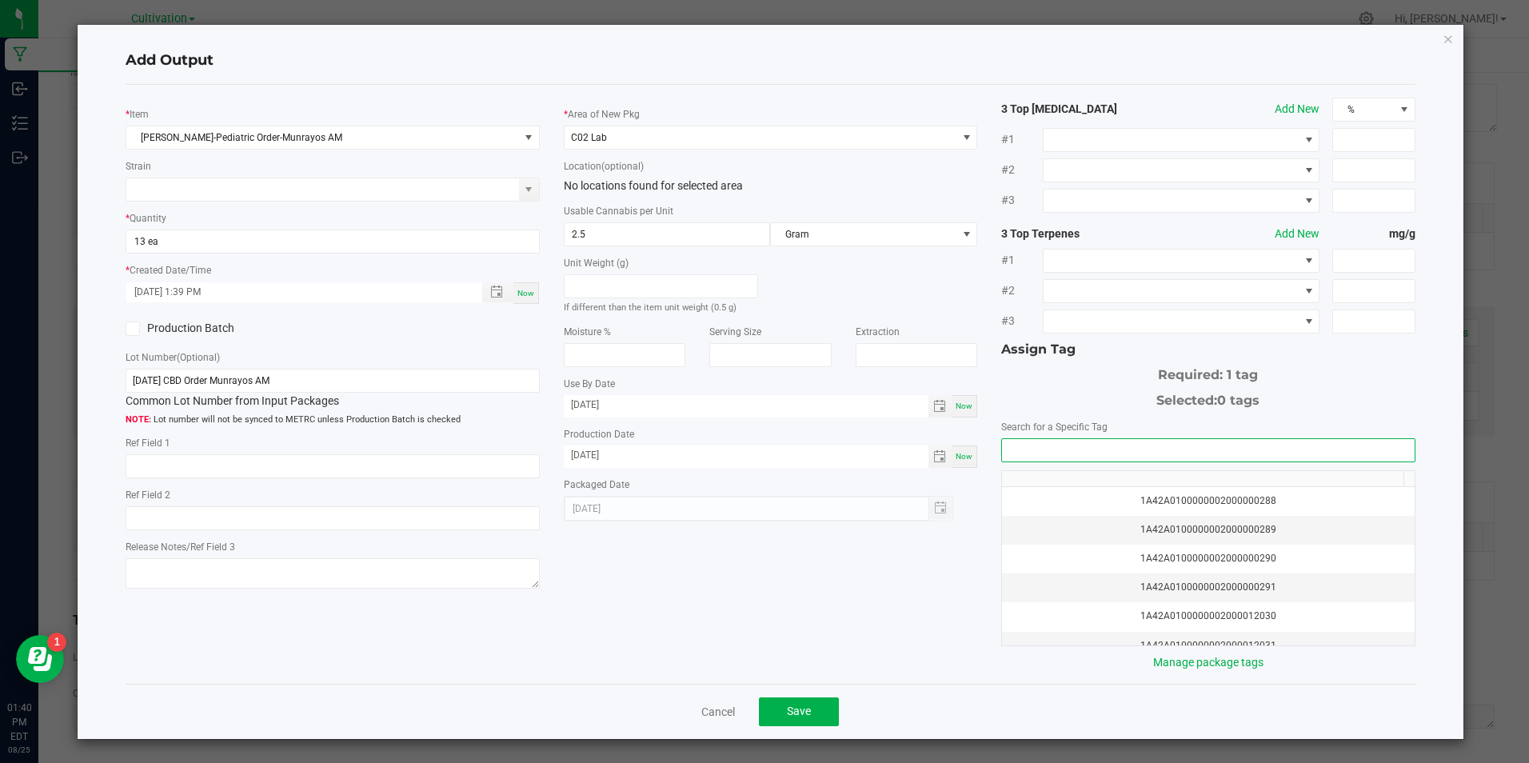
click at [1125, 452] on input "NO DATA FOUND" at bounding box center [1208, 450] width 412 height 22
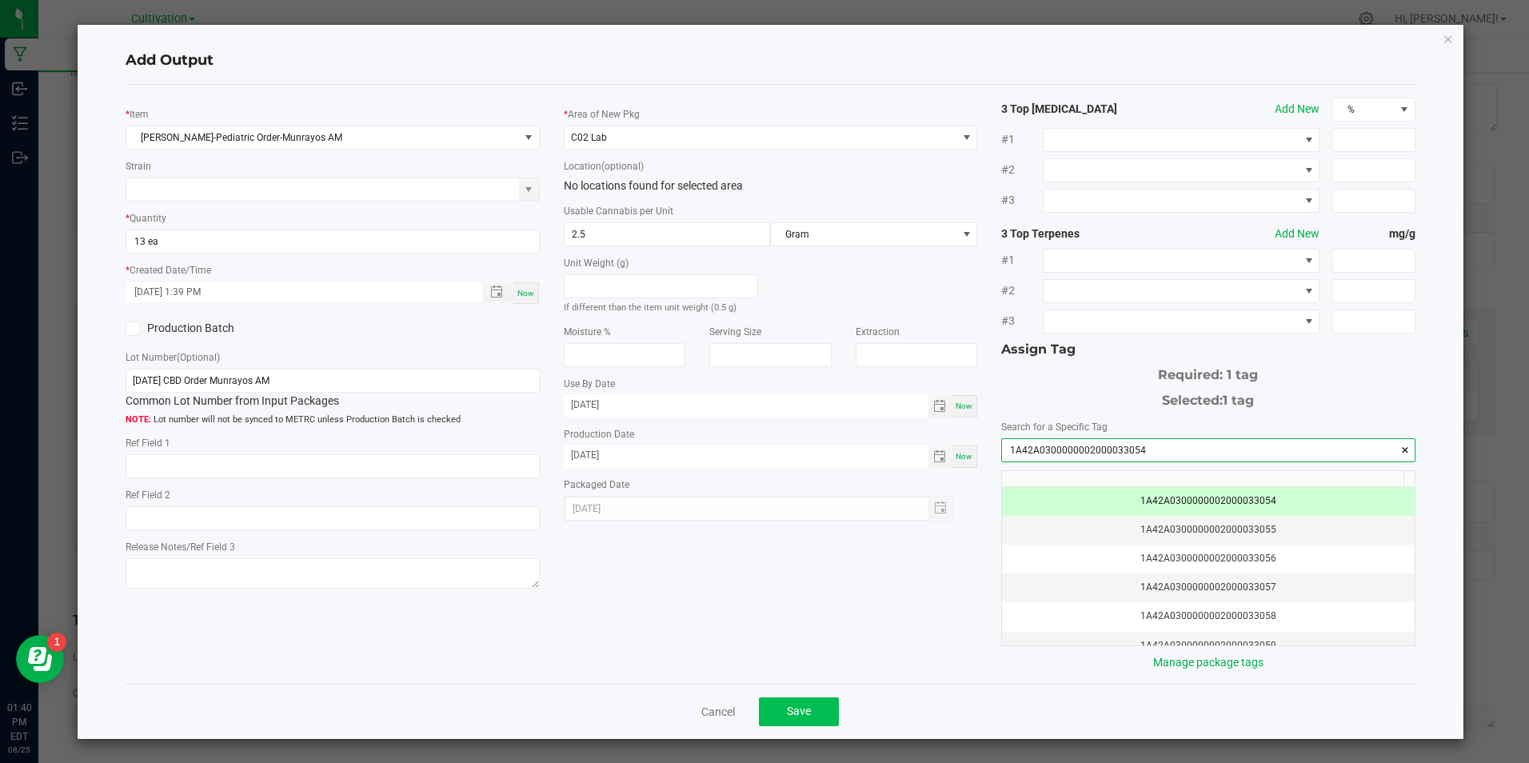
type input "1A42A0300000002000033054"
click at [825, 713] on button "Save" at bounding box center [799, 711] width 80 height 29
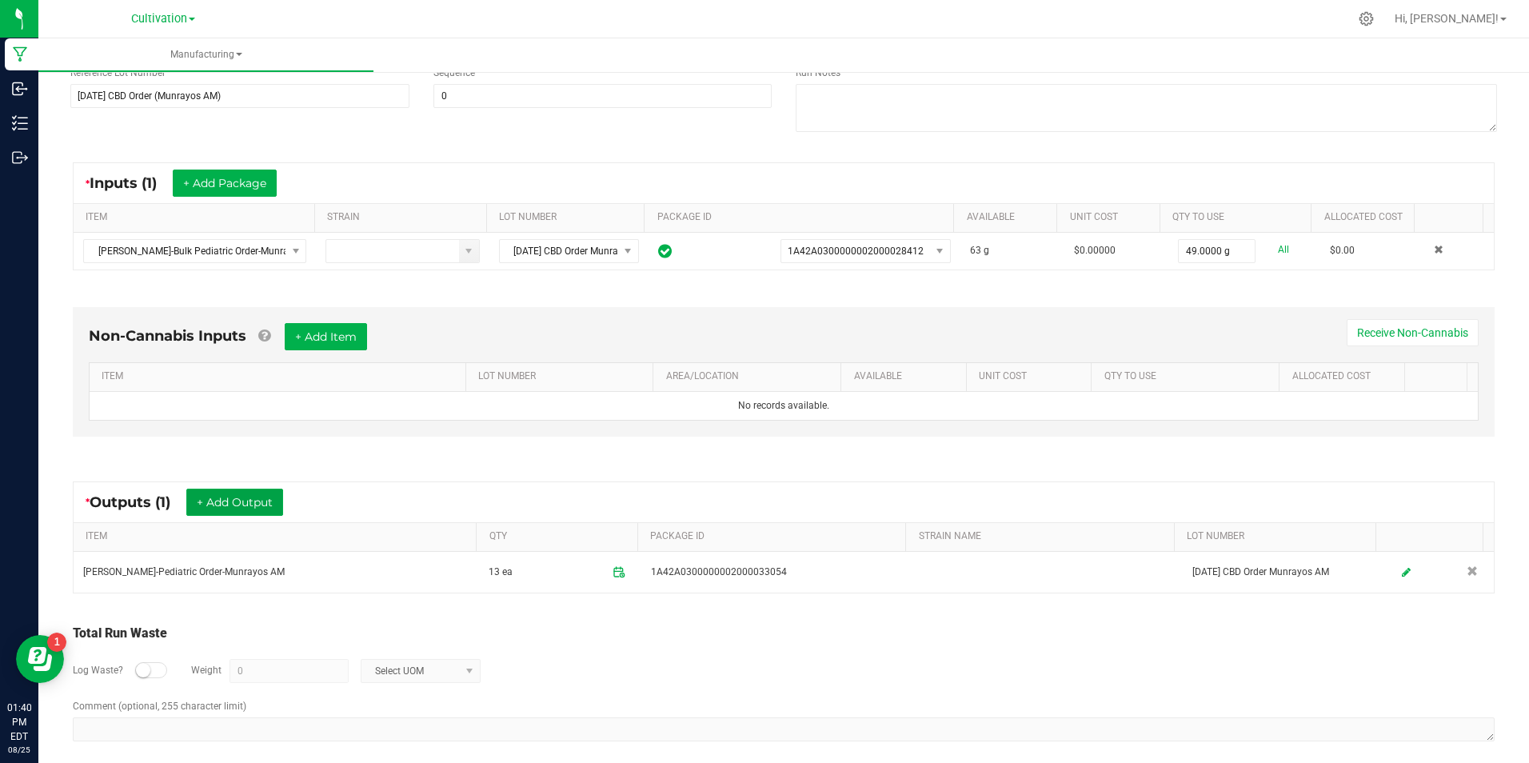
scroll to position [0, 0]
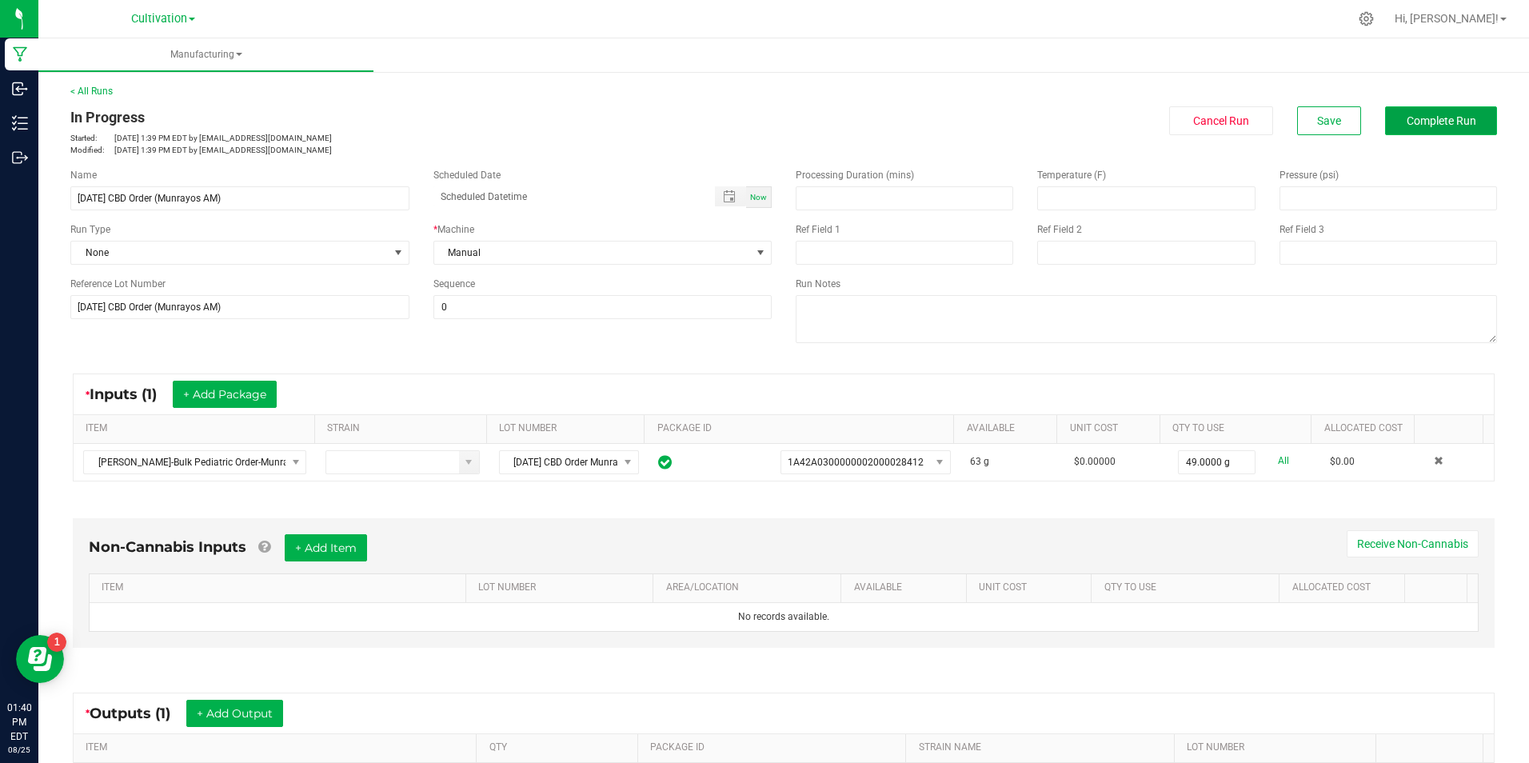
click at [1438, 118] on span "Complete Run" at bounding box center [1442, 120] width 70 height 13
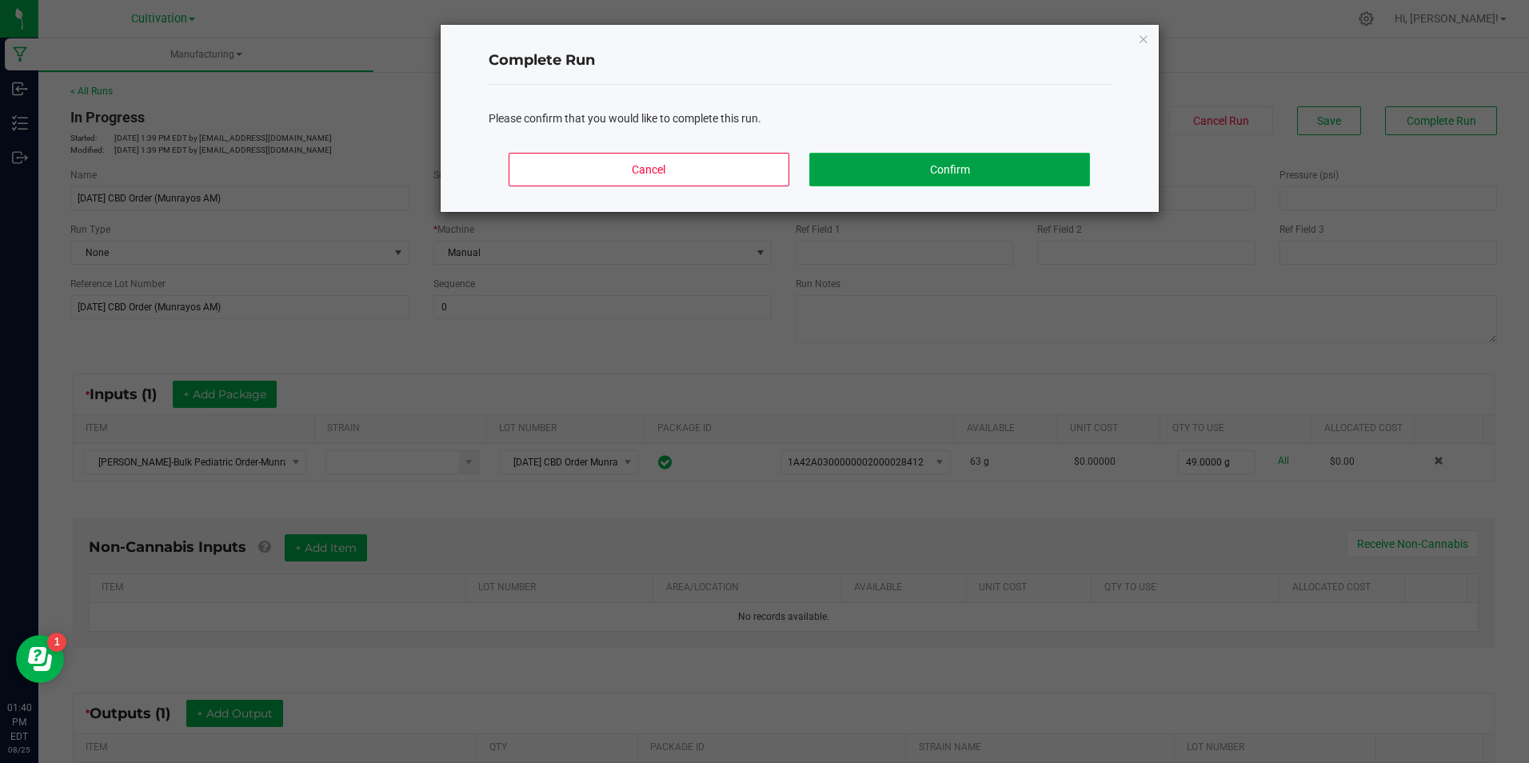
click at [1001, 175] on button "Confirm" at bounding box center [949, 170] width 280 height 34
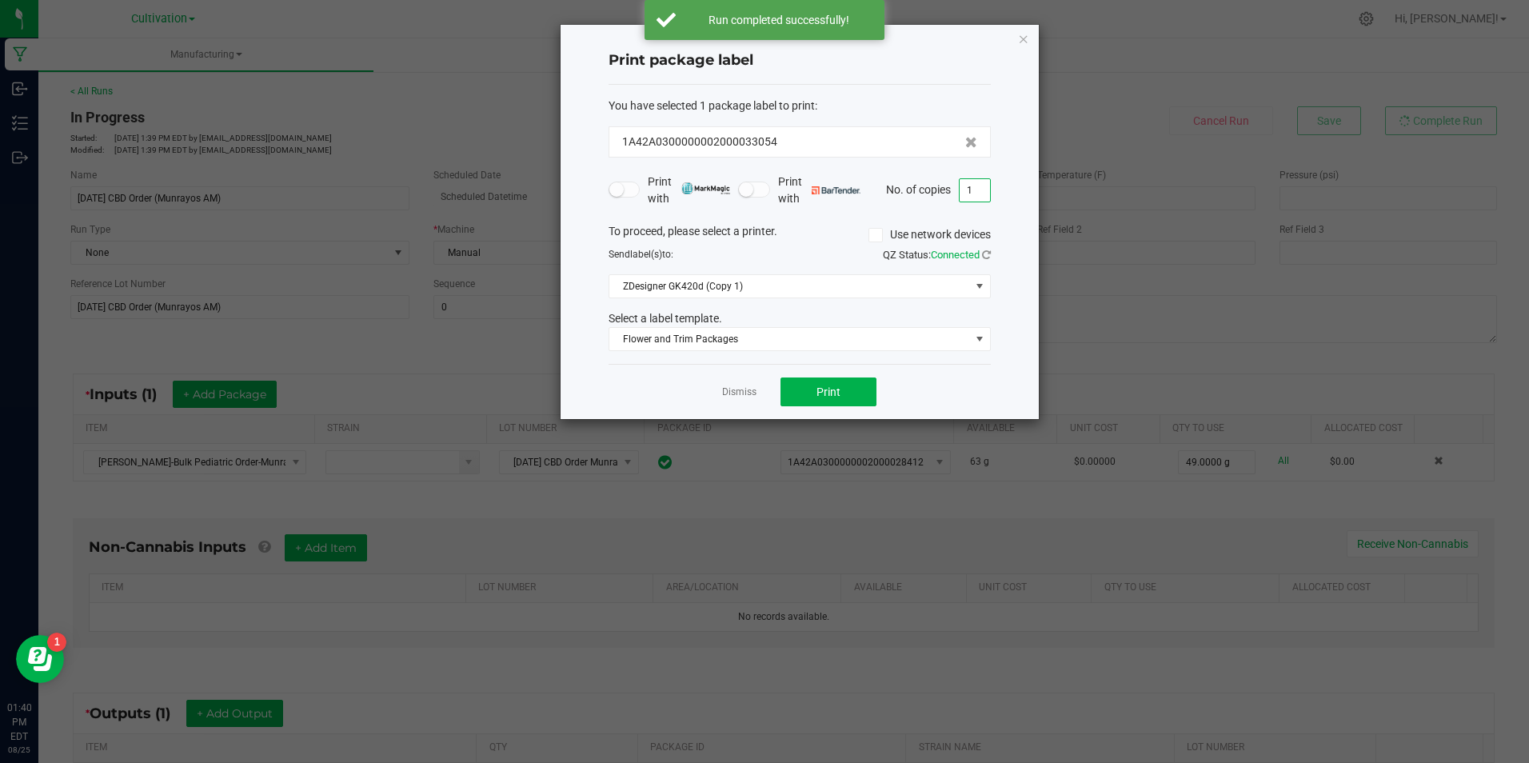
click at [988, 198] on input "1" at bounding box center [975, 190] width 30 height 22
type input "3"
click at [829, 399] on button "Print" at bounding box center [829, 392] width 96 height 29
click at [749, 392] on link "Dismiss" at bounding box center [739, 393] width 34 height 14
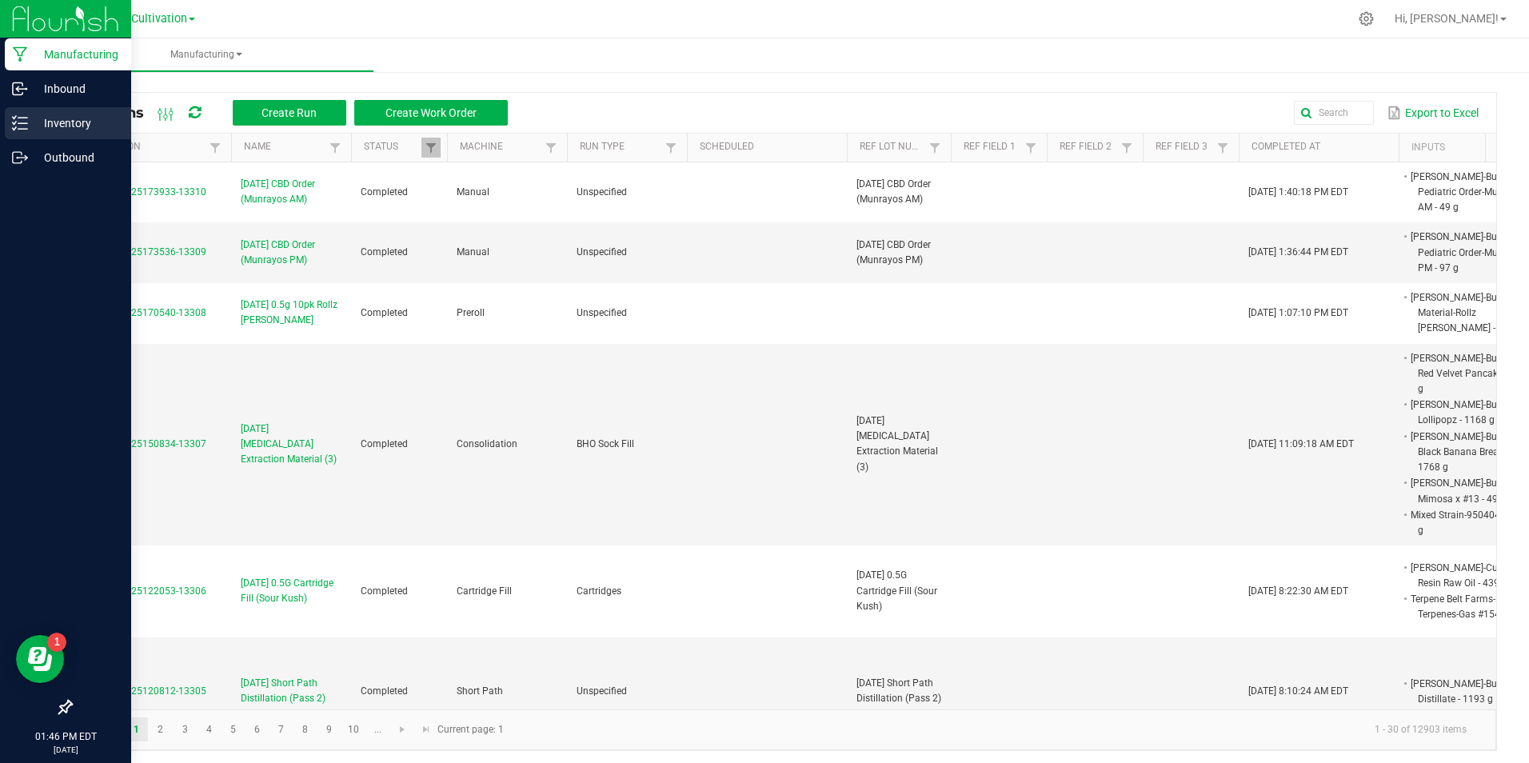
click at [30, 126] on p "Inventory" at bounding box center [76, 123] width 96 height 19
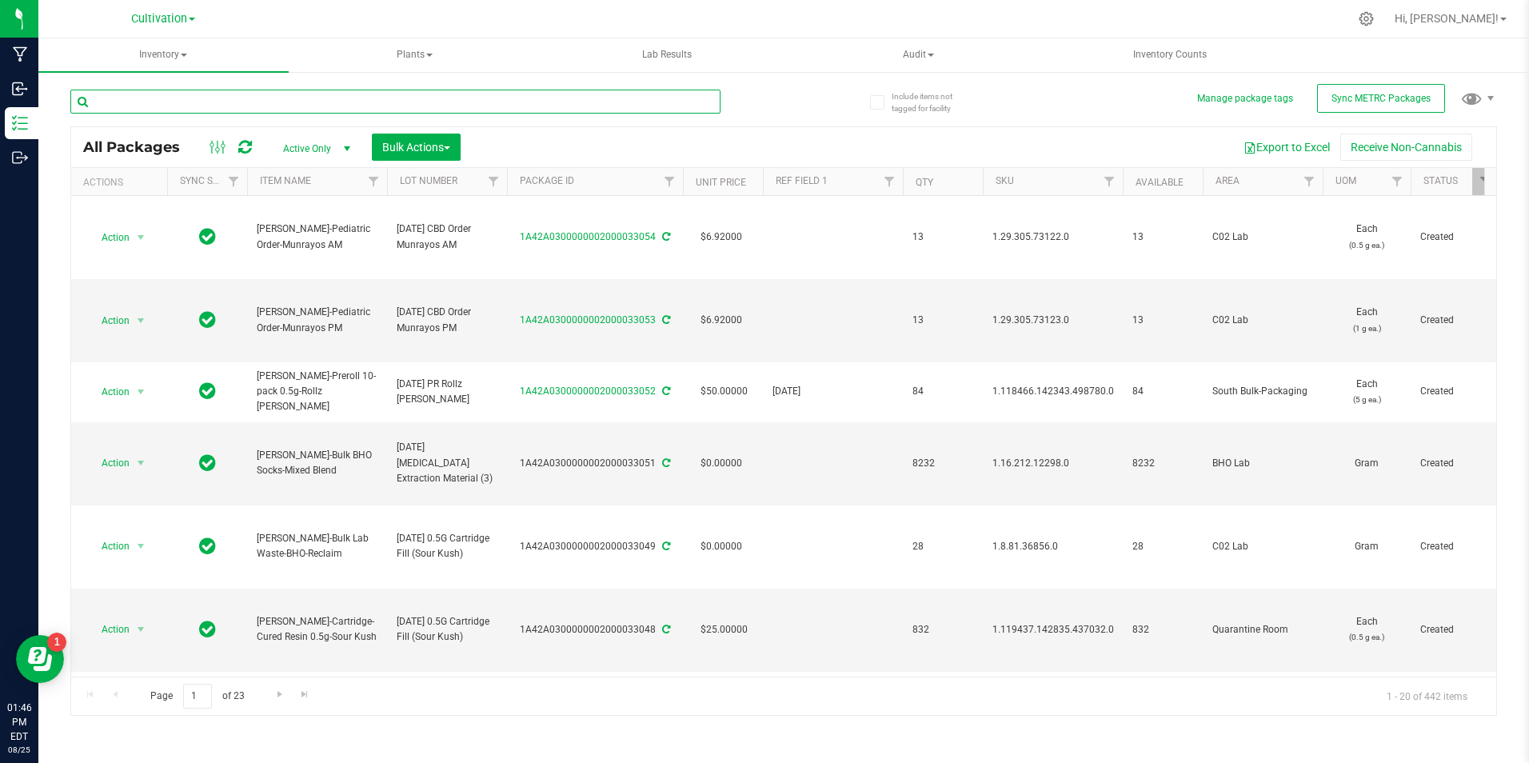
click at [162, 96] on input "text" at bounding box center [395, 102] width 650 height 24
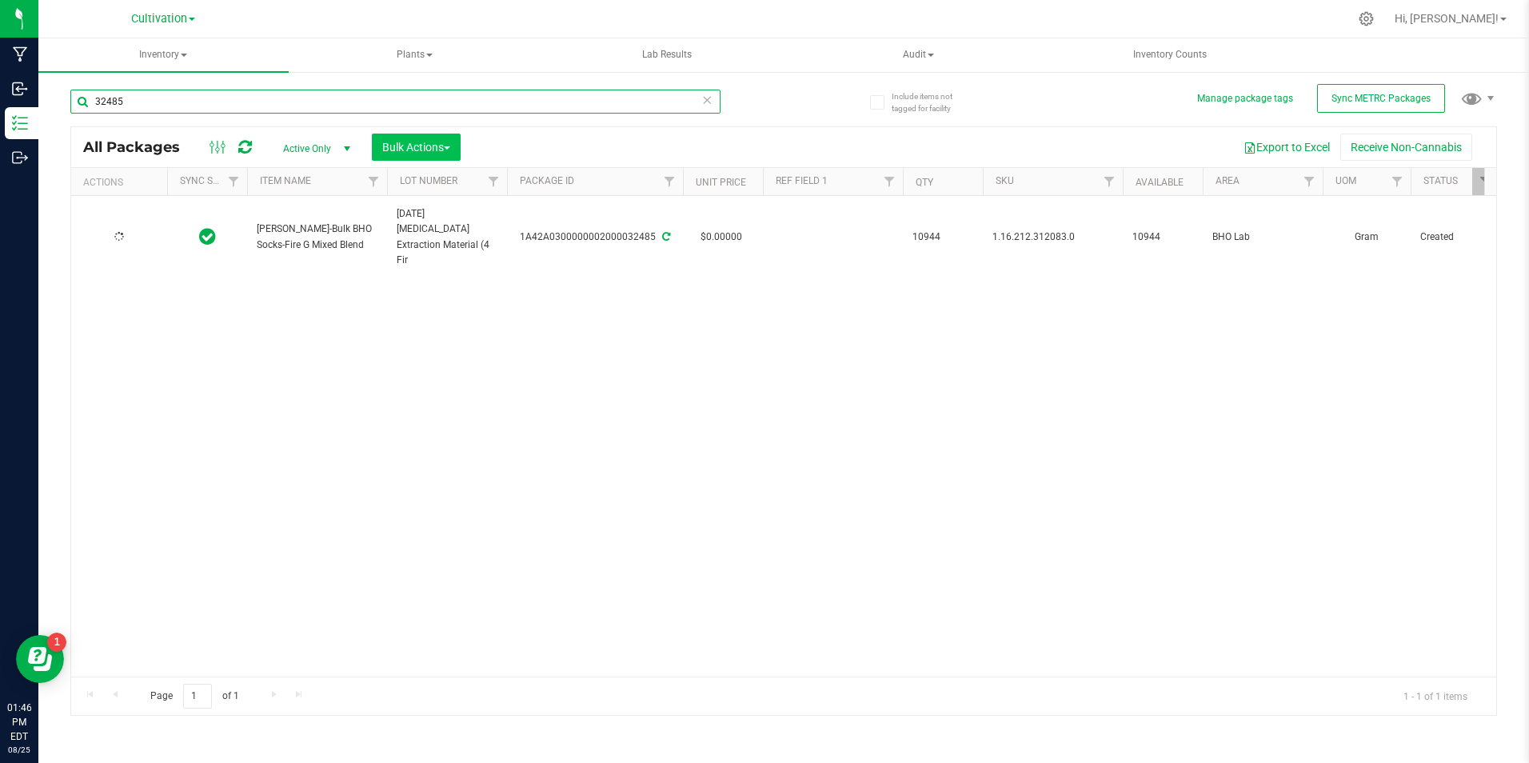
type input "32485"
click at [442, 138] on button "Bulk Actions" at bounding box center [416, 147] width 89 height 27
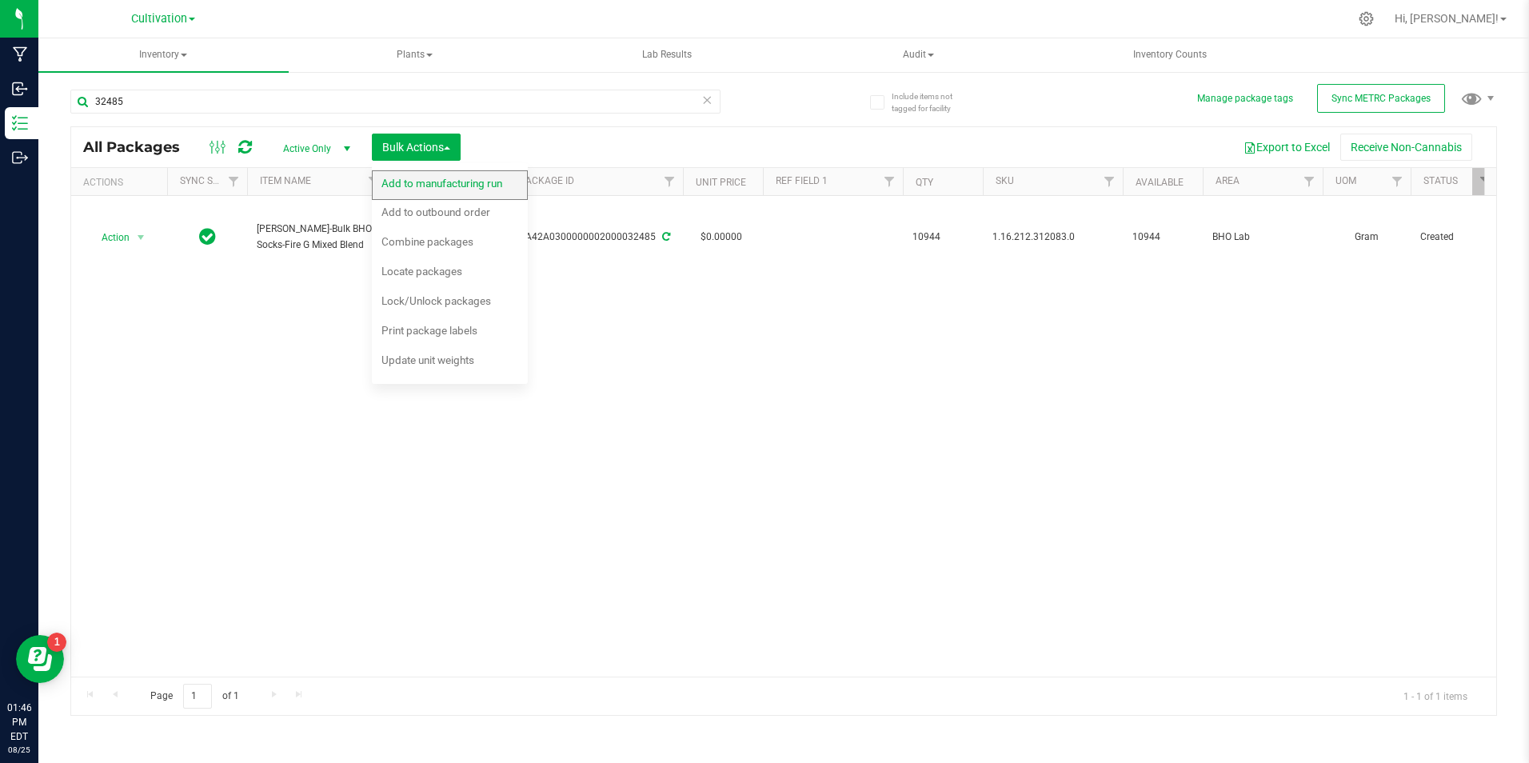
click at [438, 190] on div "Add to manufacturing run" at bounding box center [453, 186] width 142 height 26
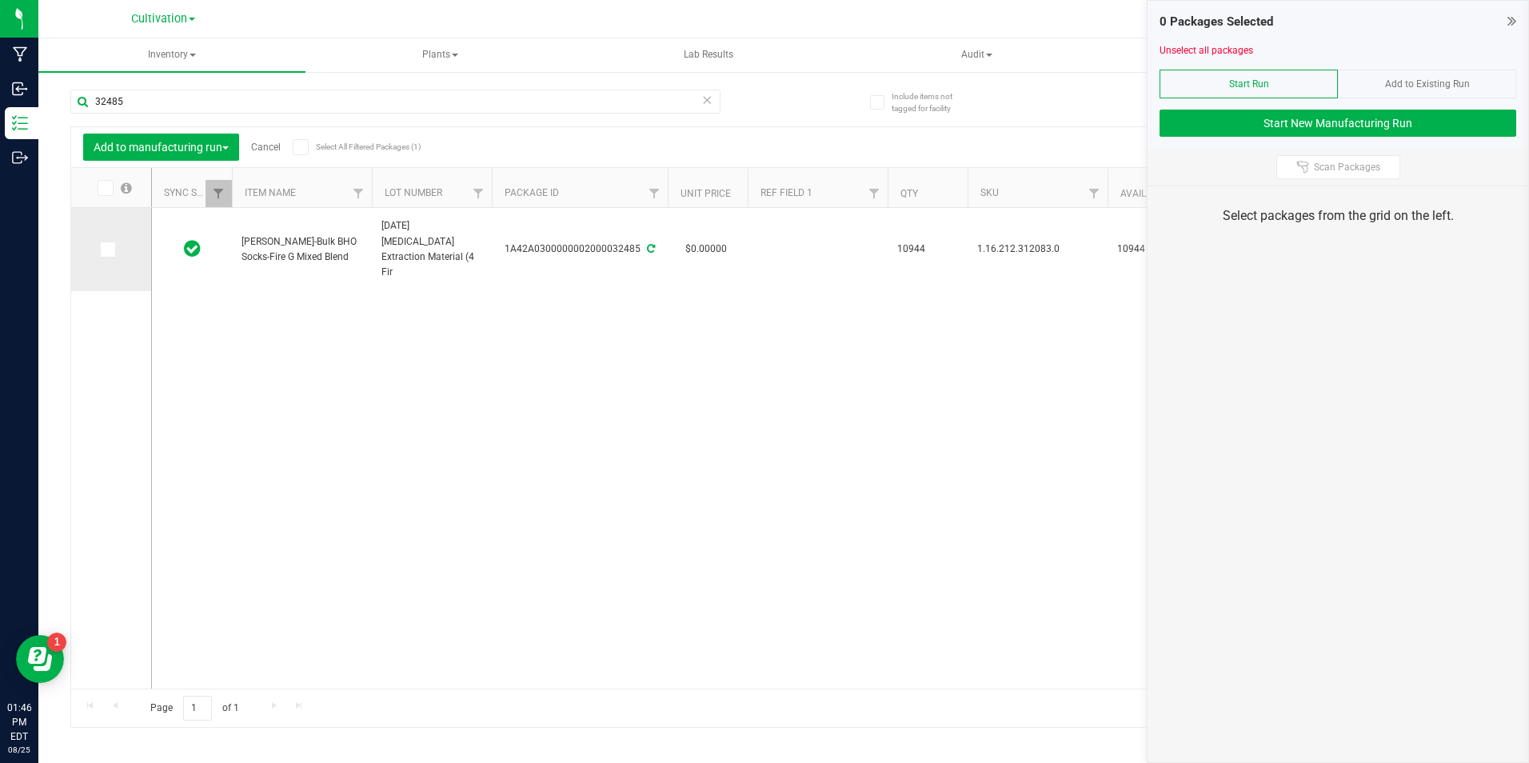
click at [114, 245] on span at bounding box center [108, 250] width 16 height 16
click at [0, 0] on input "checkbox" at bounding box center [0, 0] width 0 height 0
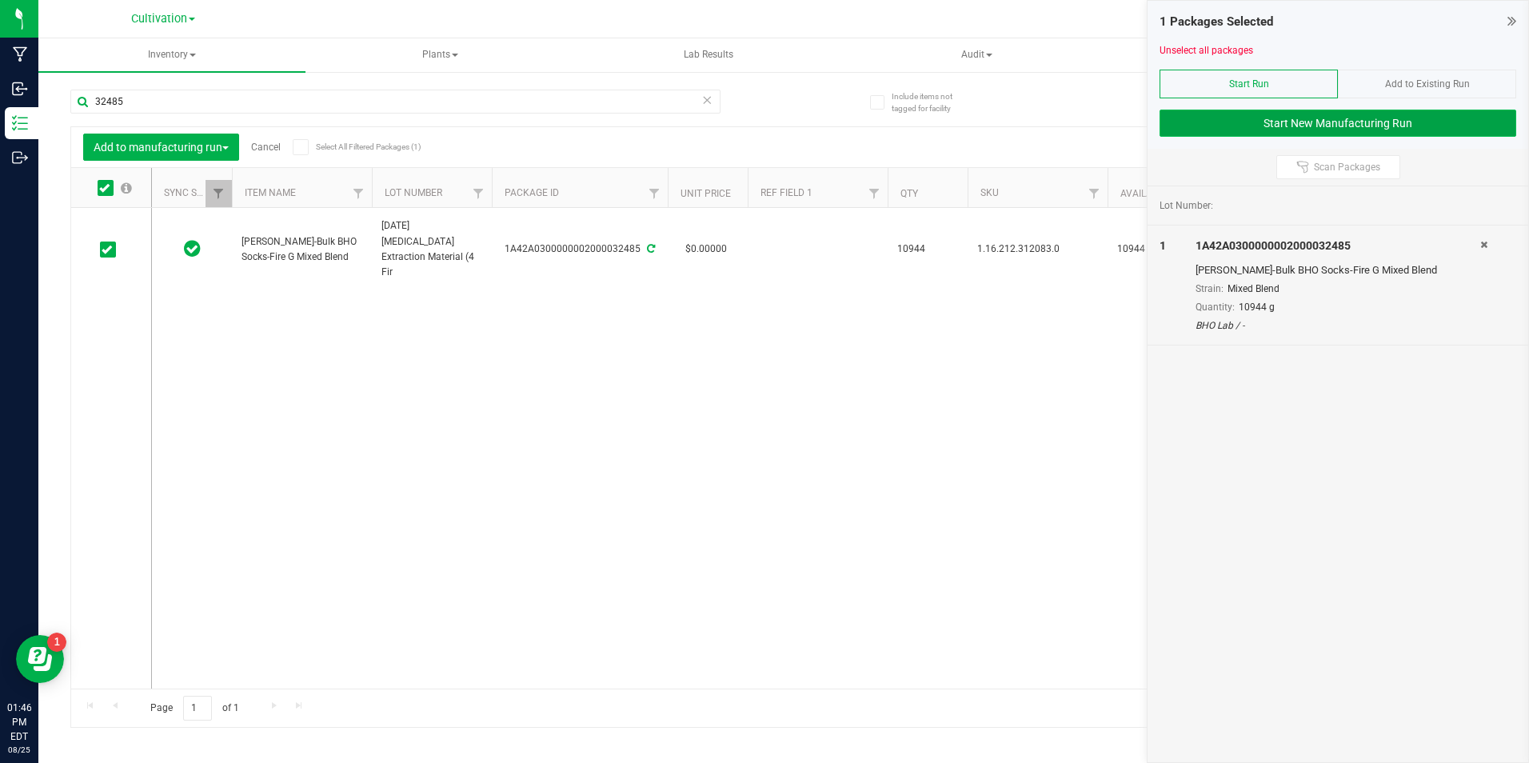
click at [1260, 130] on button "Start New Manufacturing Run" at bounding box center [1338, 123] width 357 height 27
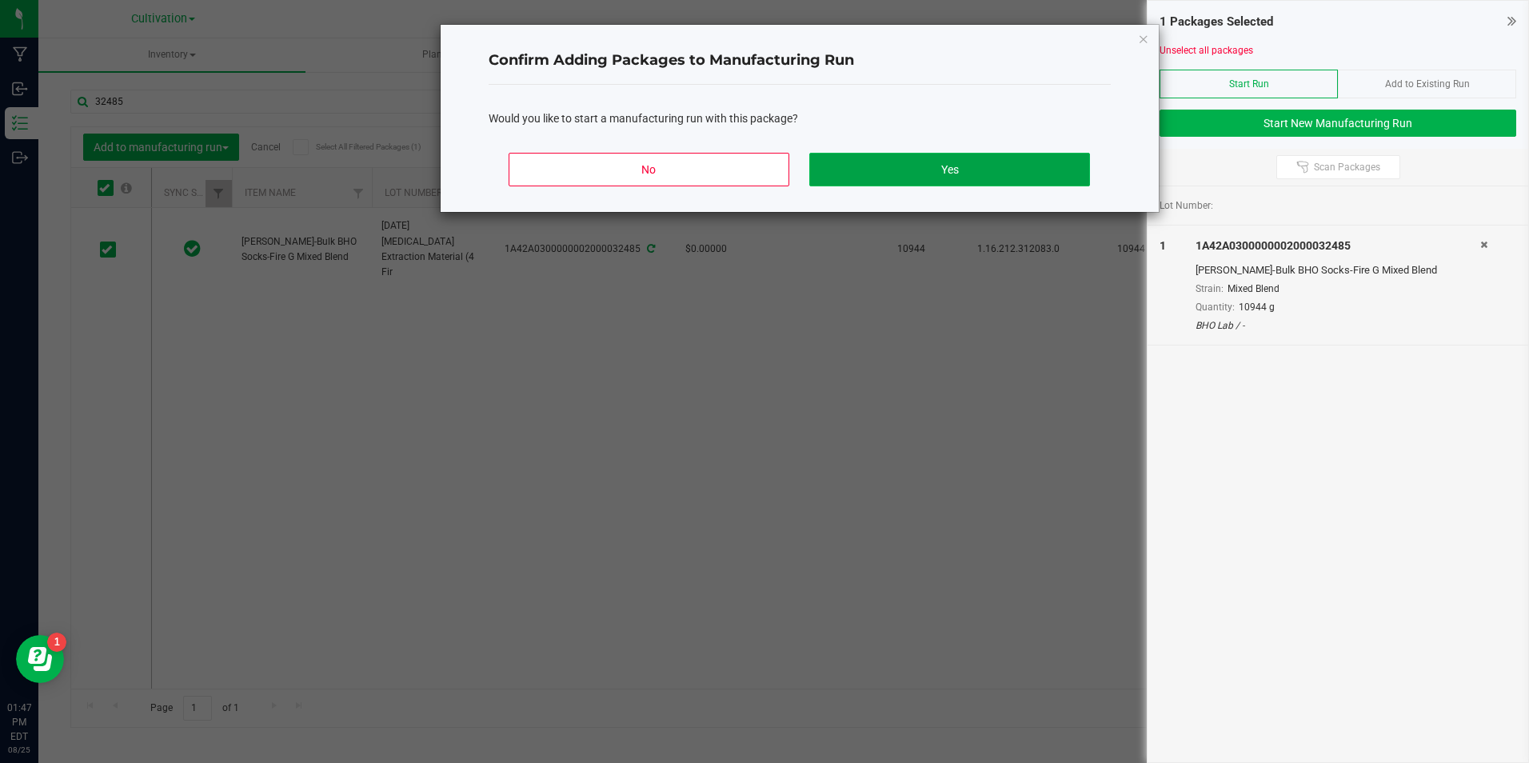
click at [1025, 176] on button "Yes" at bounding box center [949, 170] width 280 height 34
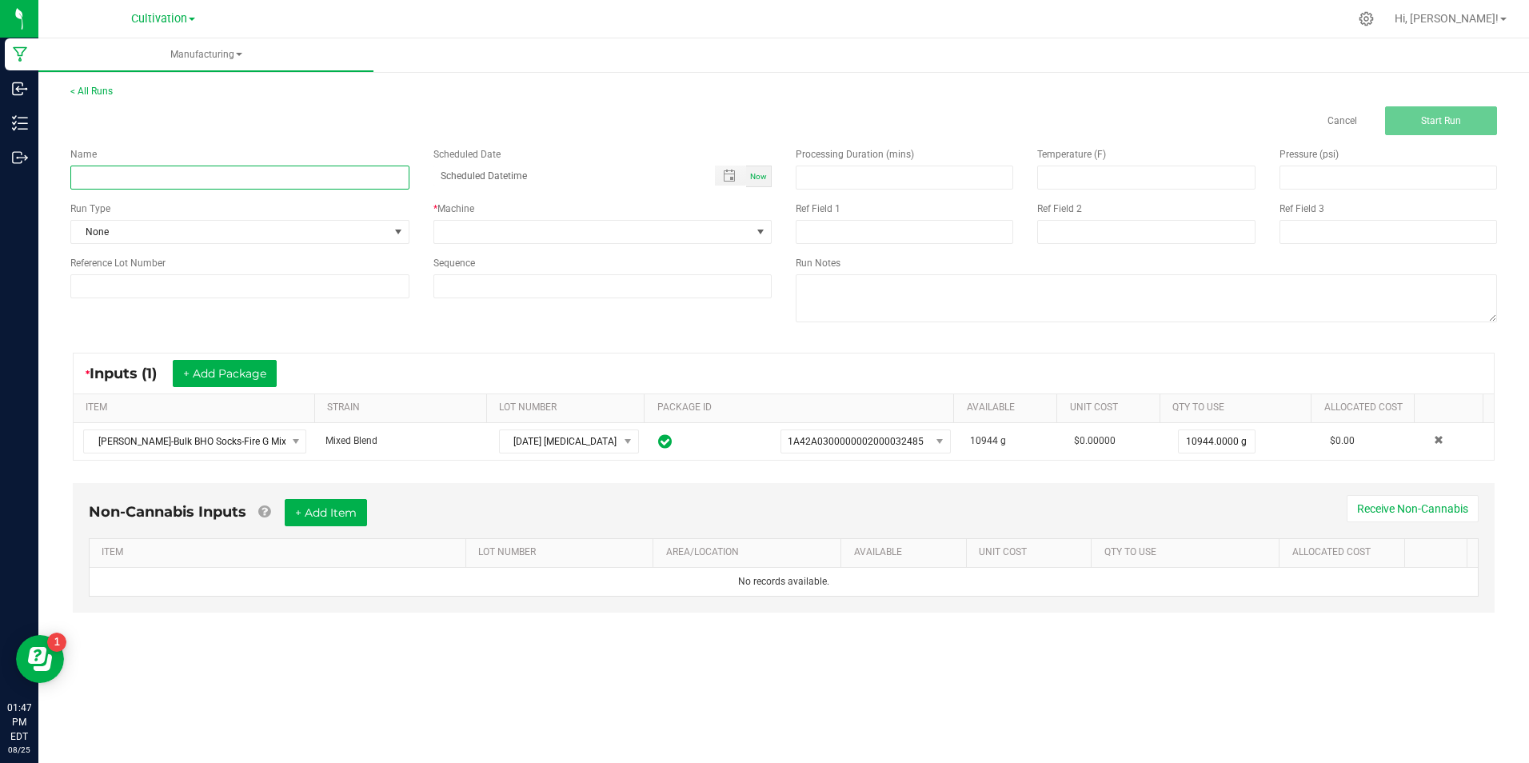
click at [150, 178] on input at bounding box center [239, 178] width 339 height 24
click at [150, 178] on input "[DATE] [MEDICAL_DATA] Extraction (Fire G 4)" at bounding box center [239, 178] width 339 height 24
type input "[DATE] [MEDICAL_DATA] Extraction (Fire G 4)"
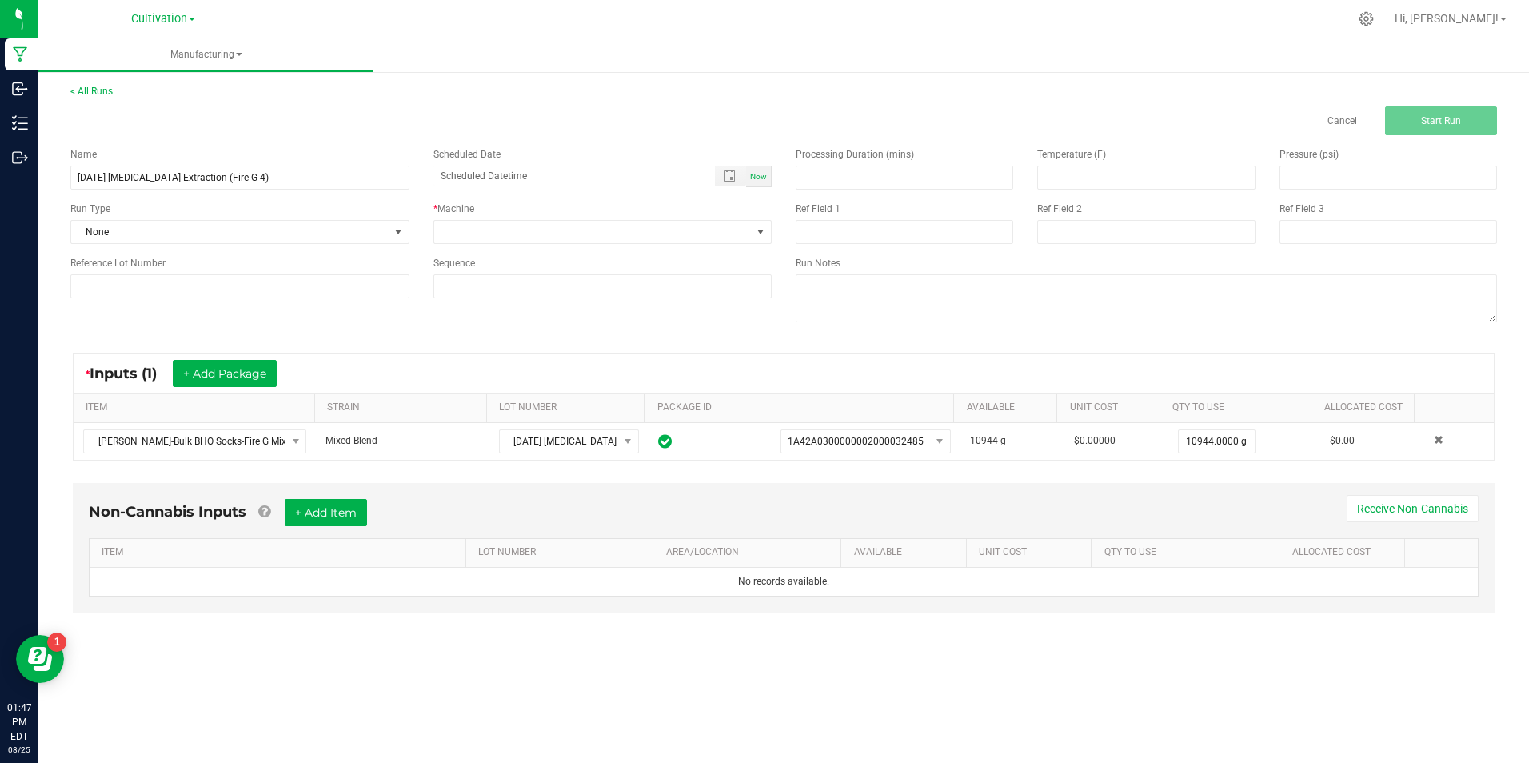
click at [197, 272] on div "Reference Lot Number" at bounding box center [239, 277] width 363 height 42
click at [199, 278] on input at bounding box center [239, 286] width 339 height 24
paste input "[DATE] [MEDICAL_DATA] Extraction (Fire G 4)"
type input "[DATE] [MEDICAL_DATA] Extraction (Fire G 4)"
click at [441, 216] on div "* Machine" at bounding box center [602, 223] width 363 height 42
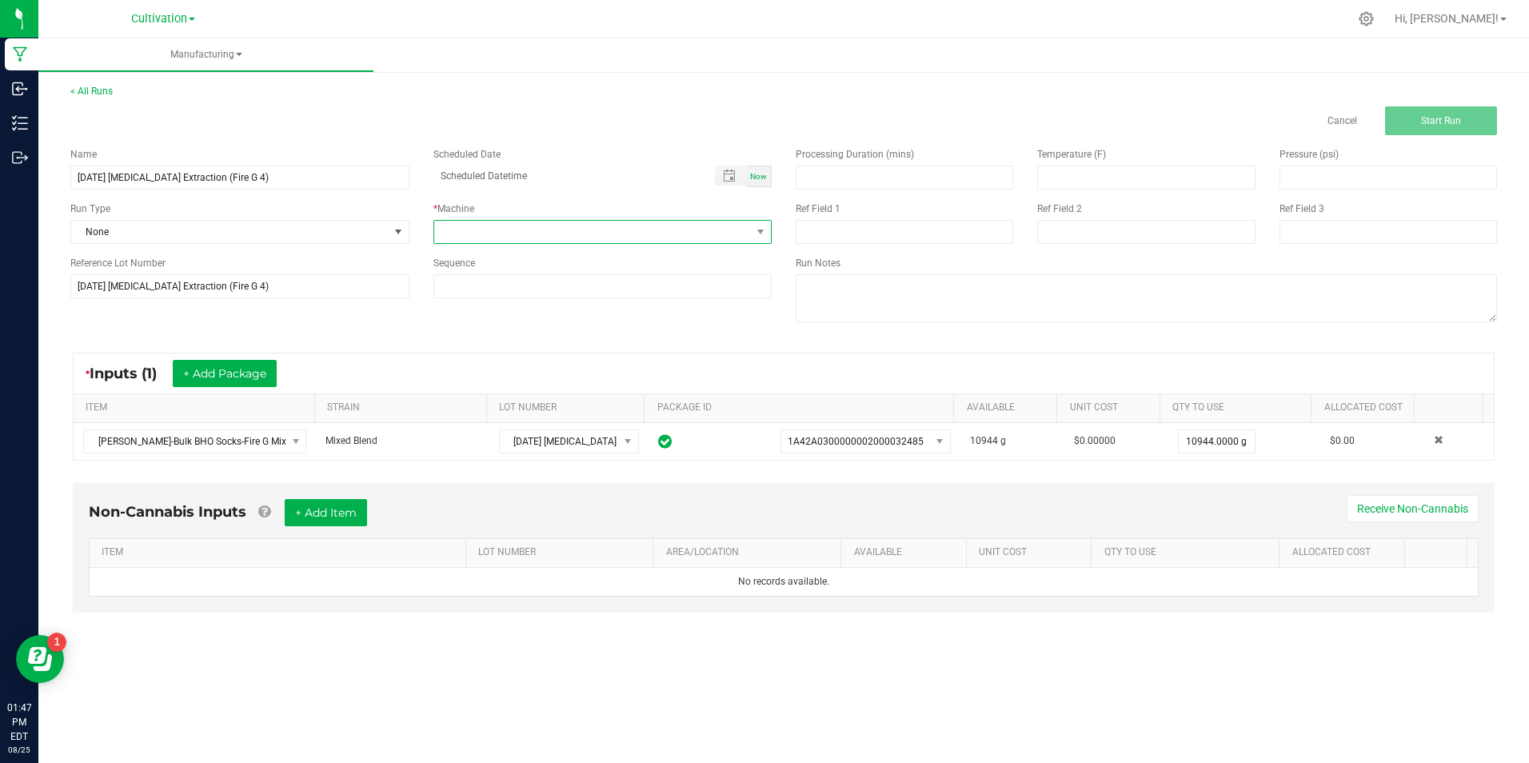
click at [469, 229] on span at bounding box center [593, 232] width 318 height 22
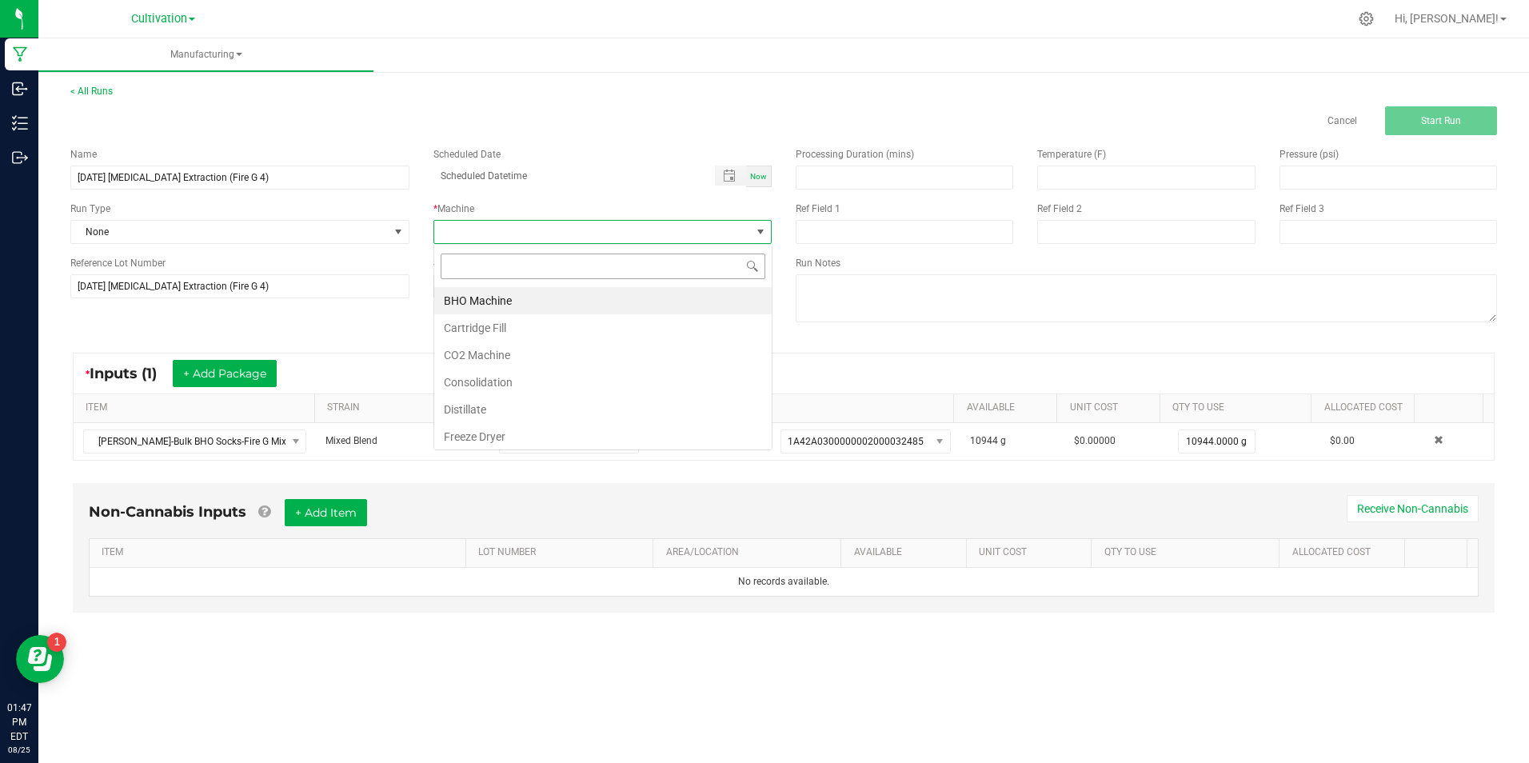
scroll to position [24, 338]
click at [472, 302] on li "BHO Machine" at bounding box center [603, 300] width 338 height 27
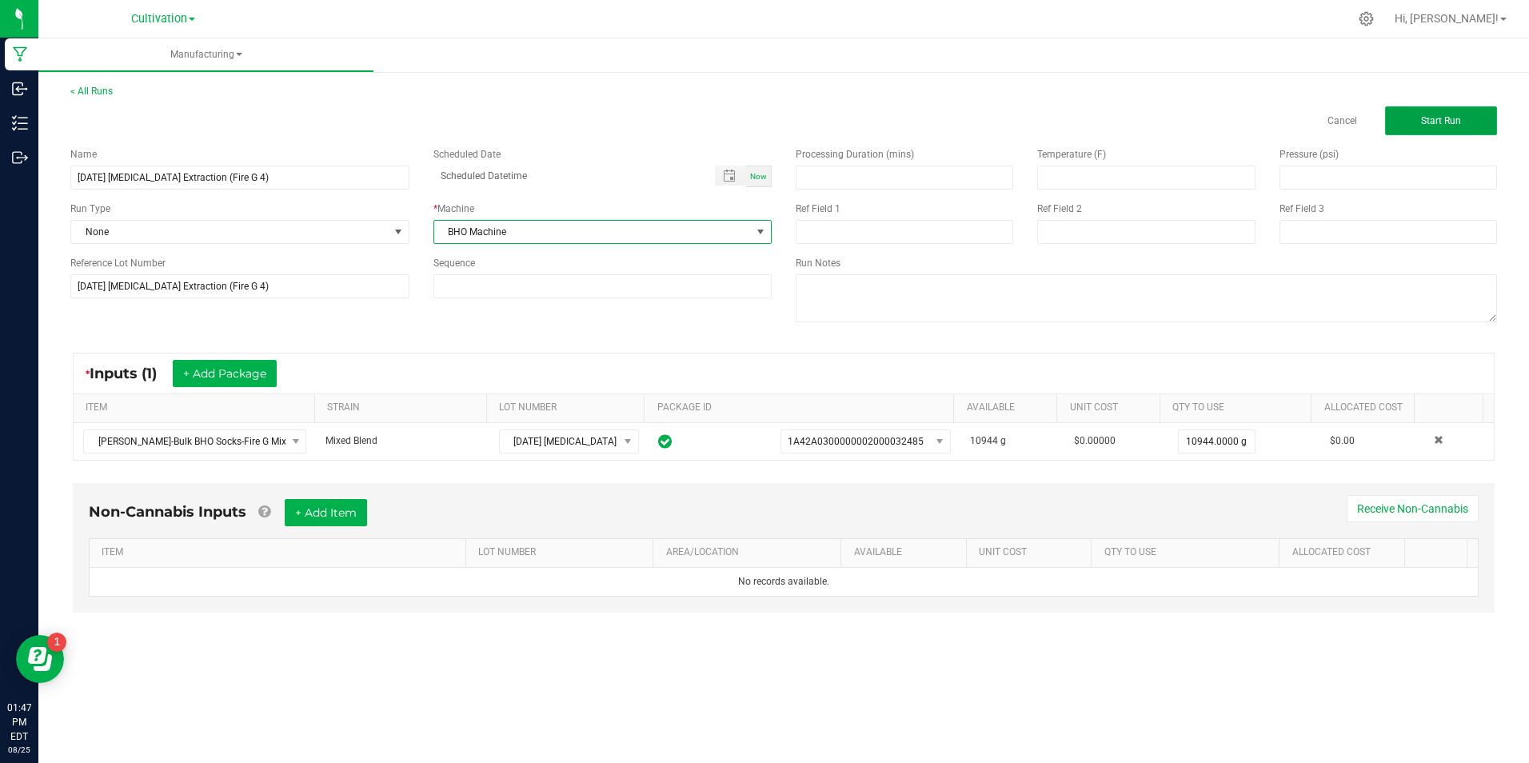
click at [1435, 122] on span "Start Run" at bounding box center [1441, 120] width 40 height 11
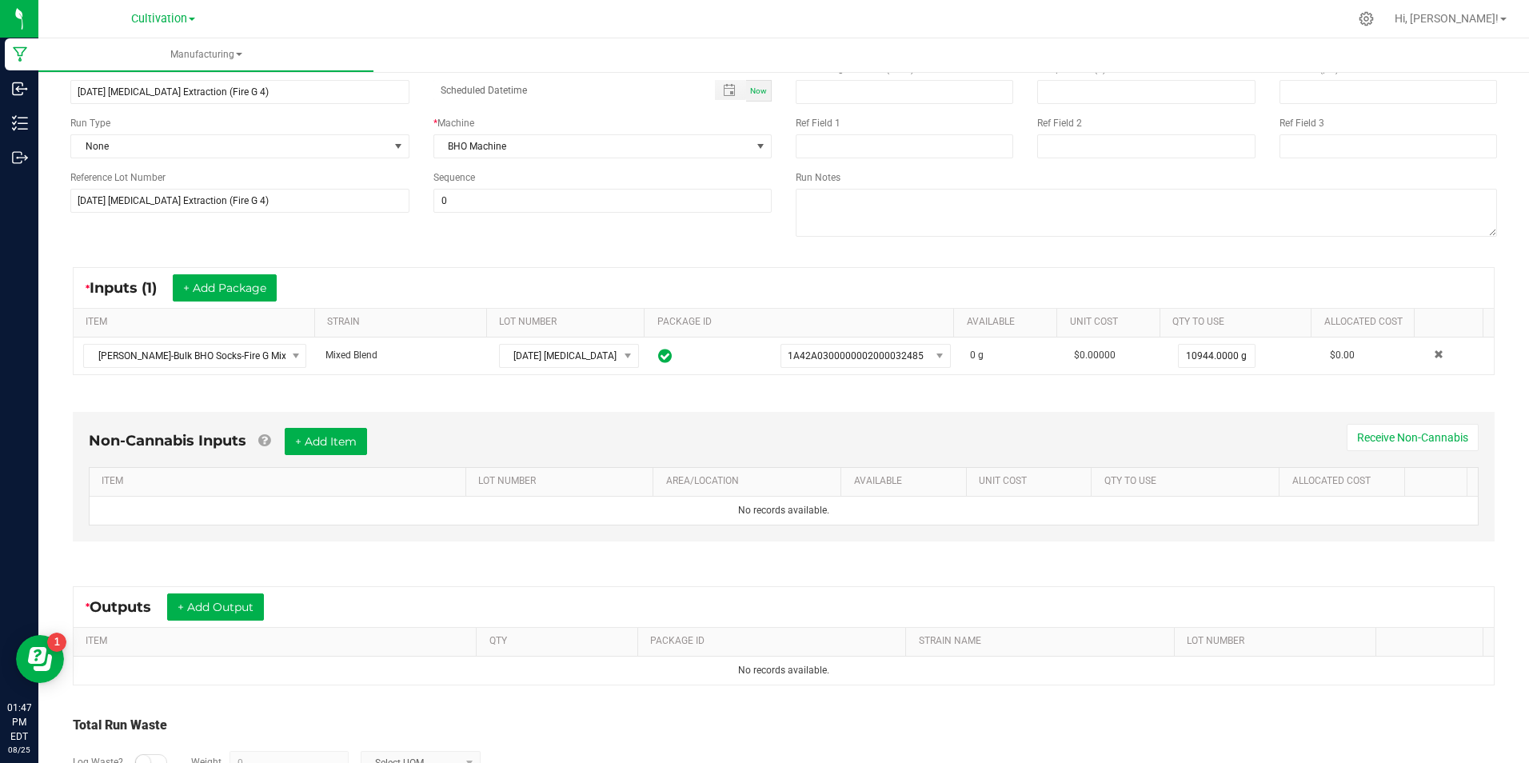
scroll to position [211, 0]
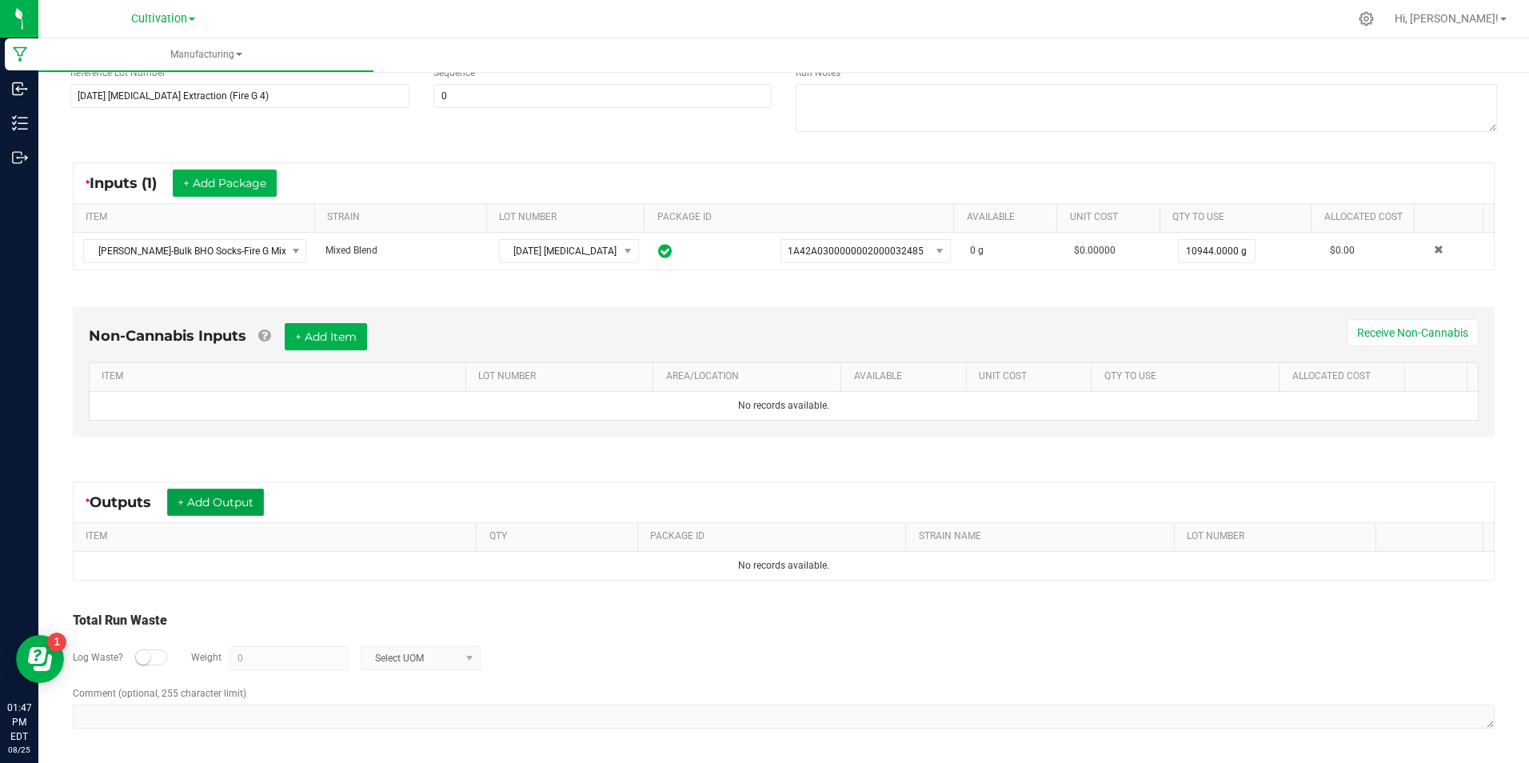
click at [220, 494] on button "+ Add Output" at bounding box center [215, 502] width 97 height 27
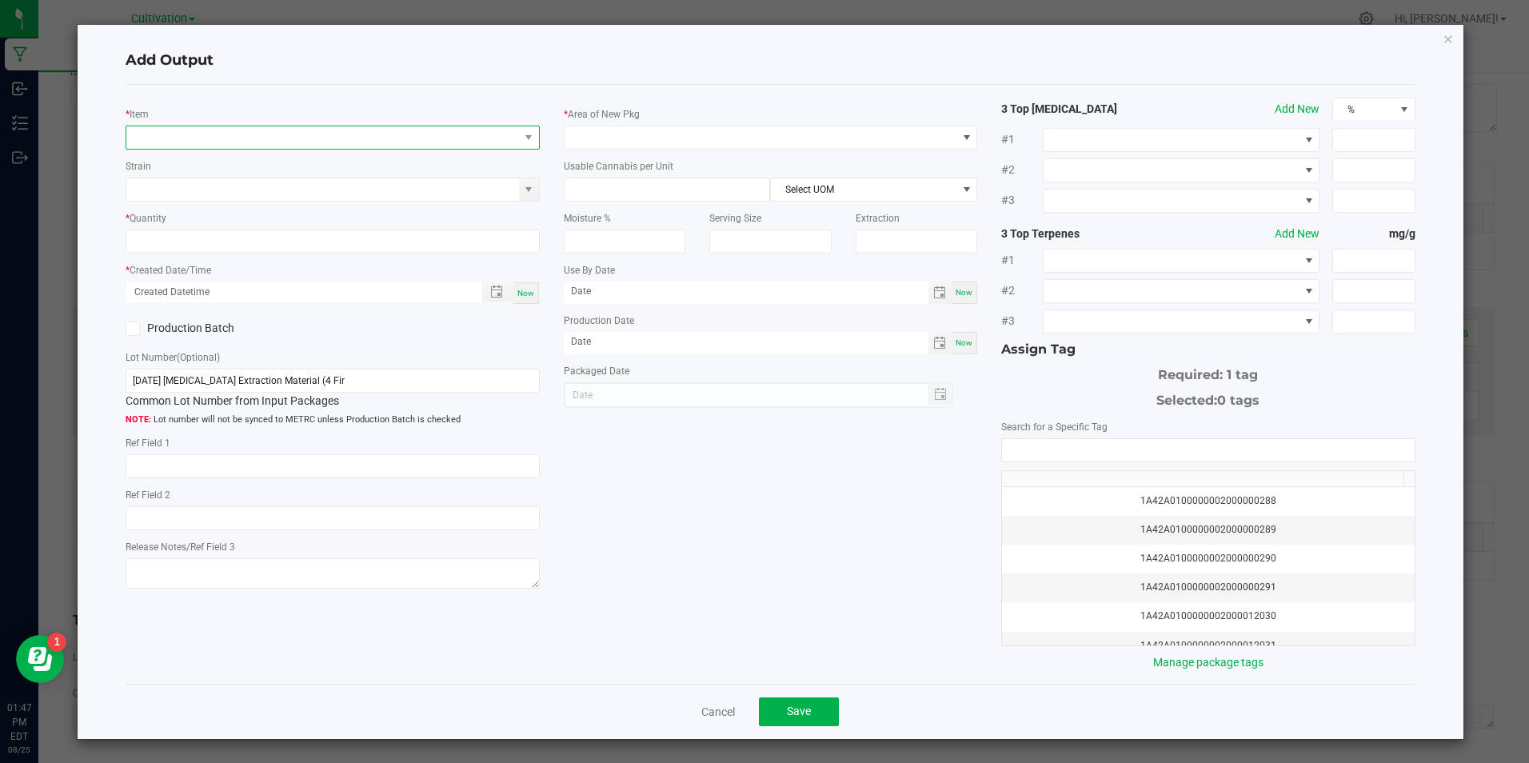
click at [230, 149] on span "NO DATA FOUND" at bounding box center [332, 138] width 413 height 24
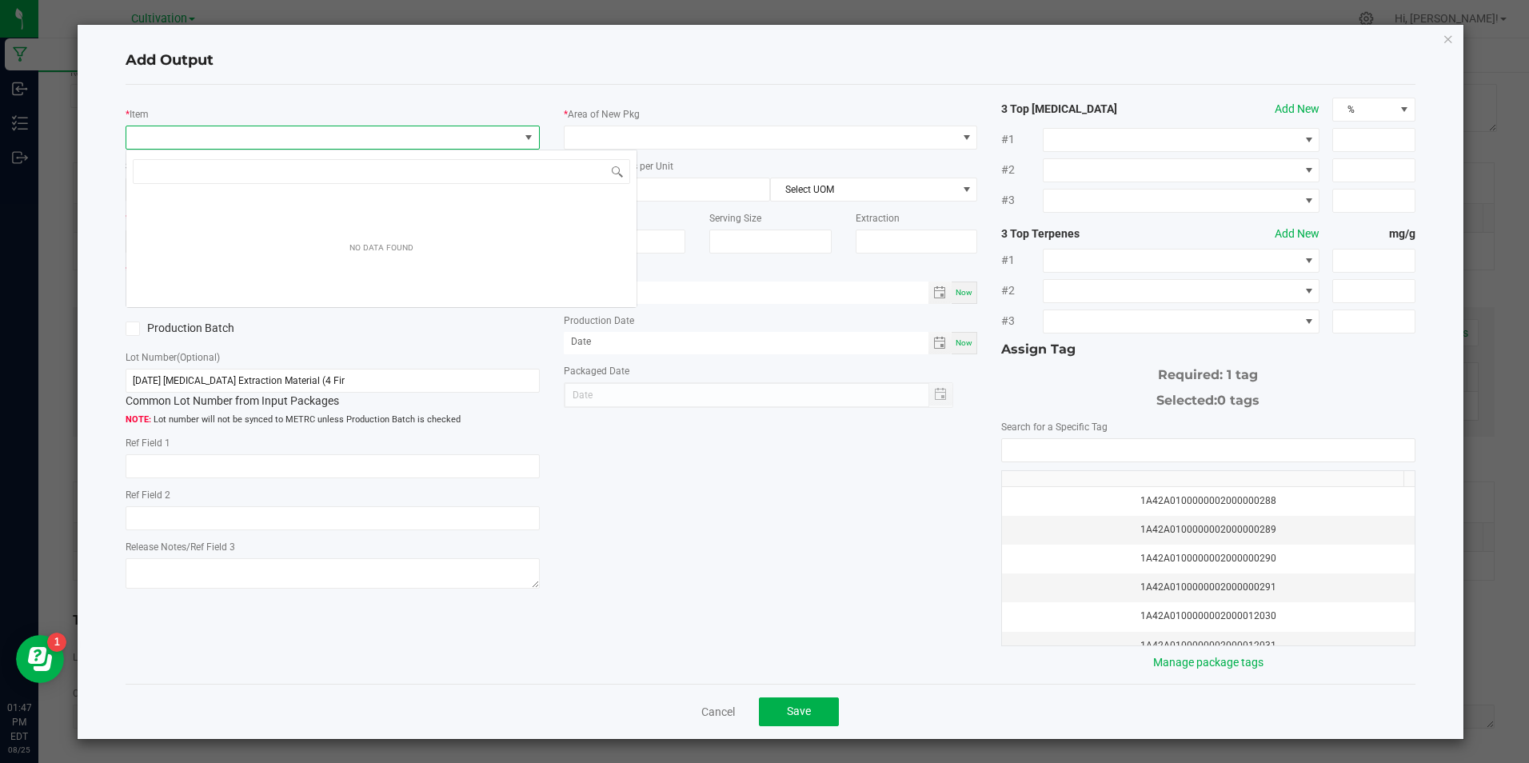
scroll to position [24, 410]
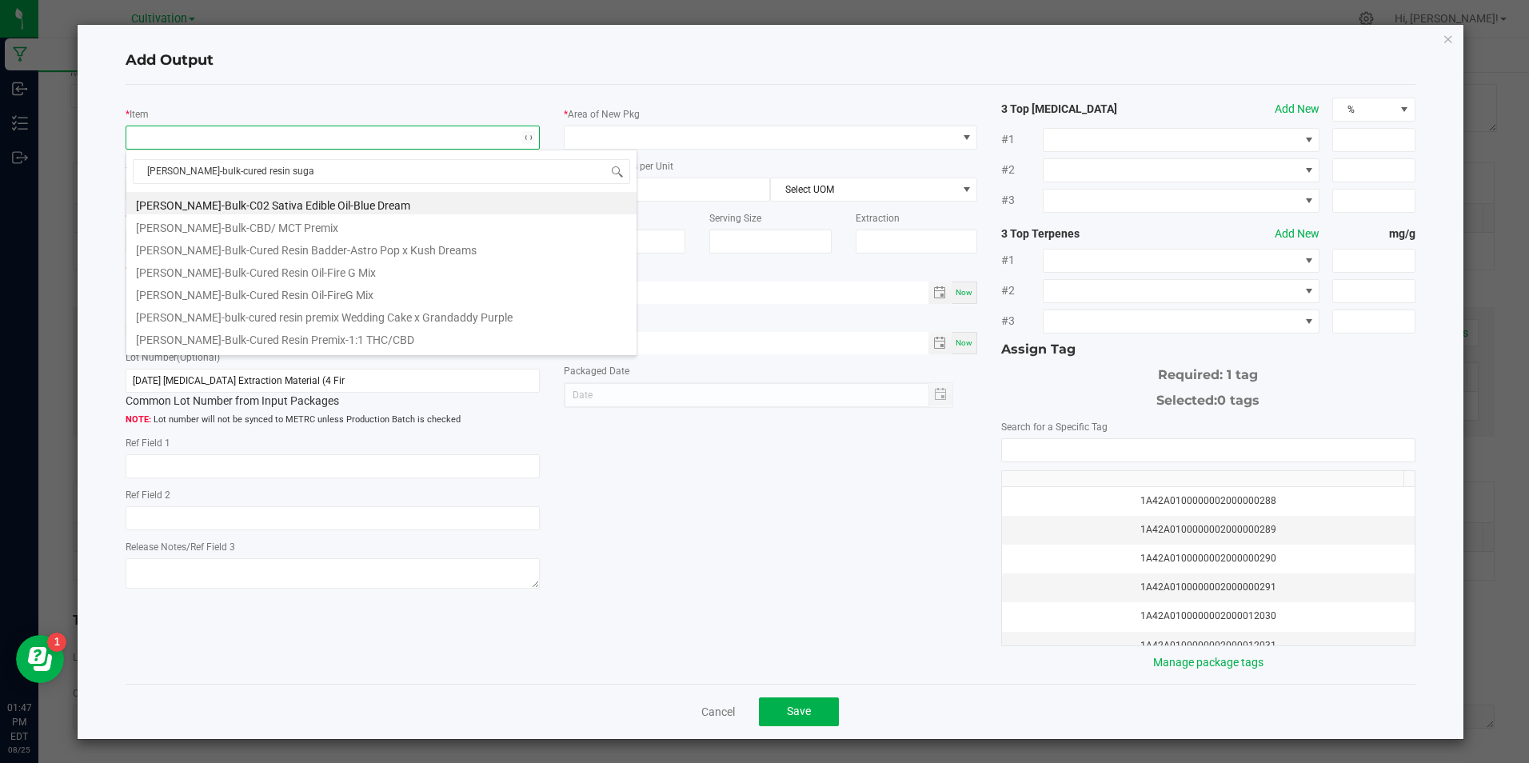
type input "[PERSON_NAME]-bulk-cured resin sugar"
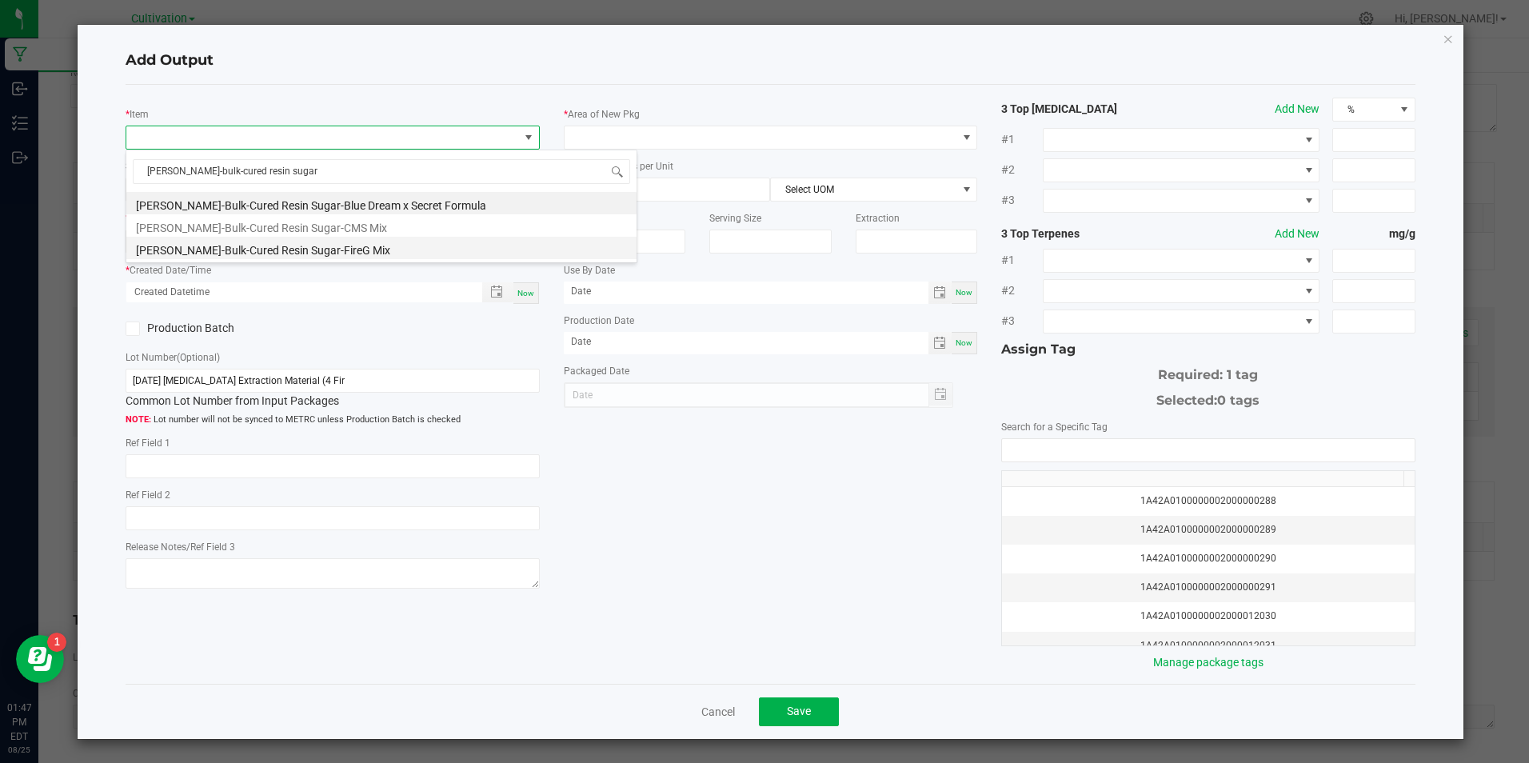
click at [311, 248] on li "[PERSON_NAME]-Bulk-Cured Resin Sugar-FireG Mix" at bounding box center [381, 248] width 510 height 22
type input "0.0000 g"
type input "3.3"
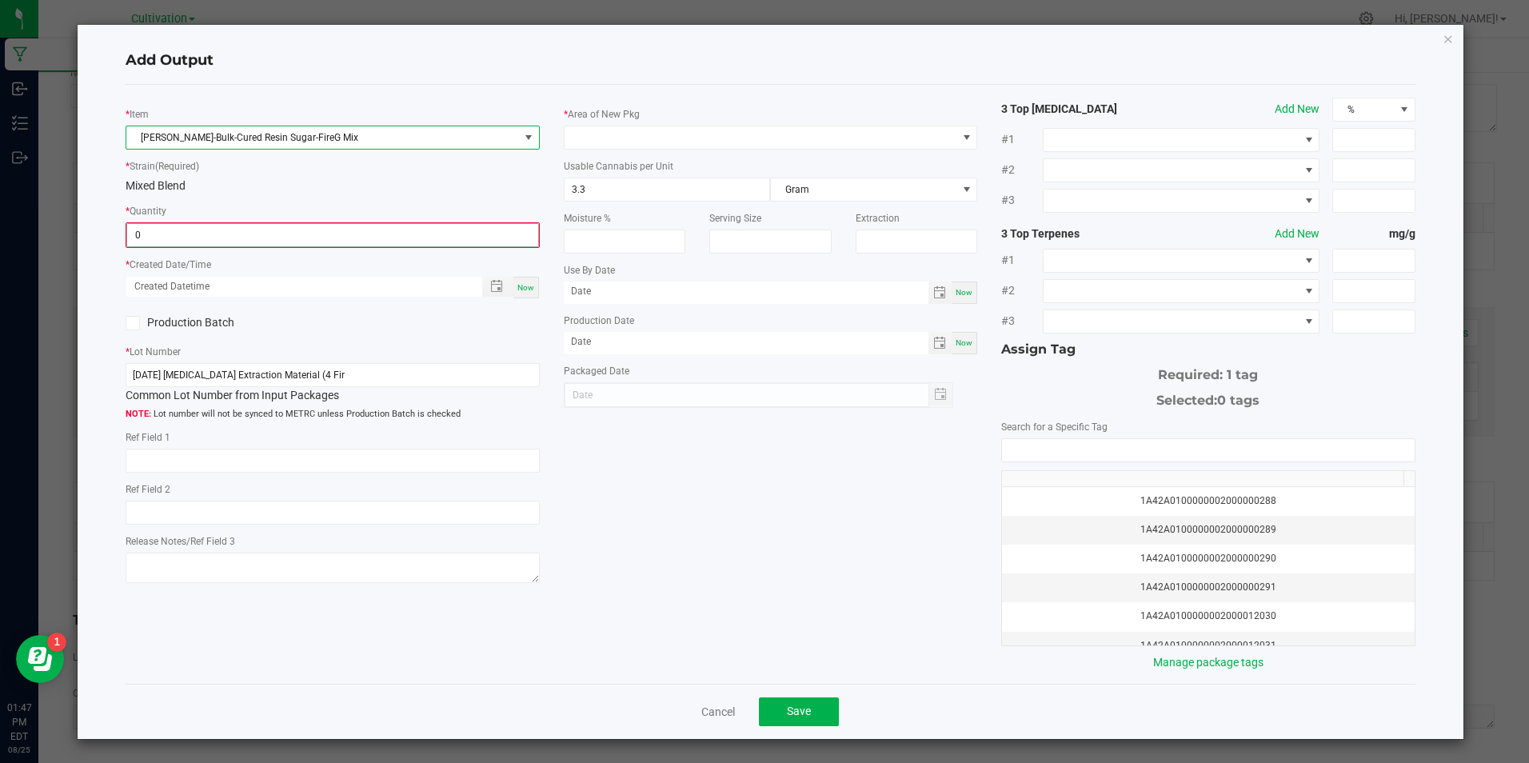
click at [311, 241] on input "0" at bounding box center [332, 235] width 410 height 22
type input "803.0000 g"
click at [524, 287] on span "Now" at bounding box center [525, 286] width 17 height 9
type input "[DATE] 1:47 PM"
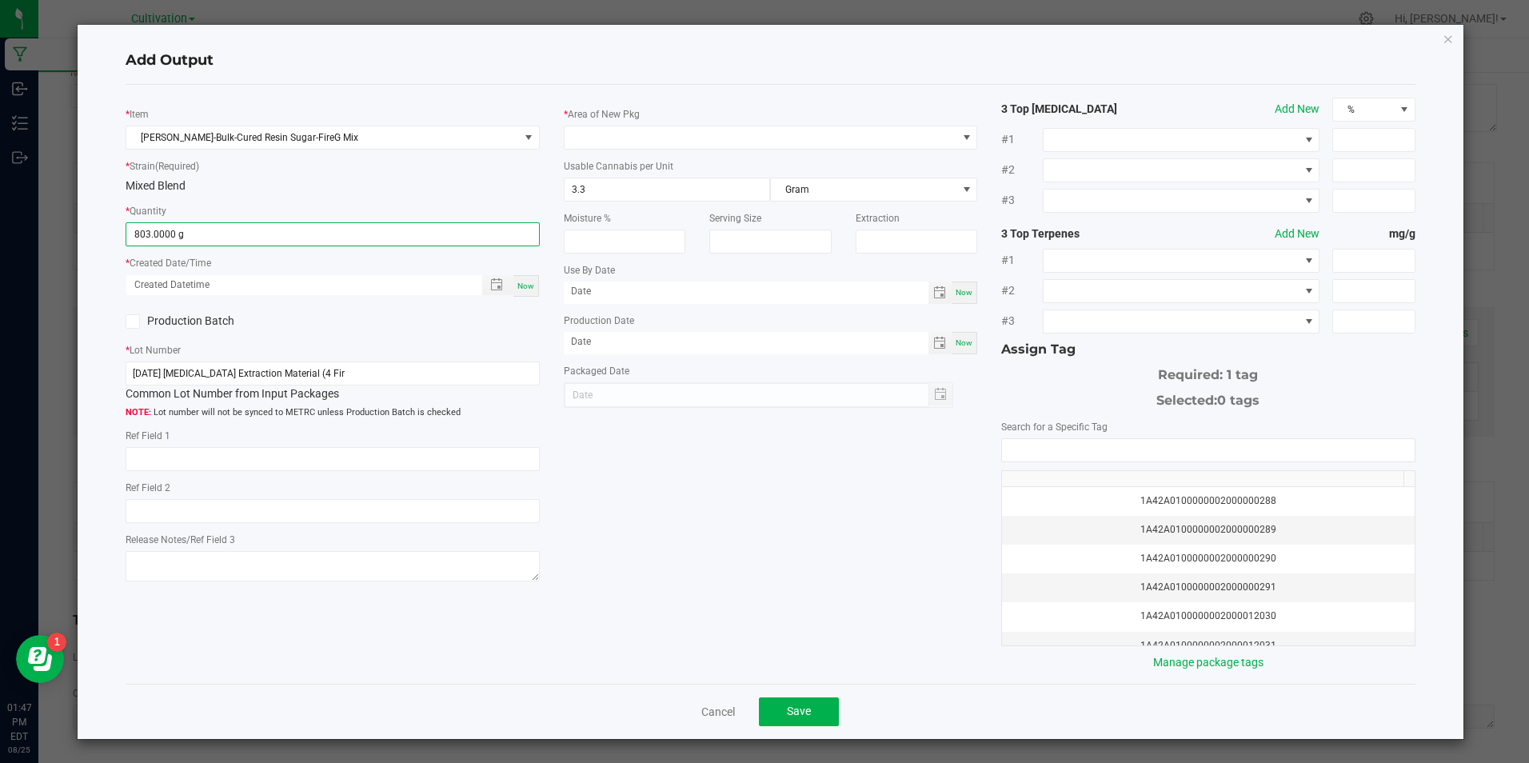
type input "[DATE]"
click at [138, 328] on span at bounding box center [133, 321] width 14 height 14
click at [0, 0] on input "Production Batch" at bounding box center [0, 0] width 0 height 0
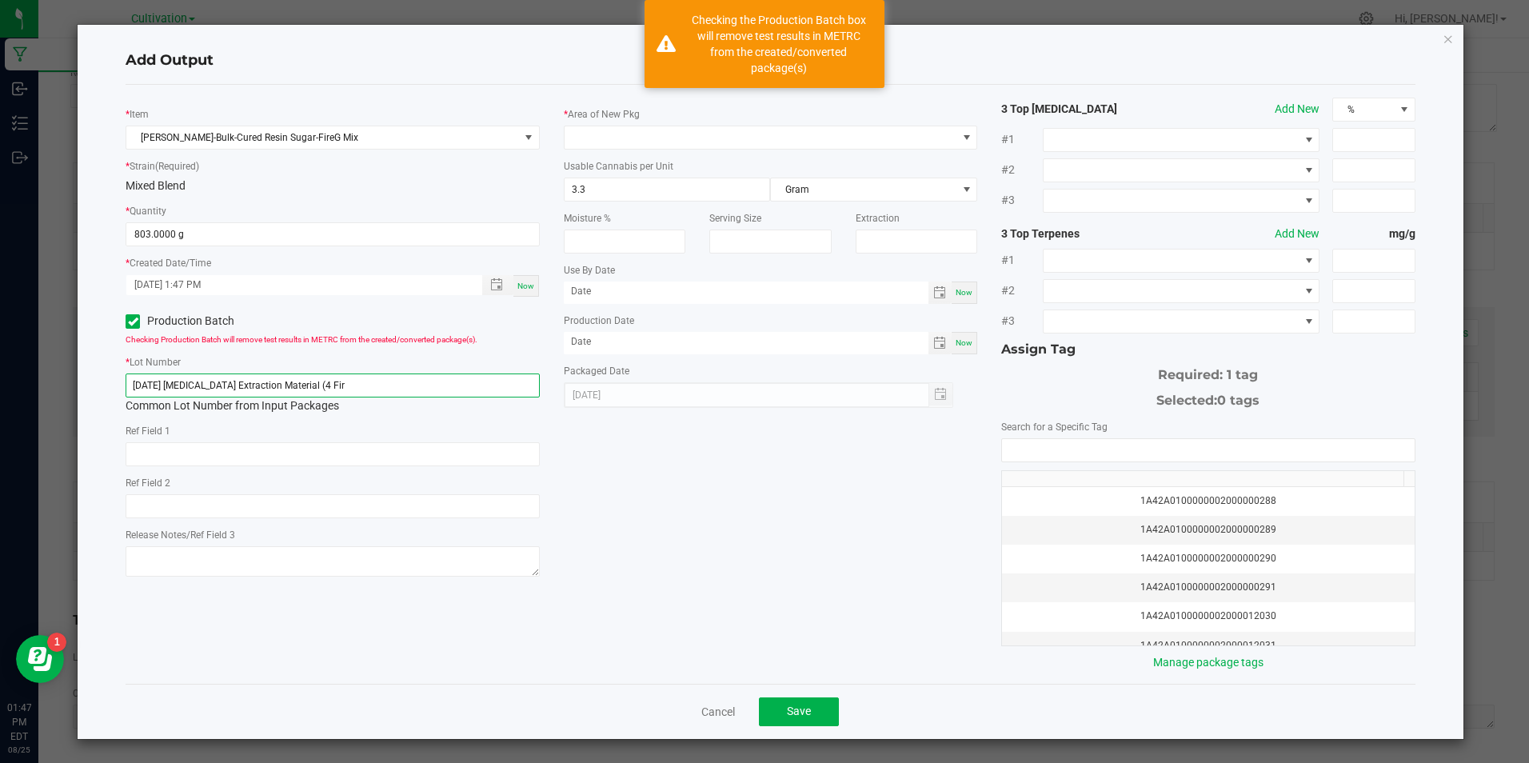
click at [263, 386] on input "[DATE] [MEDICAL_DATA] Extraction Material (4 Fir" at bounding box center [332, 386] width 413 height 24
paste input "20/25 [MEDICAL_DATA] Extraction (Fire G 4)"
type input "[DATE] [MEDICAL_DATA] Extraction (Fire G 4)"
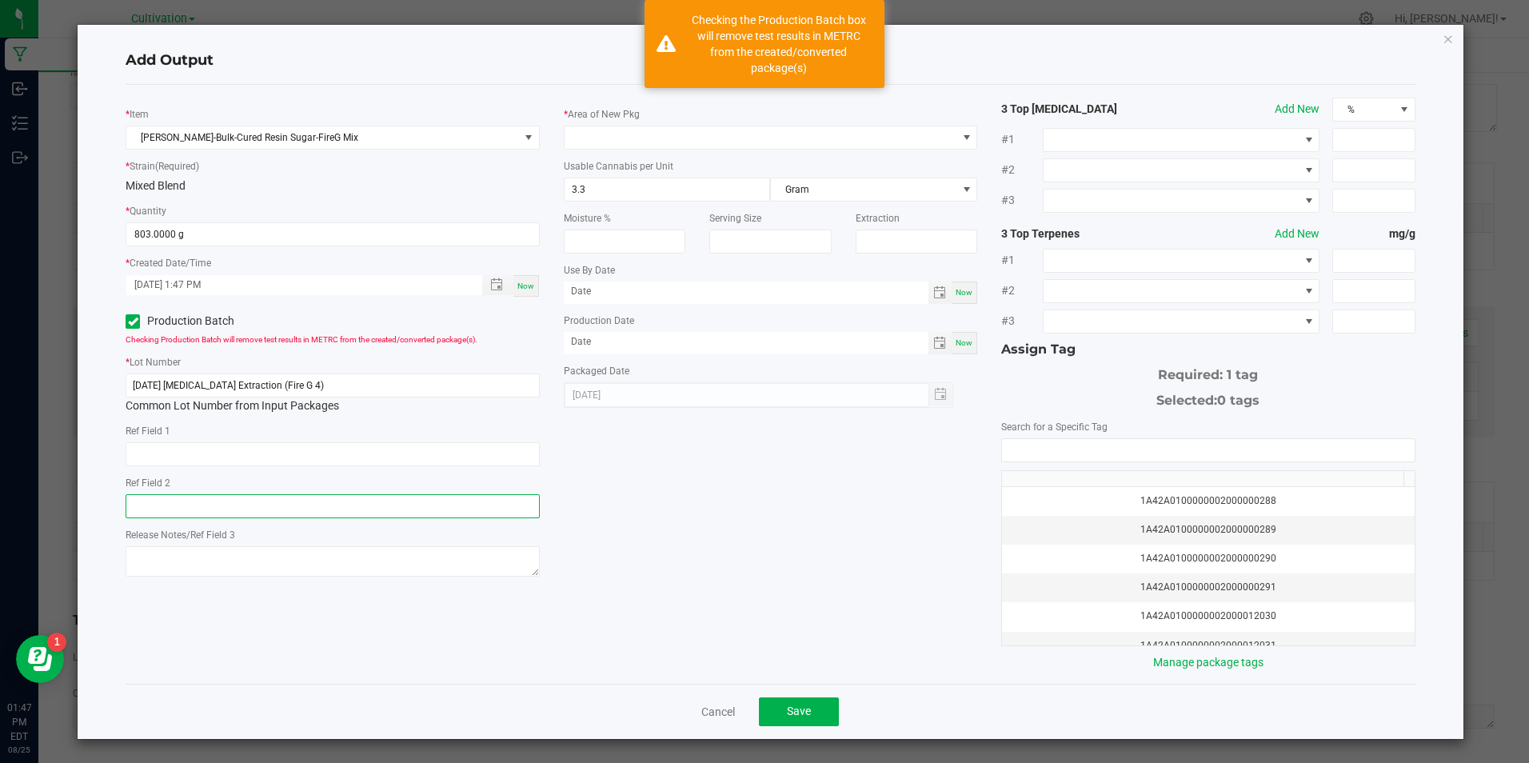
click at [297, 509] on input "text" at bounding box center [332, 506] width 413 height 24
click at [642, 131] on span at bounding box center [761, 137] width 392 height 22
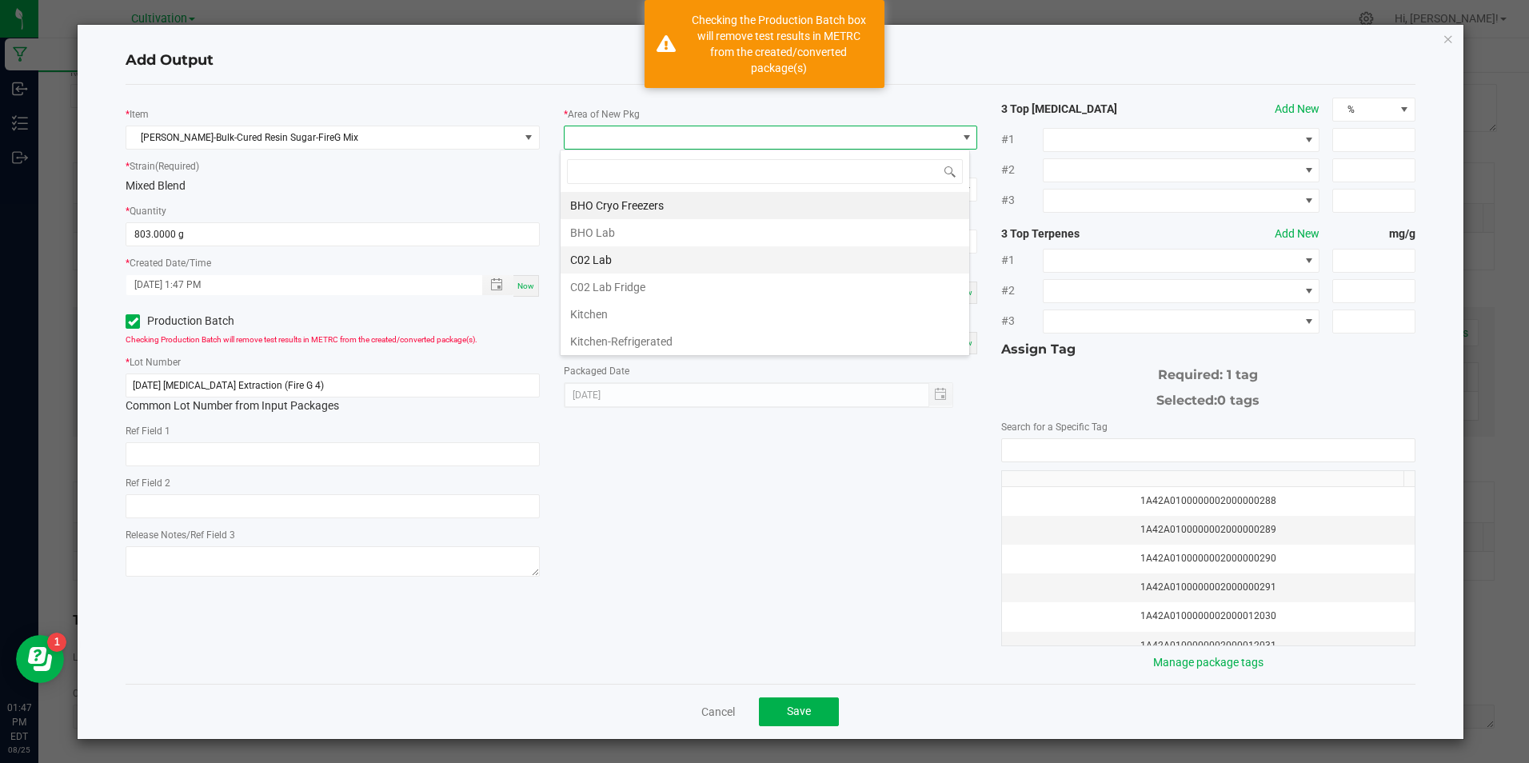
click at [643, 251] on li "C02 Lab" at bounding box center [765, 259] width 409 height 27
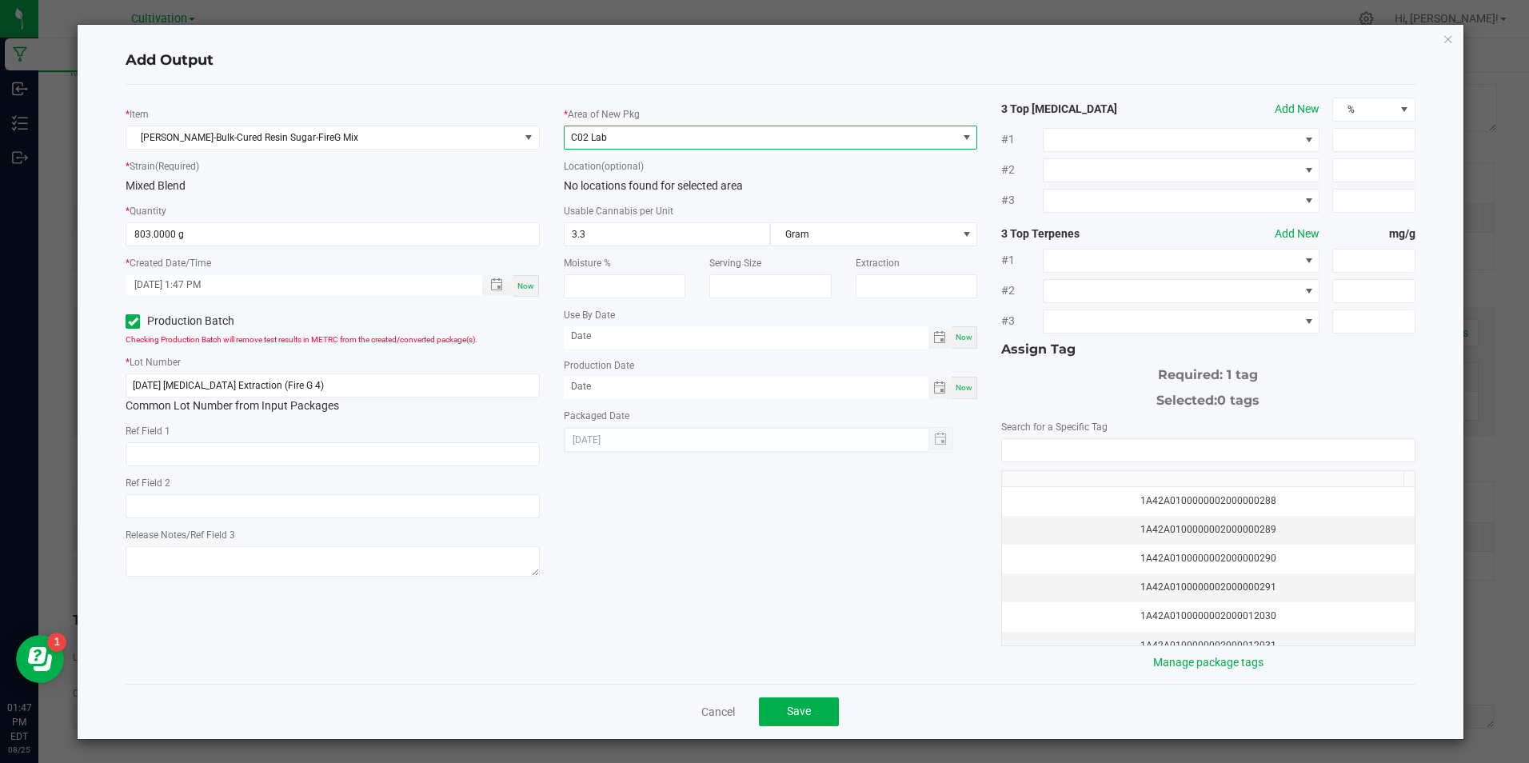
click at [957, 386] on span "Now" at bounding box center [964, 387] width 17 height 9
type input "[DATE]"
click at [1021, 449] on input "NO DATA FOUND" at bounding box center [1208, 450] width 412 height 22
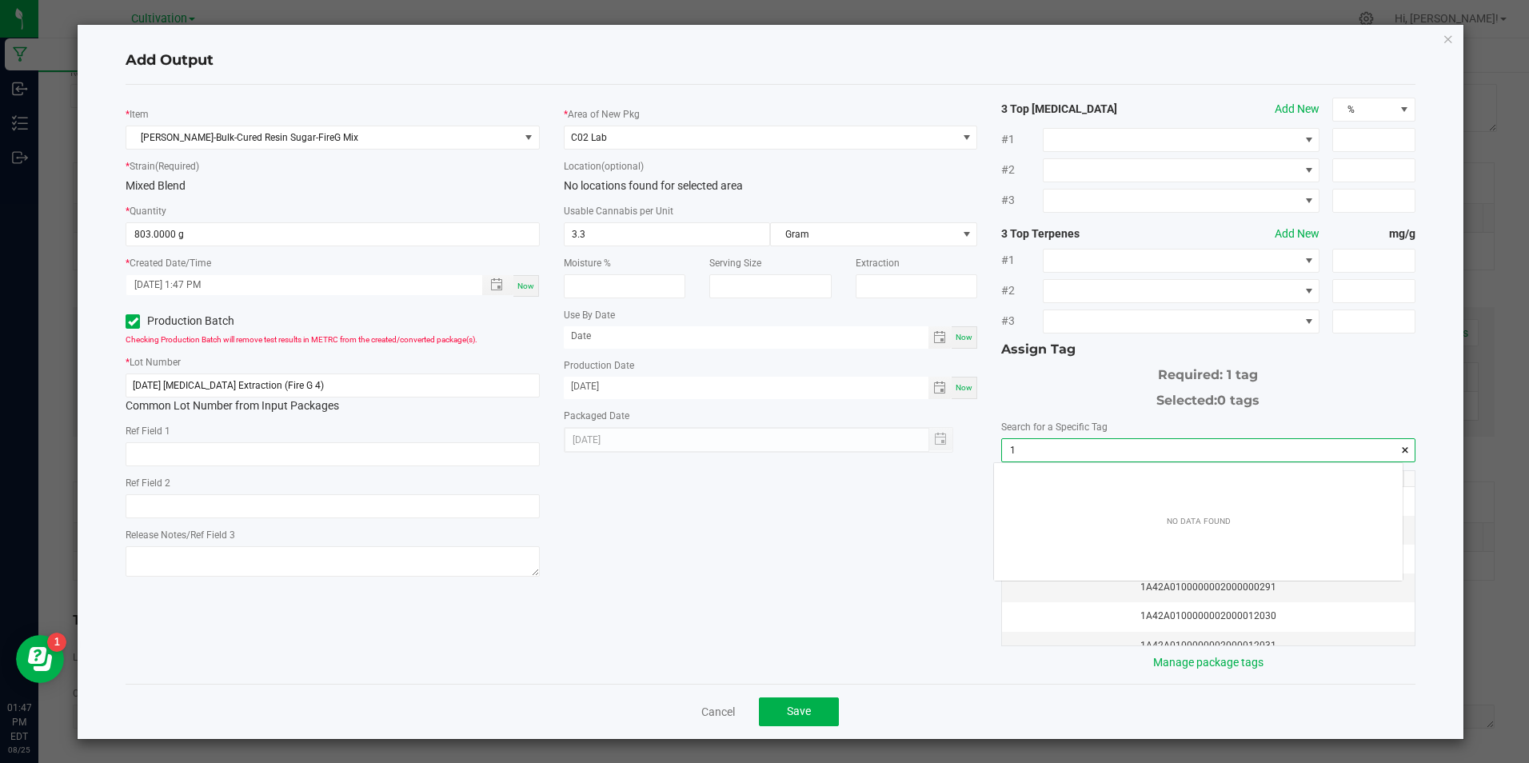
scroll to position [22, 409]
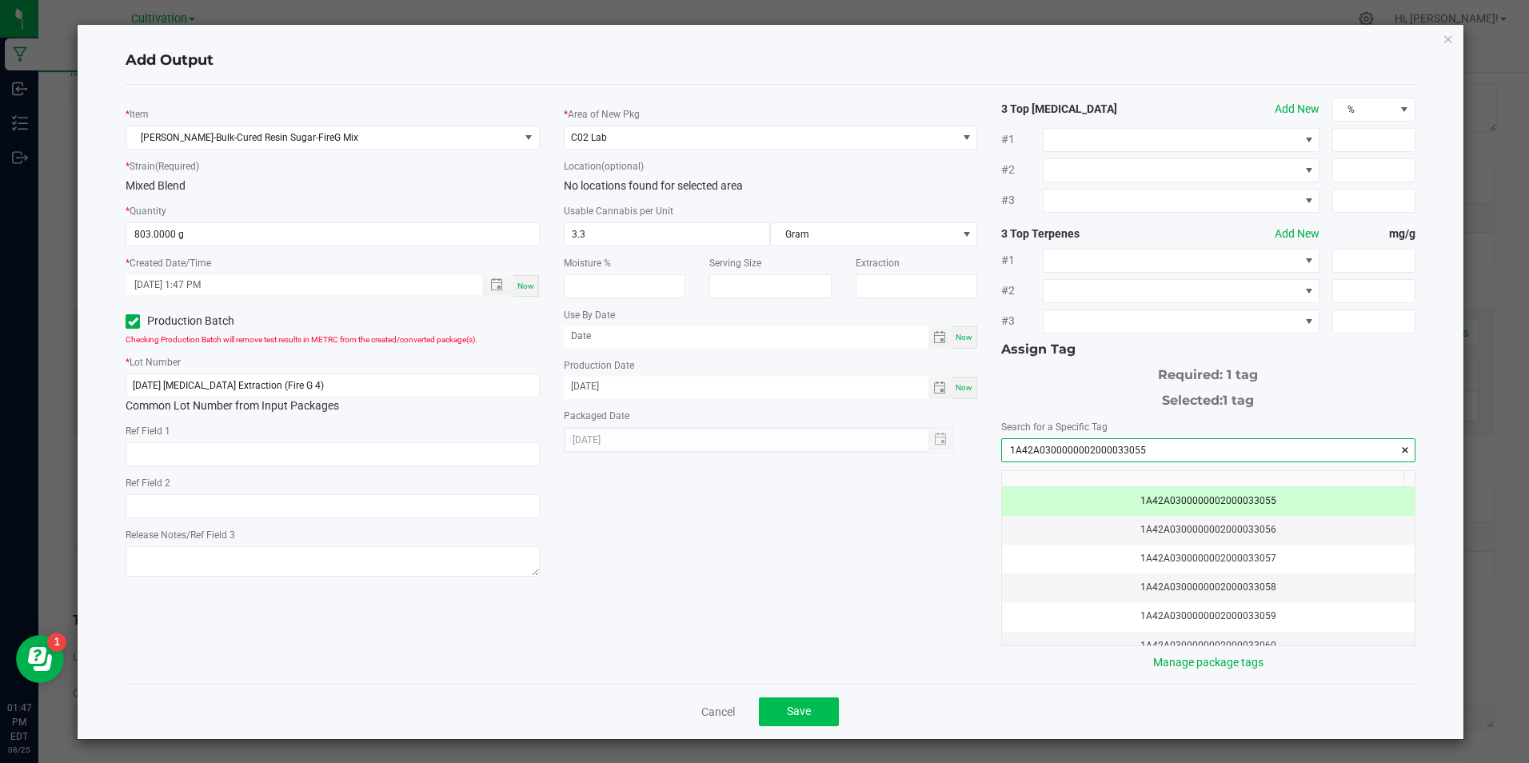
type input "1A42A0300000002000033055"
click at [798, 713] on span "Save" at bounding box center [799, 711] width 24 height 13
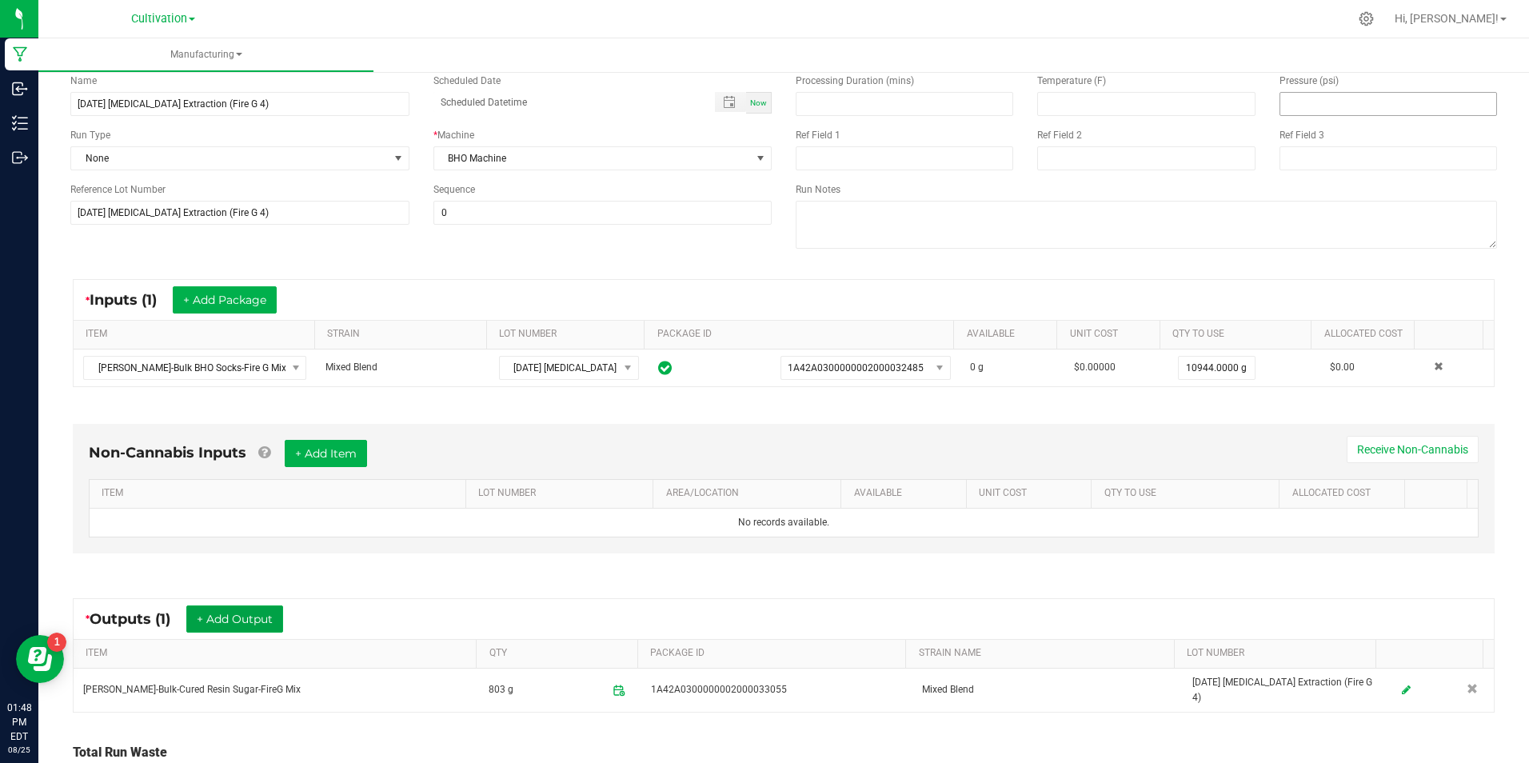
scroll to position [0, 0]
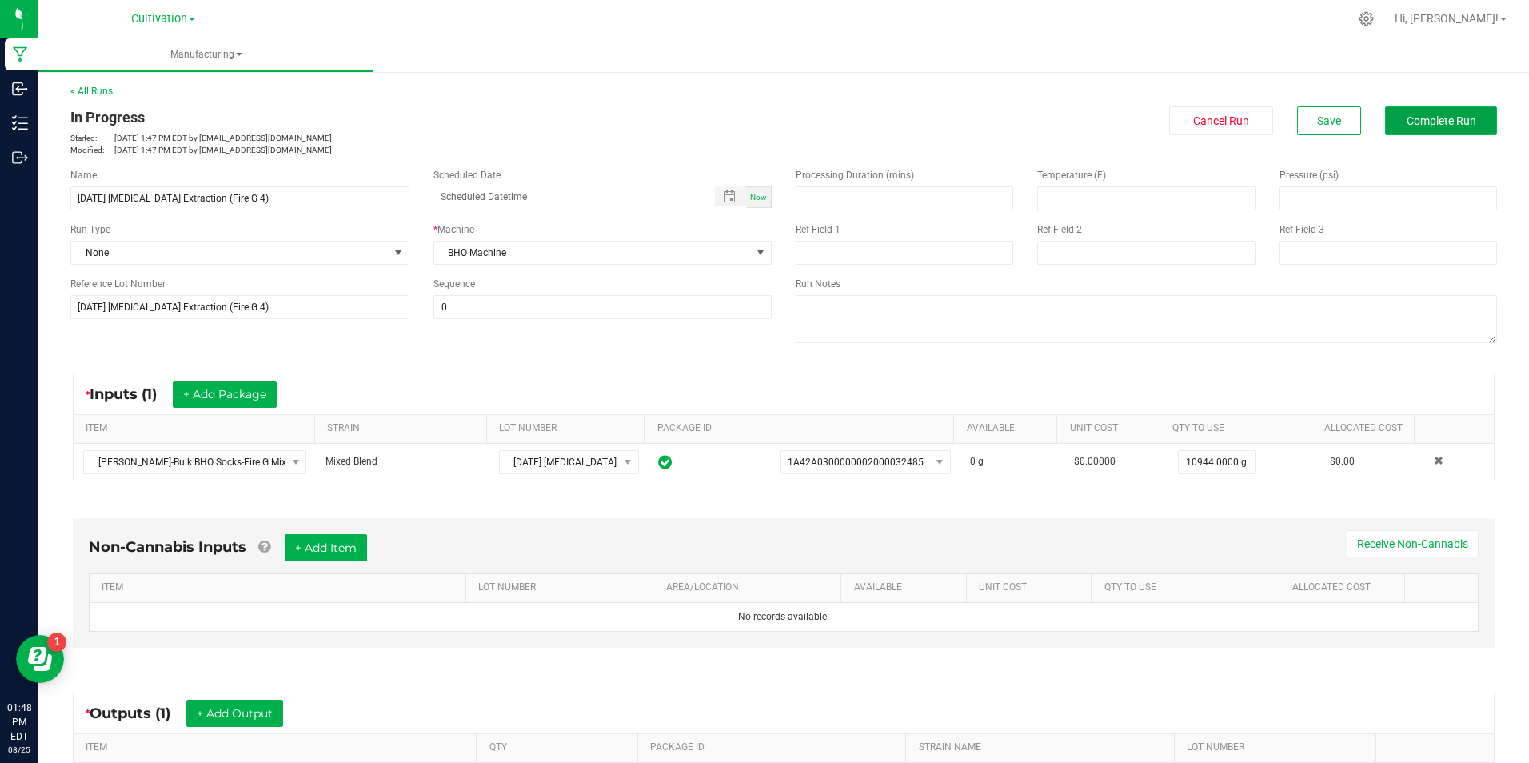
click at [1417, 130] on button "Complete Run" at bounding box center [1441, 120] width 112 height 29
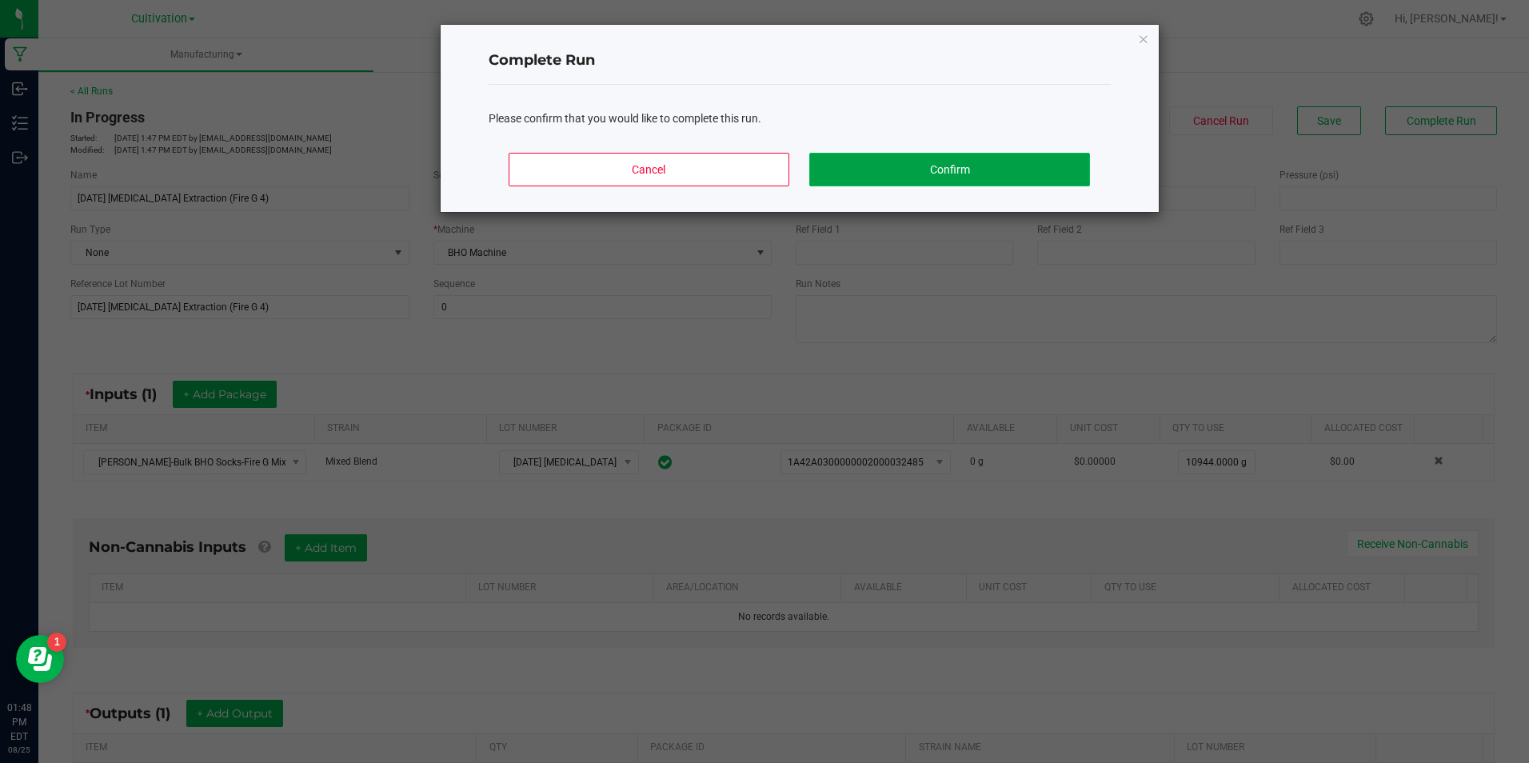
click at [1019, 174] on button "Confirm" at bounding box center [949, 170] width 280 height 34
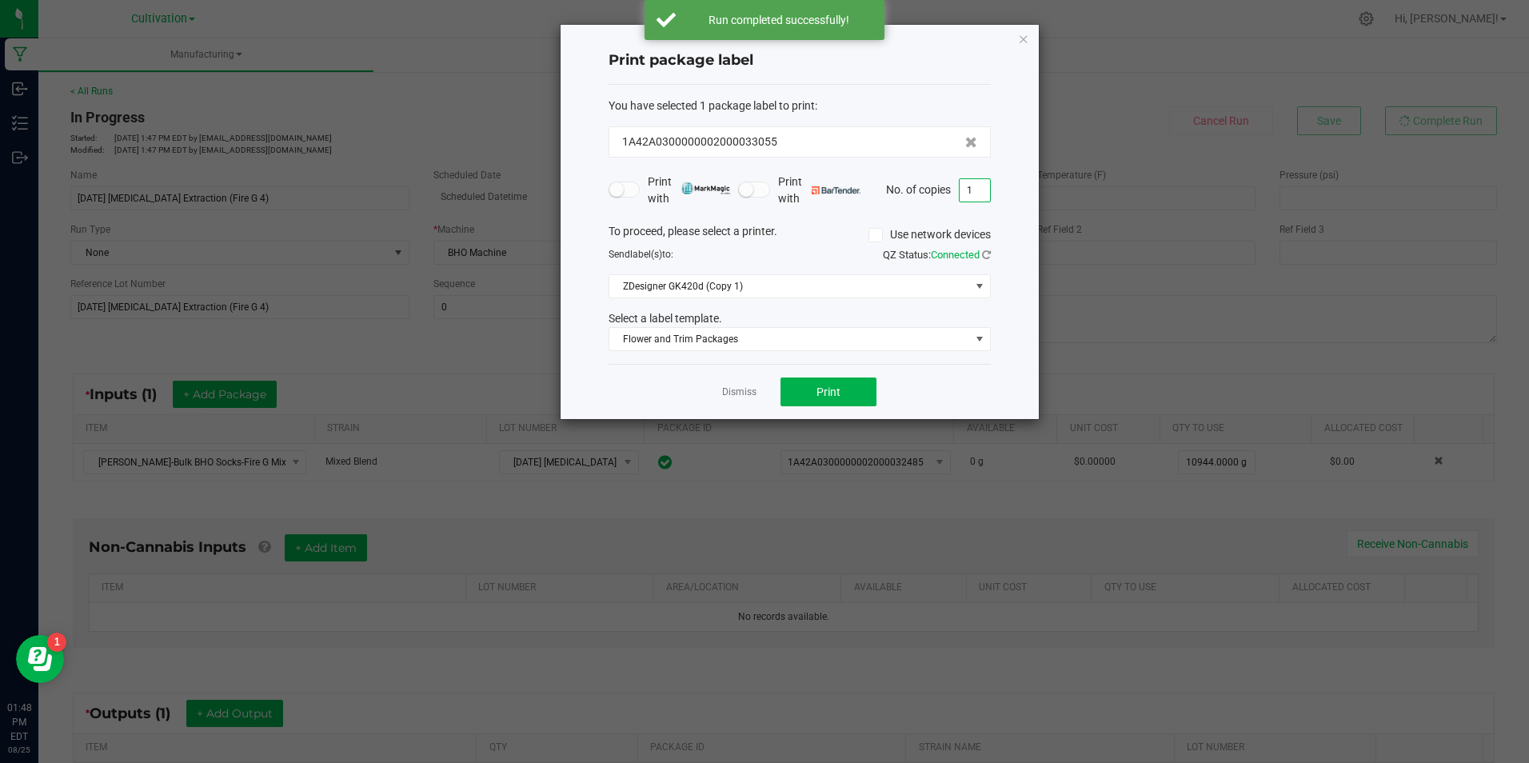
click at [974, 194] on input "1" at bounding box center [975, 190] width 30 height 22
type input "3"
click at [864, 390] on button "Print" at bounding box center [829, 392] width 96 height 29
click at [731, 388] on link "Dismiss" at bounding box center [739, 393] width 34 height 14
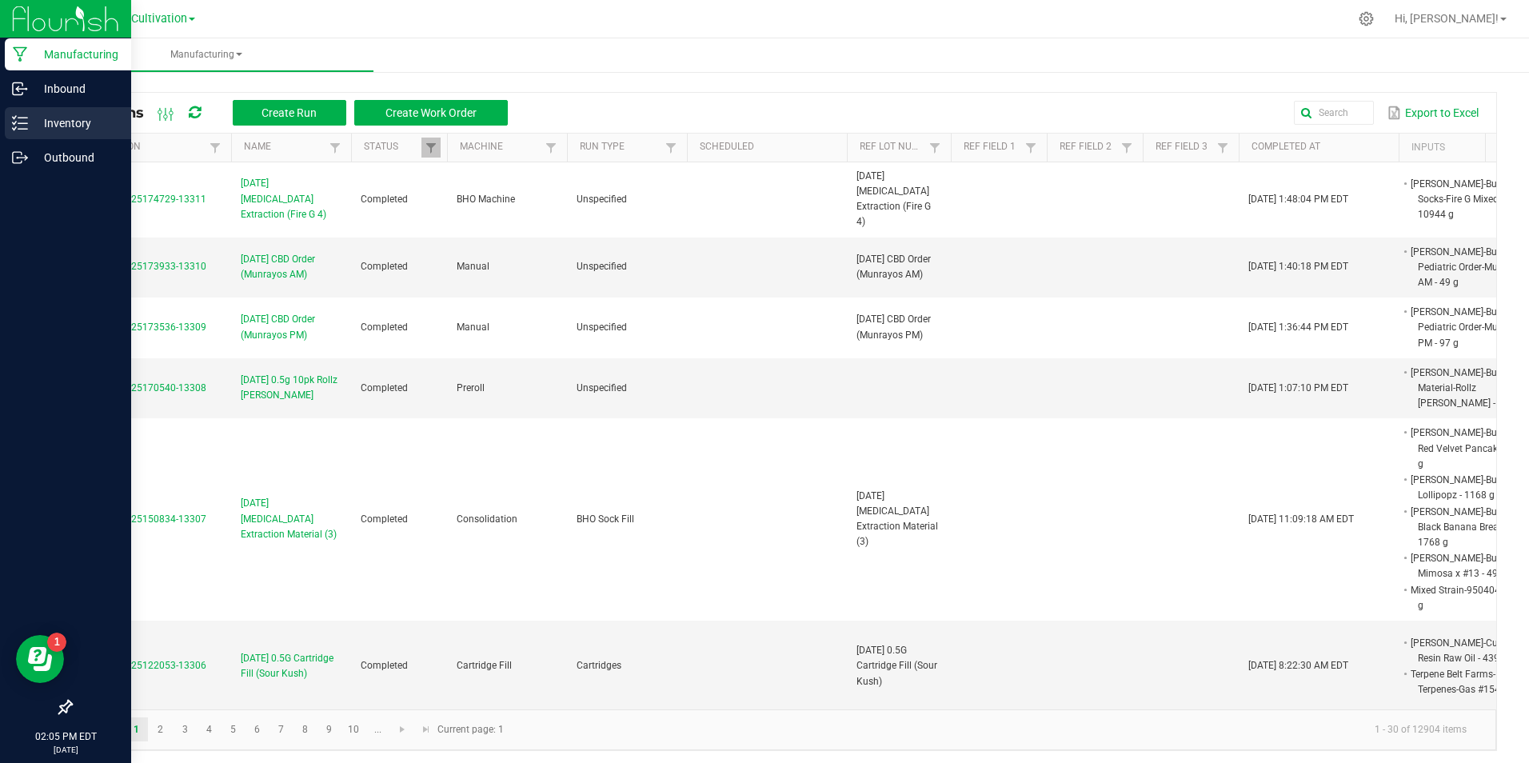
click at [14, 128] on icon at bounding box center [20, 123] width 16 height 16
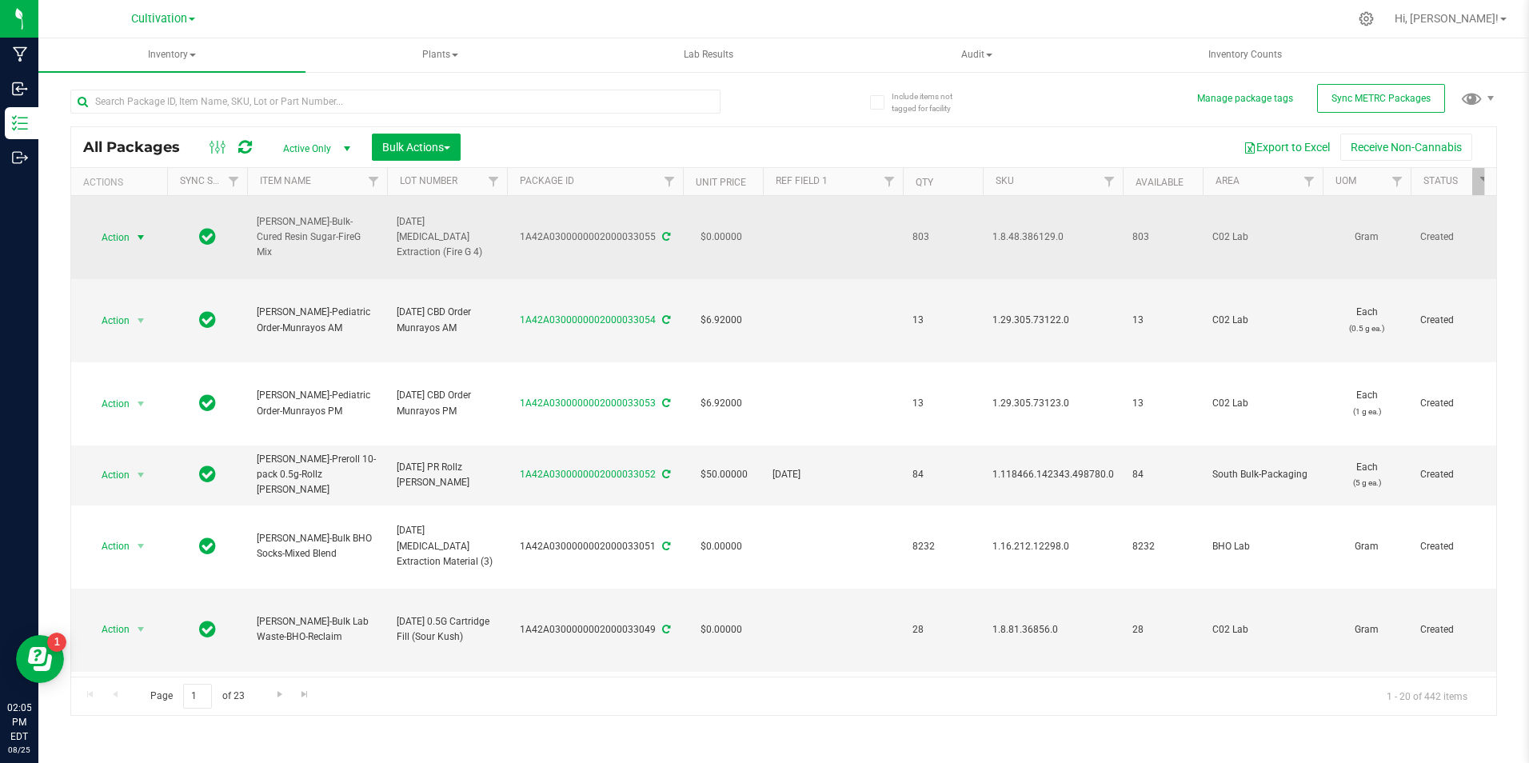
click at [123, 242] on span "Action" at bounding box center [108, 237] width 43 height 22
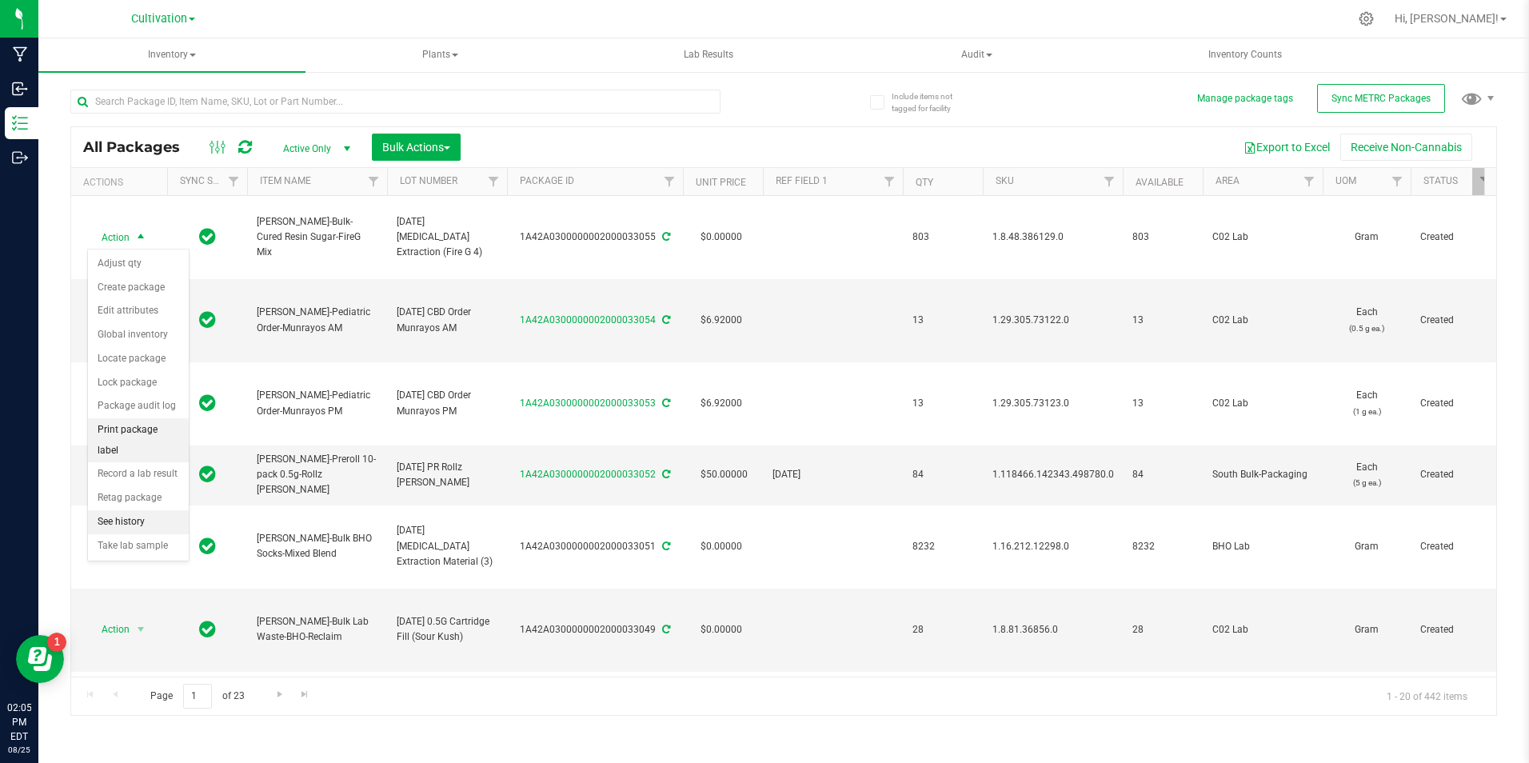
drag, startPoint x: 128, startPoint y: 440, endPoint x: 153, endPoint y: 425, distance: 28.7
click at [128, 441] on li "Print package label" at bounding box center [138, 440] width 101 height 44
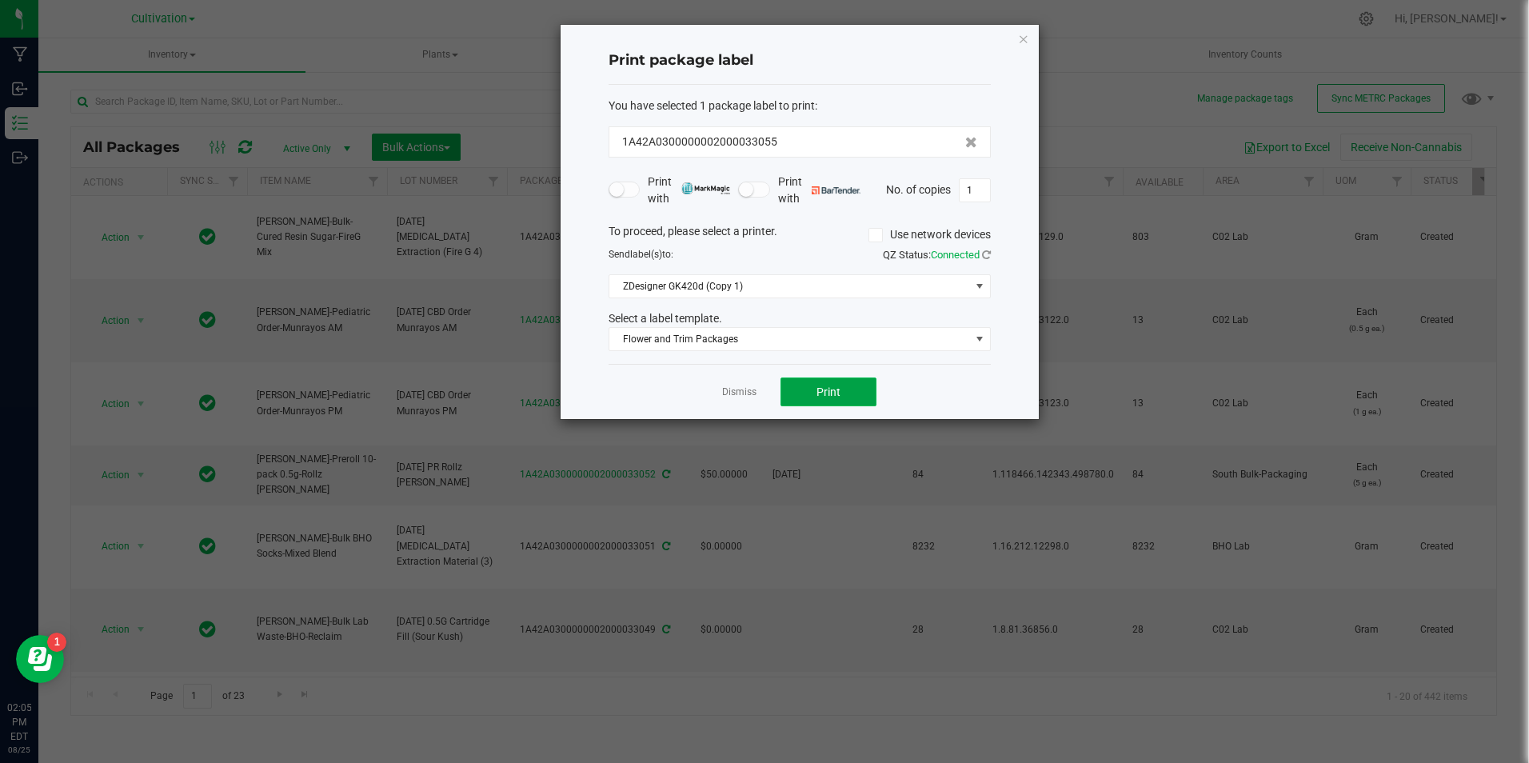
click at [846, 394] on button "Print" at bounding box center [829, 392] width 96 height 29
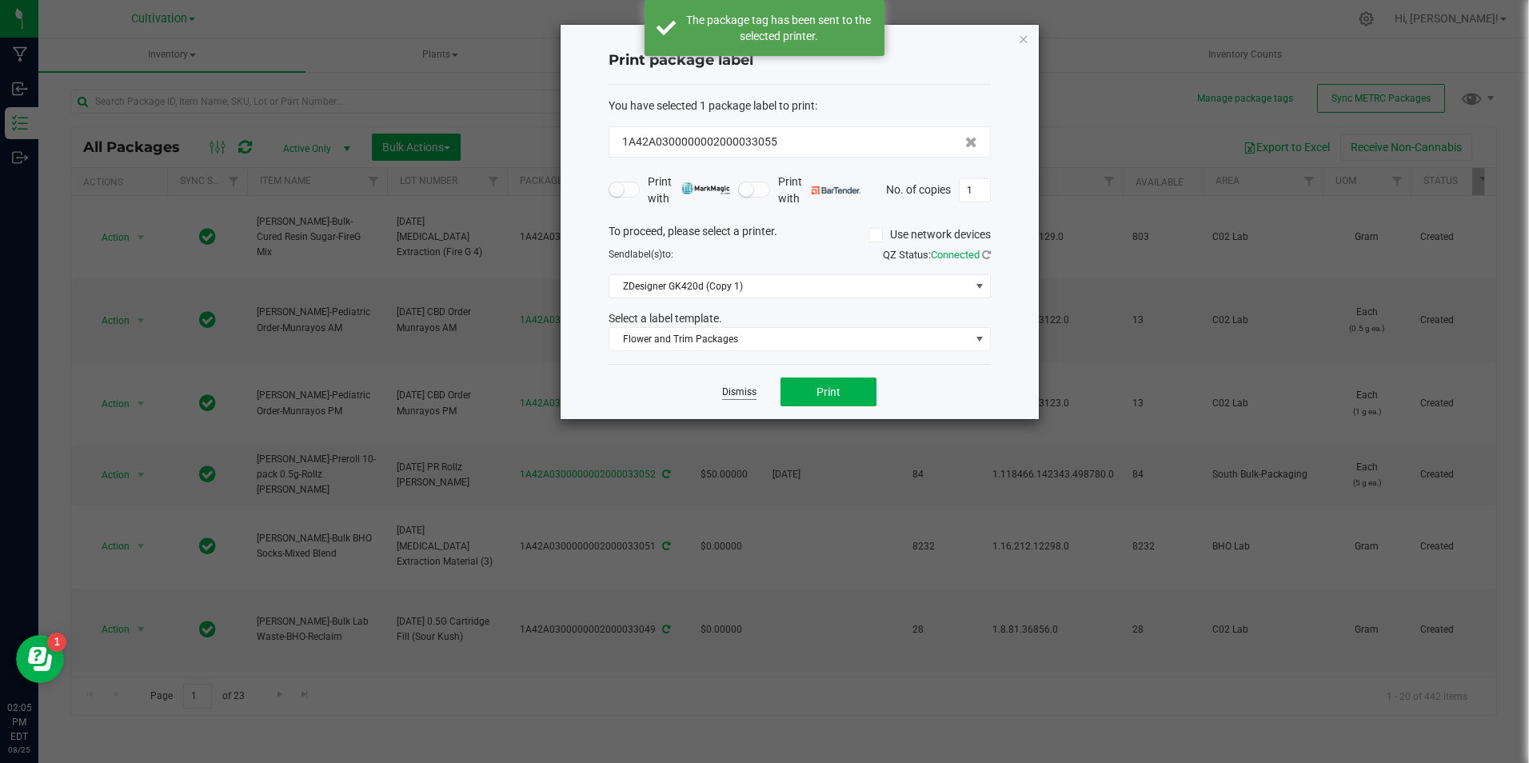
click at [738, 394] on link "Dismiss" at bounding box center [739, 393] width 34 height 14
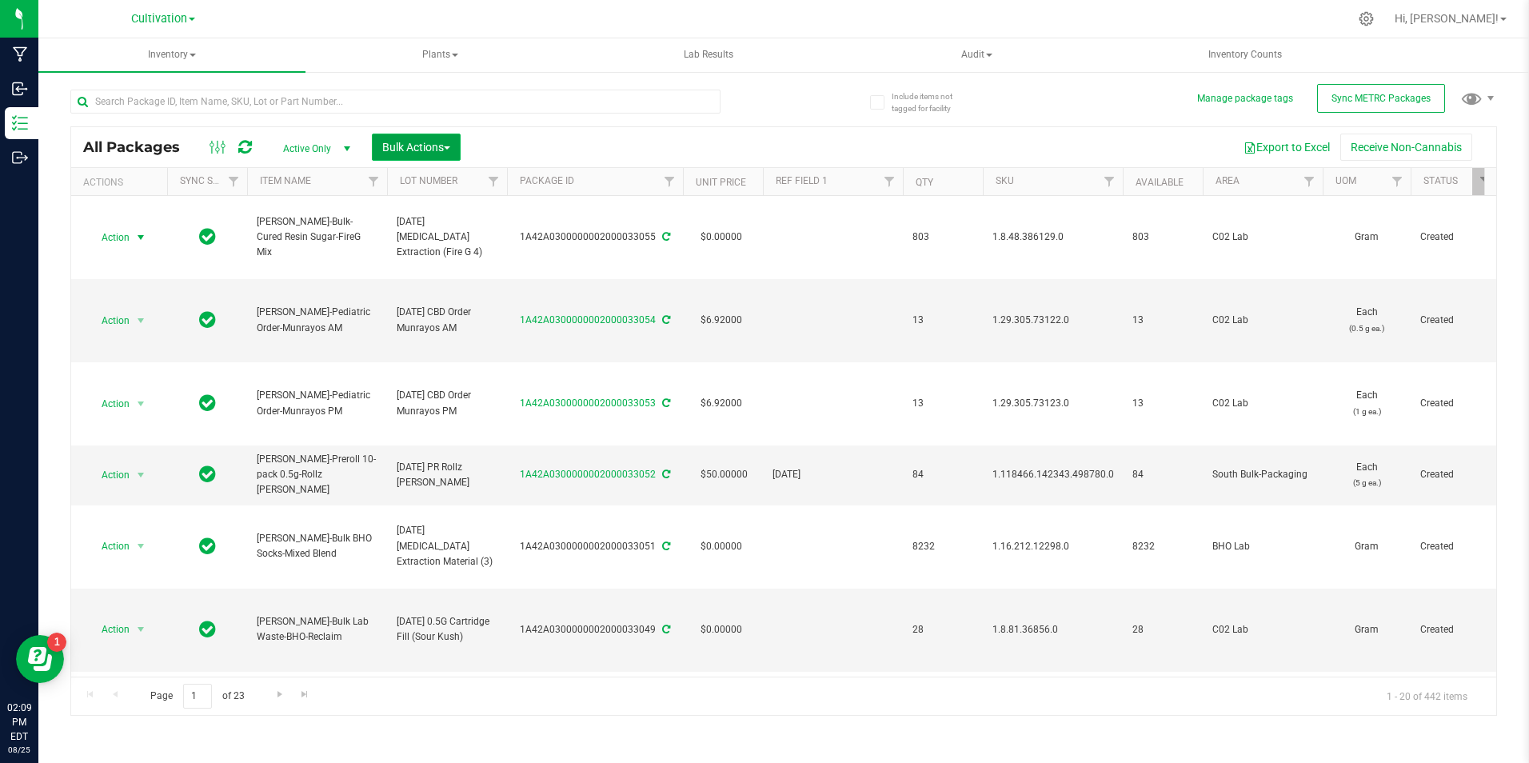
click at [442, 141] on span "Bulk Actions" at bounding box center [416, 147] width 68 height 13
click at [442, 279] on div "Locate packages" at bounding box center [433, 274] width 102 height 26
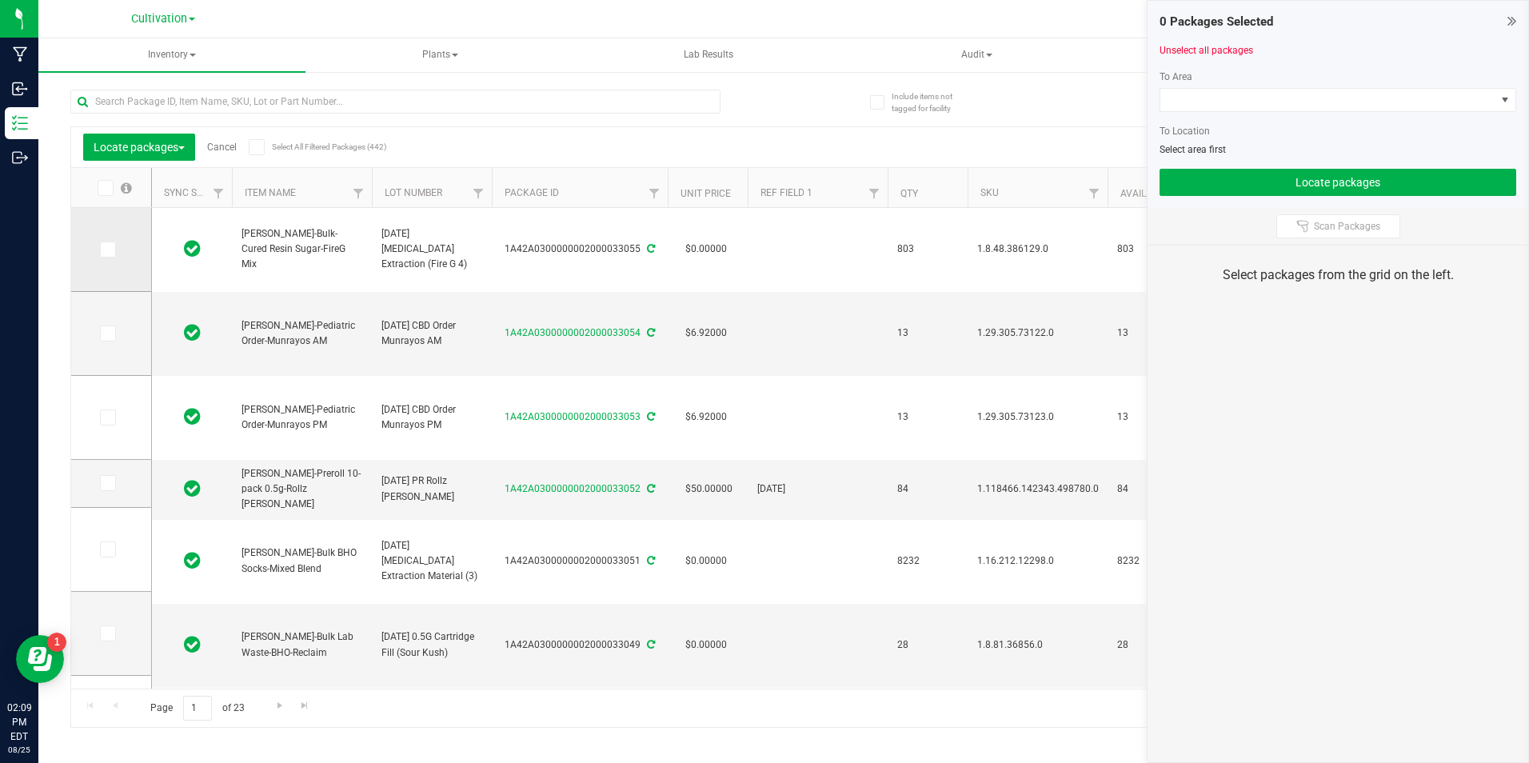
click at [125, 263] on td at bounding box center [111, 250] width 80 height 84
click at [109, 250] on icon at bounding box center [107, 250] width 10 height 0
click at [0, 0] on input "checkbox" at bounding box center [0, 0] width 0 height 0
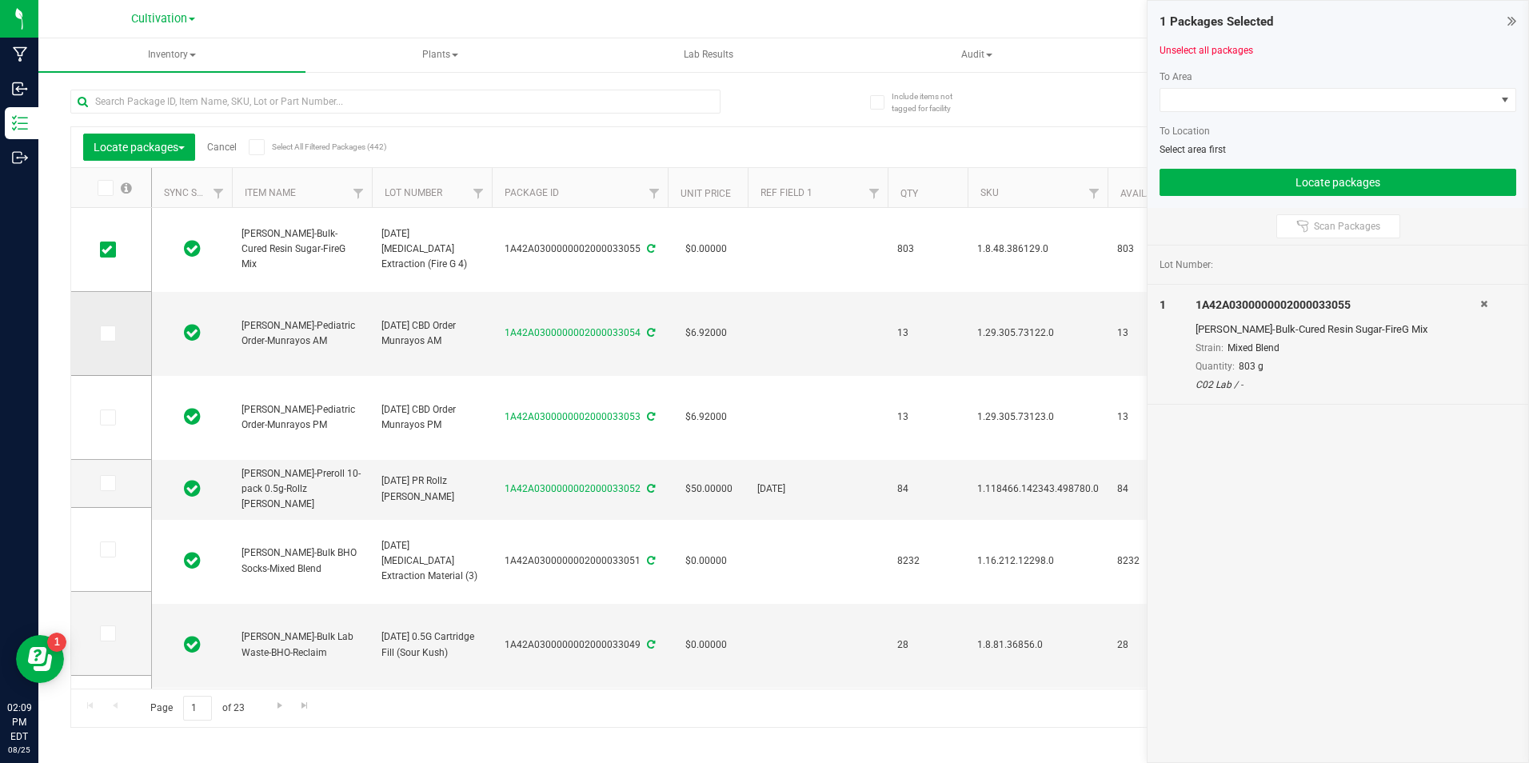
click at [111, 334] on icon at bounding box center [107, 334] width 10 height 0
click at [0, 0] on input "checkbox" at bounding box center [0, 0] width 0 height 0
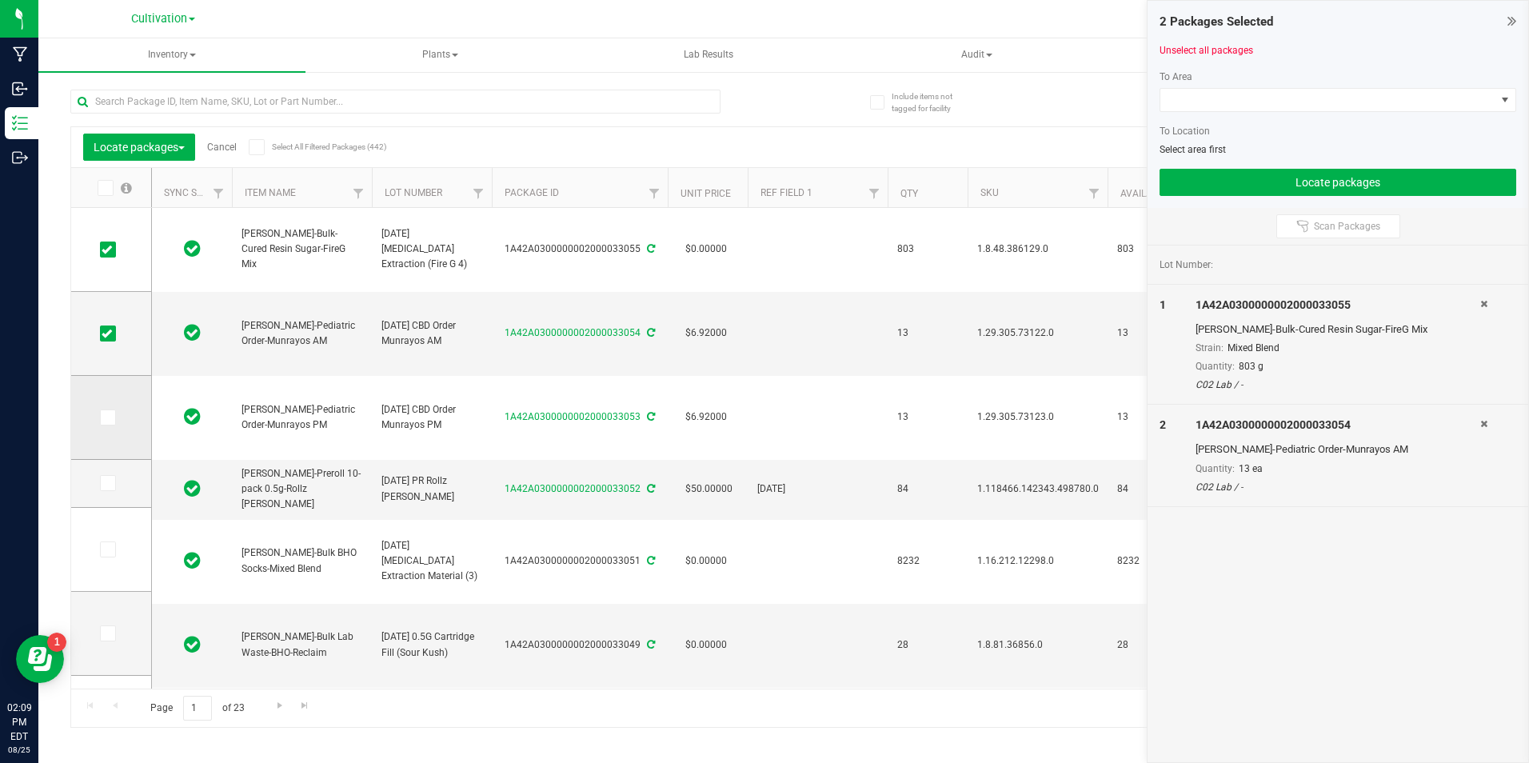
click at [114, 413] on span at bounding box center [108, 417] width 16 height 16
click at [0, 0] on input "checkbox" at bounding box center [0, 0] width 0 height 0
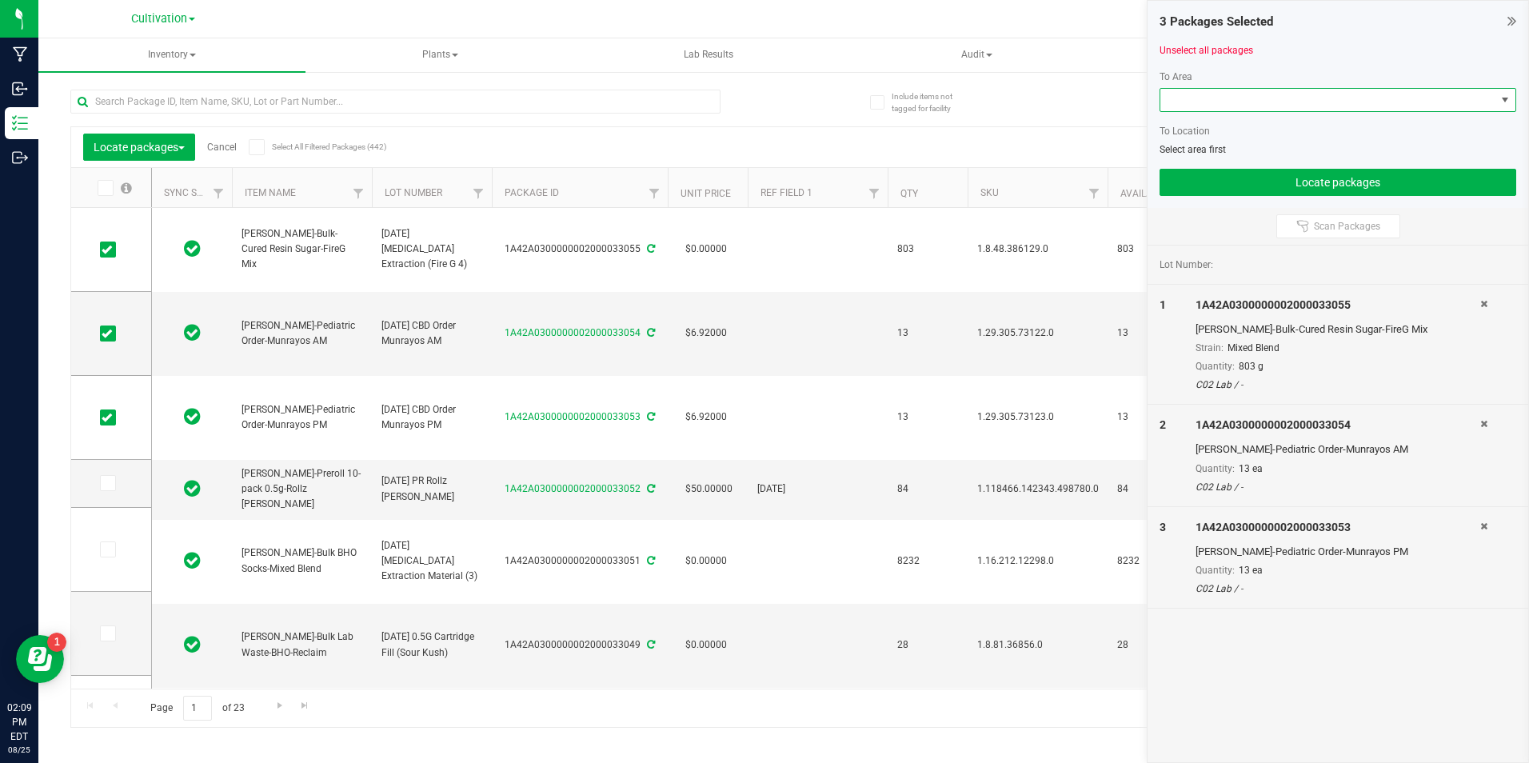
click at [1260, 104] on span at bounding box center [1328, 100] width 335 height 22
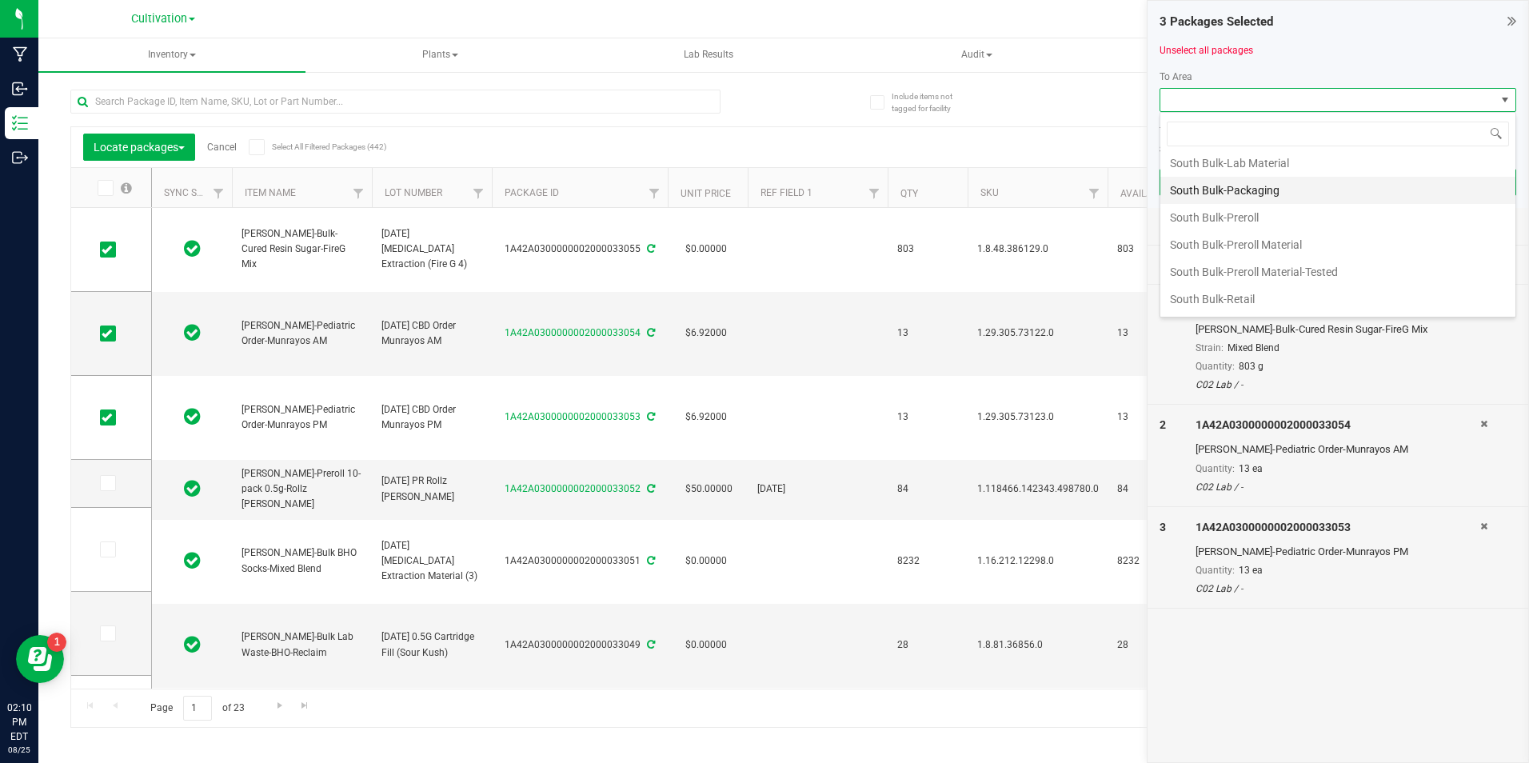
scroll to position [640, 0]
click at [1420, 260] on li "South Bulk-Retail" at bounding box center [1338, 262] width 355 height 27
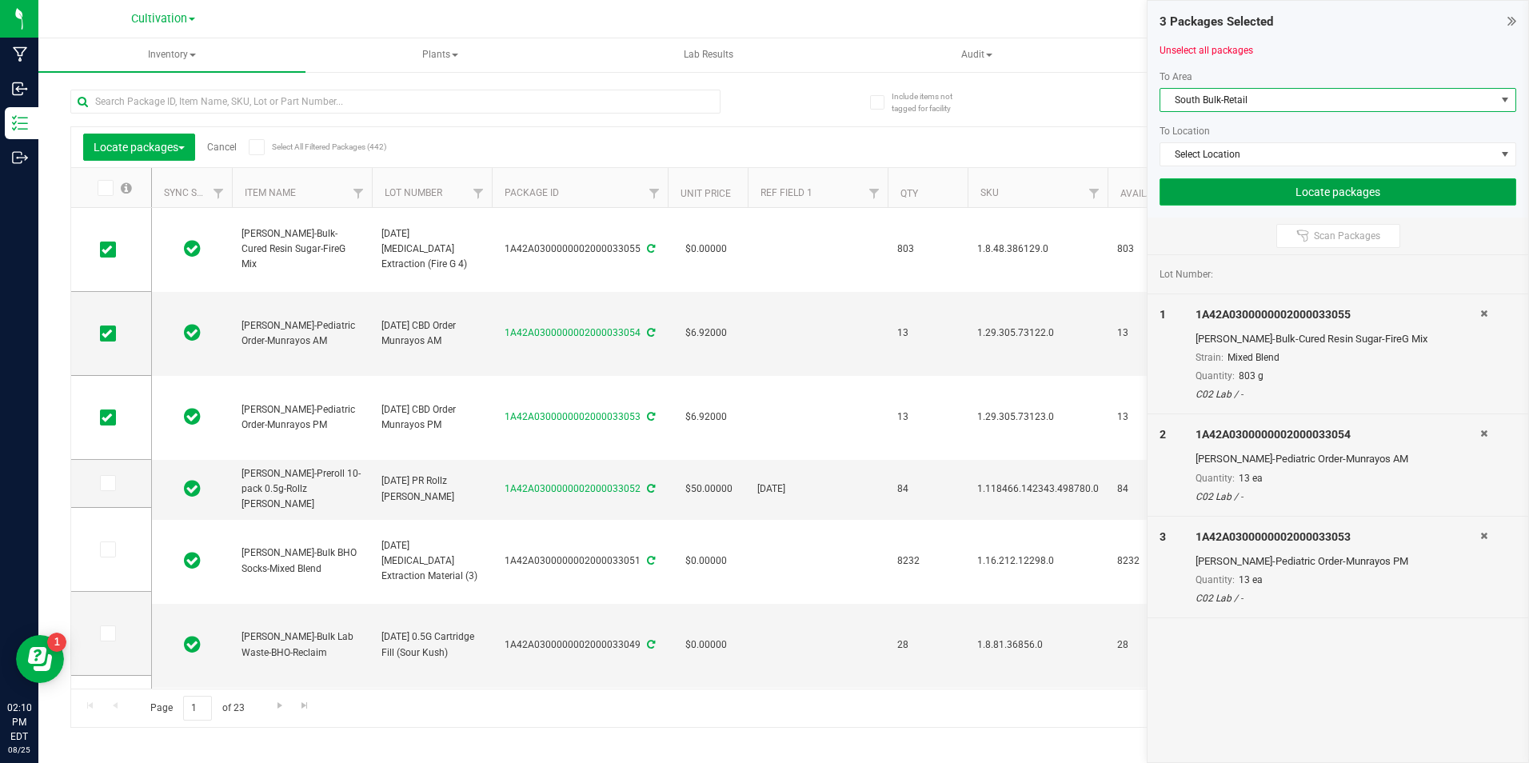
click at [1360, 195] on button "Locate packages" at bounding box center [1338, 191] width 357 height 27
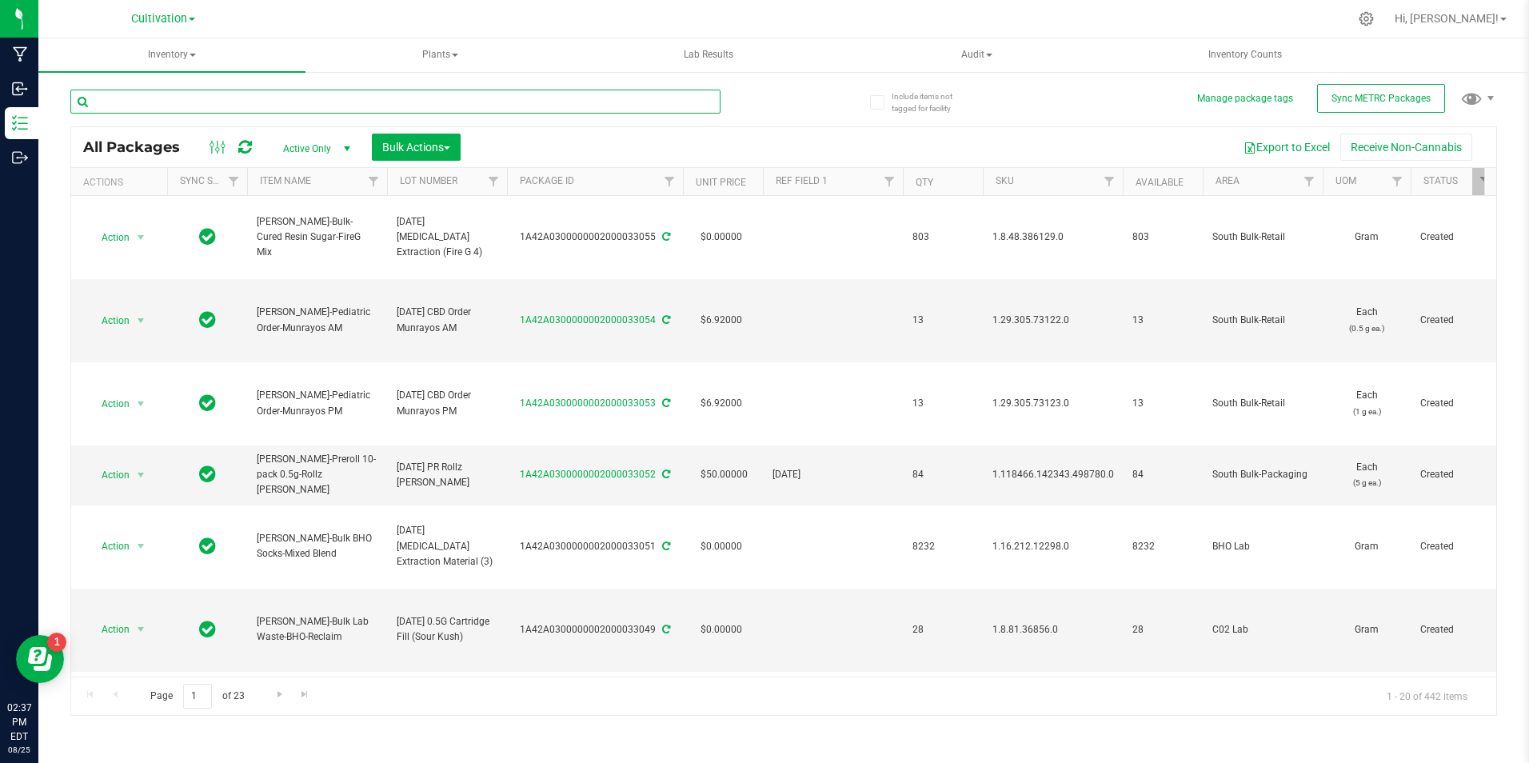
click at [131, 93] on input "text" at bounding box center [395, 102] width 650 height 24
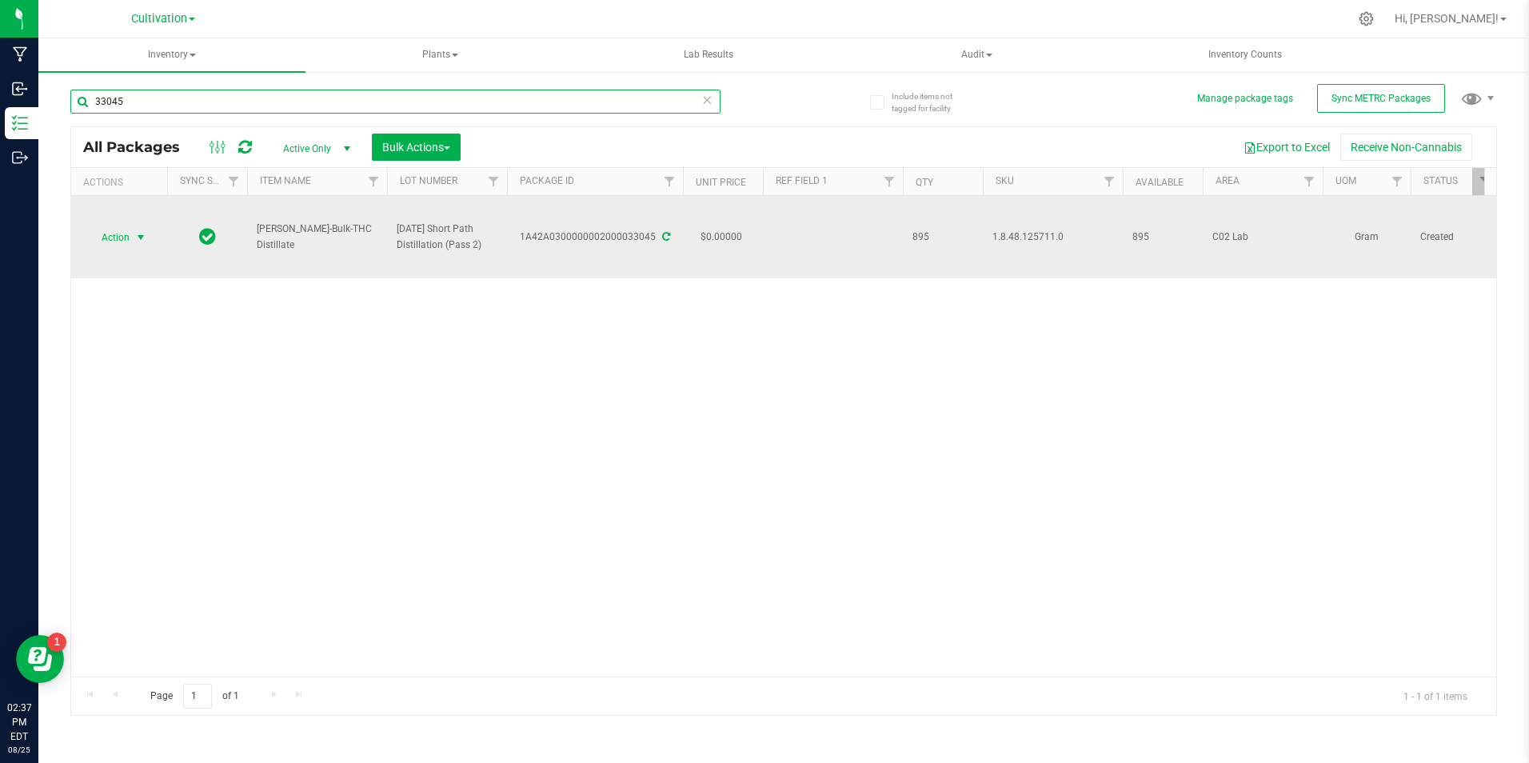
type input "33045"
click at [133, 230] on span "select" at bounding box center [141, 237] width 20 height 22
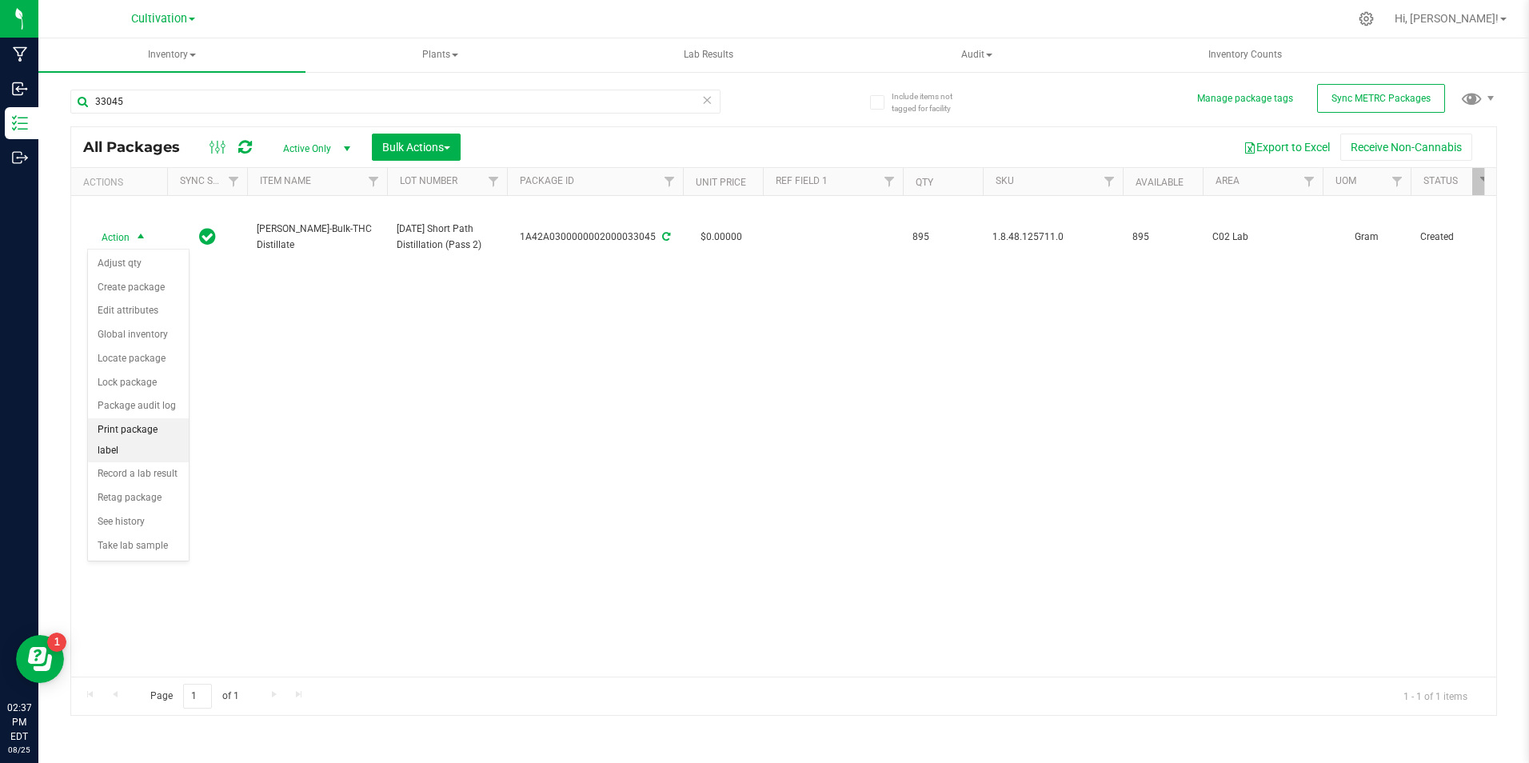
click at [146, 424] on li "Print package label" at bounding box center [138, 440] width 101 height 44
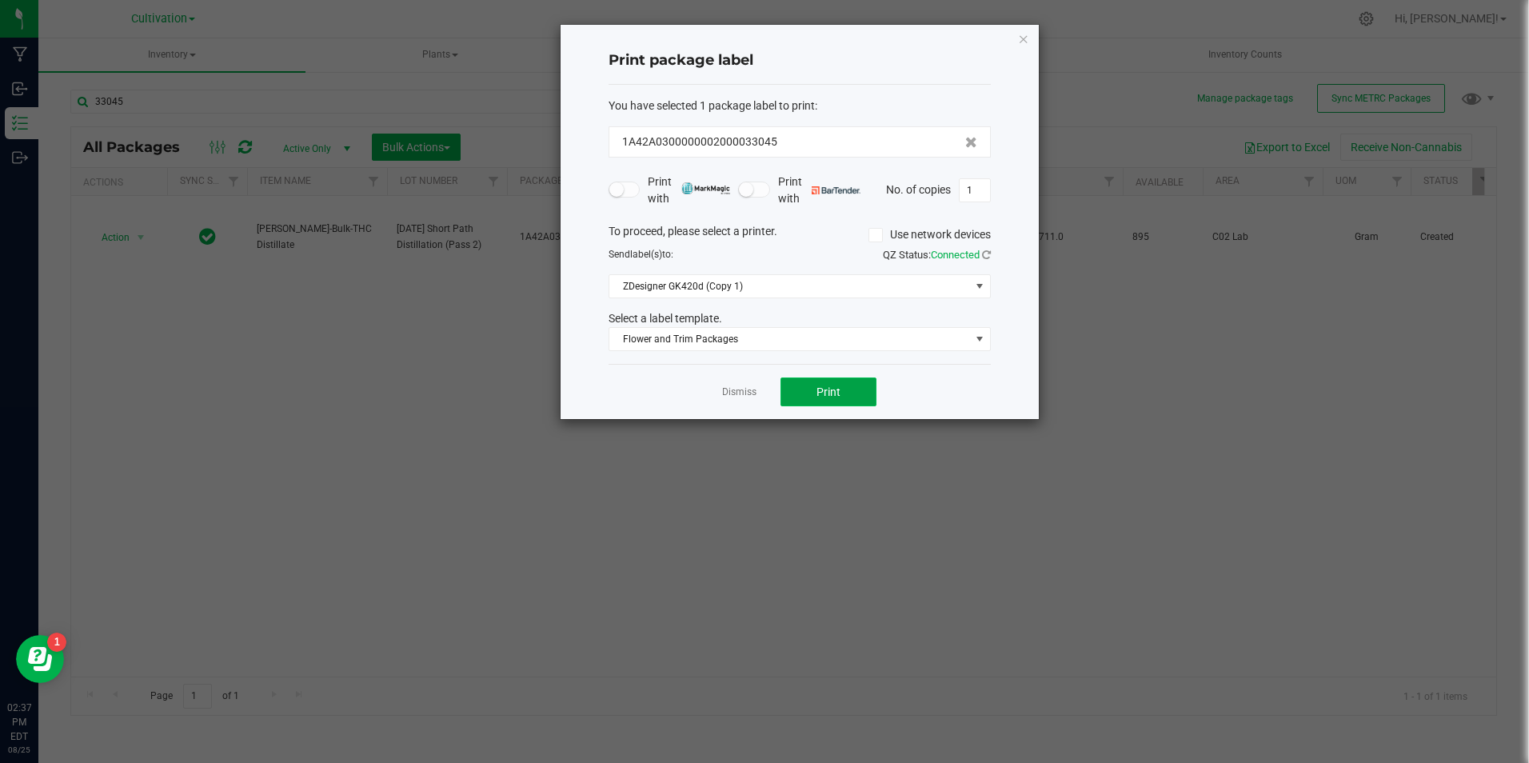
click at [790, 397] on button "Print" at bounding box center [829, 392] width 96 height 29
drag, startPoint x: 790, startPoint y: 397, endPoint x: 805, endPoint y: 397, distance: 14.4
click at [805, 397] on button "Print" at bounding box center [829, 392] width 96 height 29
click at [805, 397] on div at bounding box center [800, 222] width 478 height 394
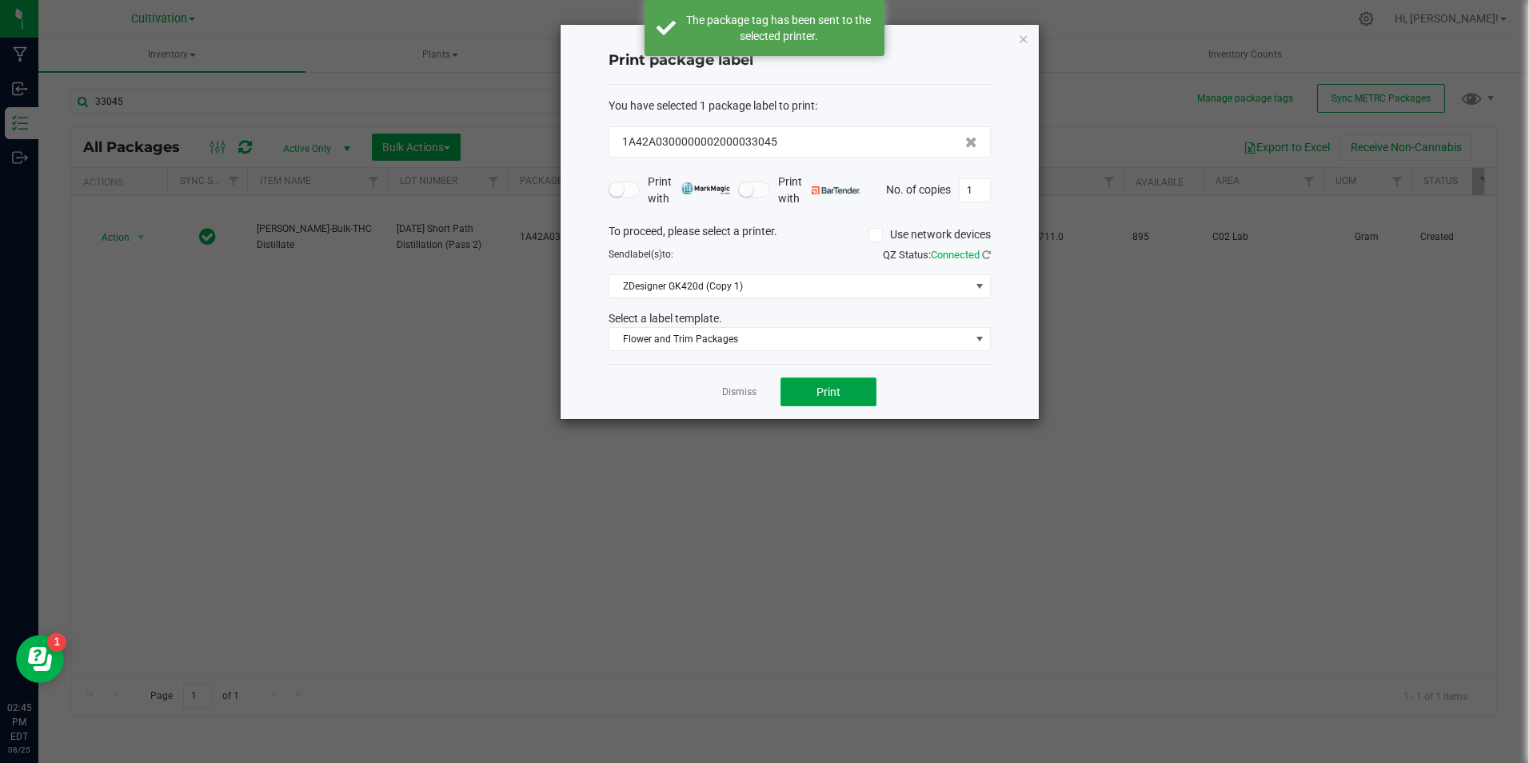
click at [805, 397] on button "Print" at bounding box center [829, 392] width 96 height 29
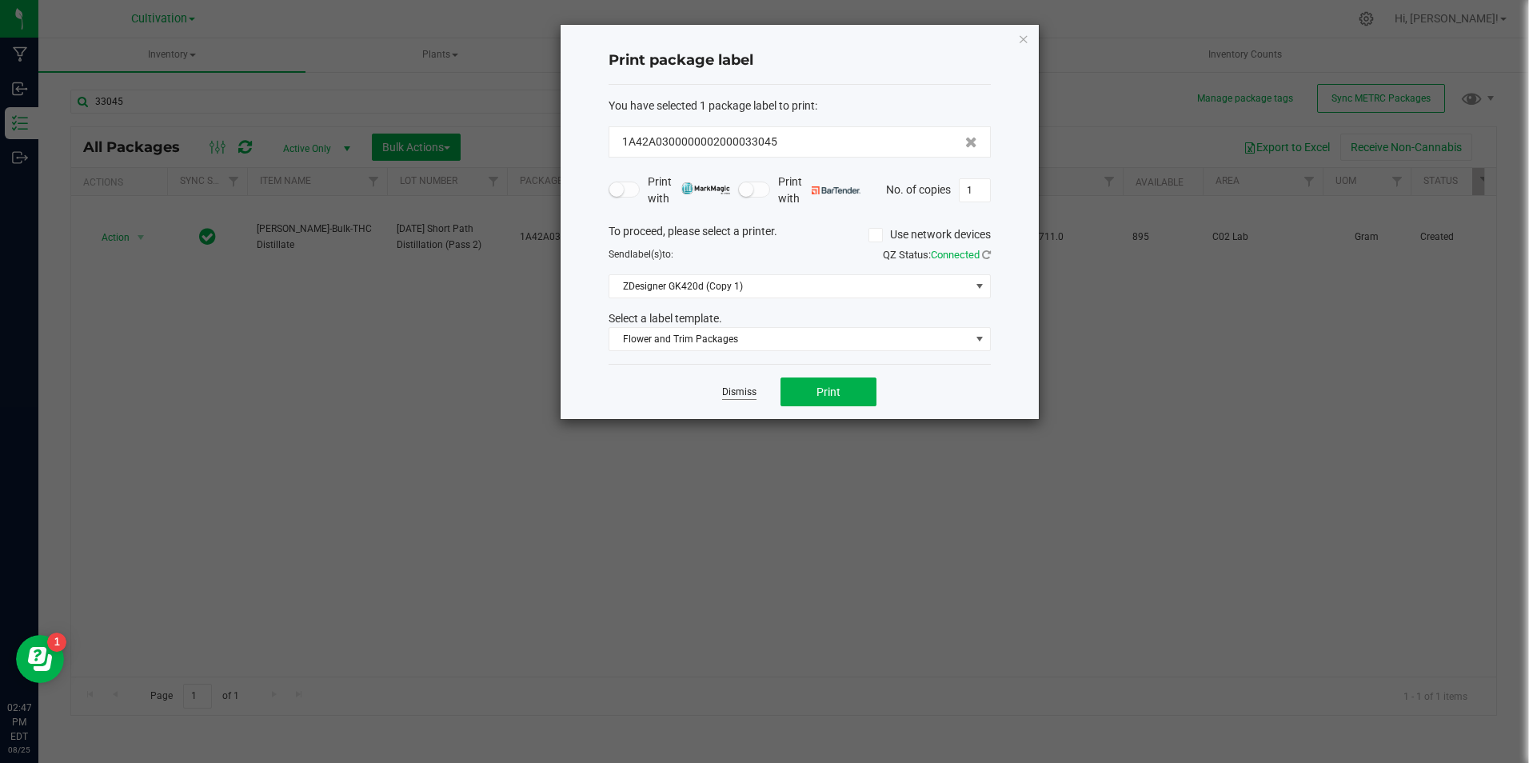
click at [745, 394] on link "Dismiss" at bounding box center [739, 393] width 34 height 14
click at [745, 394] on div "Action Action Adjust qty Create package Edit attributes Global inventory Locate…" at bounding box center [783, 436] width 1425 height 481
